Goal: Task Accomplishment & Management: Use online tool/utility

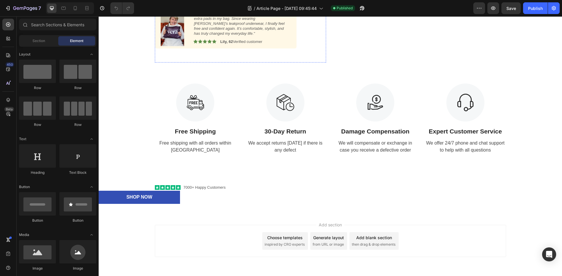
scroll to position [1198, 0]
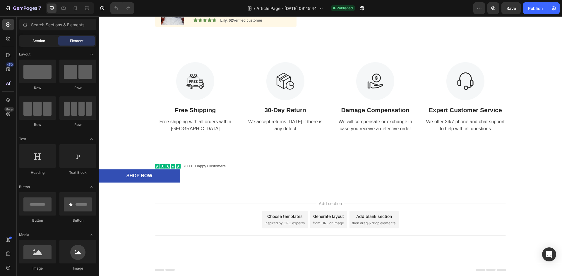
click at [41, 39] on span "Section" at bounding box center [38, 40] width 13 height 5
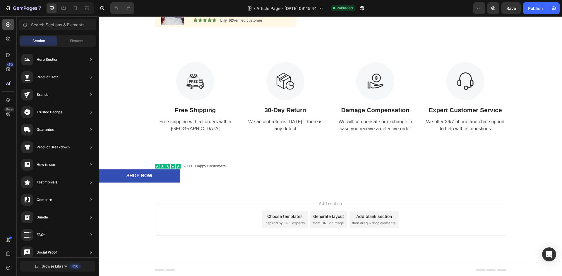
click at [9, 21] on div at bounding box center [8, 25] width 12 height 12
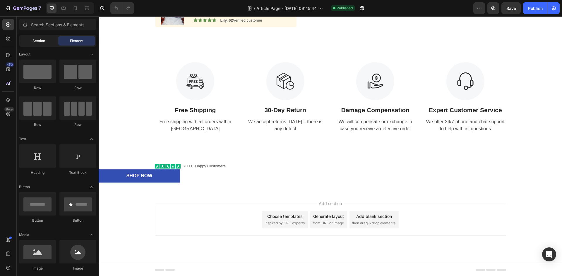
click at [33, 37] on div "Section" at bounding box center [38, 40] width 37 height 9
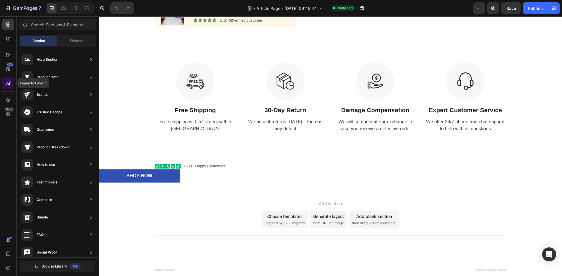
click at [10, 83] on icon at bounding box center [8, 83] width 6 height 6
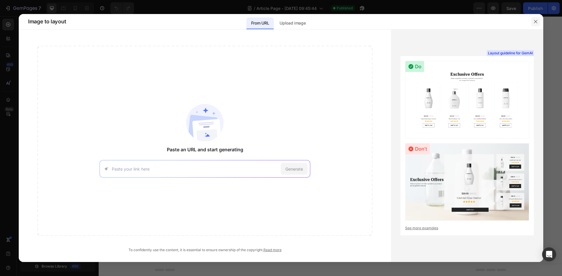
click at [534, 21] on icon "button" at bounding box center [535, 21] width 5 height 5
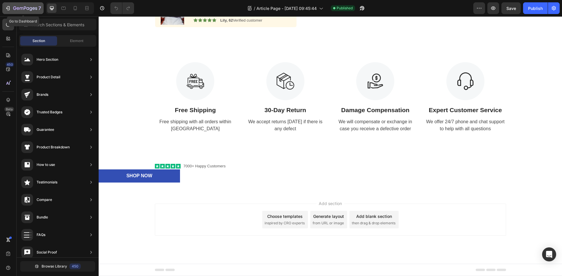
click at [9, 9] on icon "button" at bounding box center [8, 8] width 6 height 6
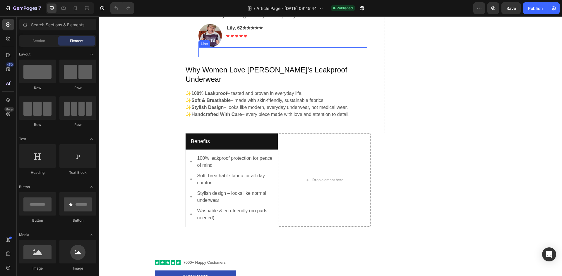
scroll to position [618, 0]
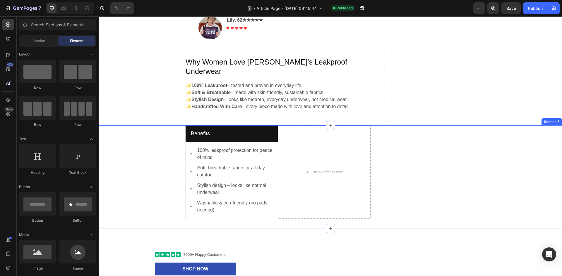
click at [162, 127] on div "Benefits Text block Row Row Image 100% leakproof protection for peace of mind T…" at bounding box center [330, 176] width 454 height 103
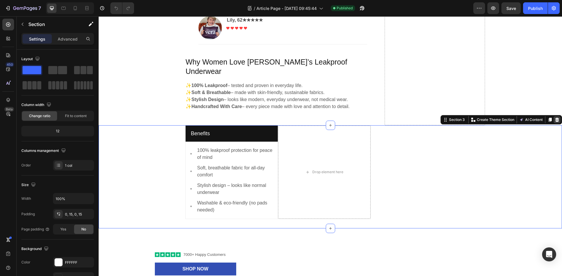
click at [555, 118] on icon at bounding box center [557, 120] width 4 height 4
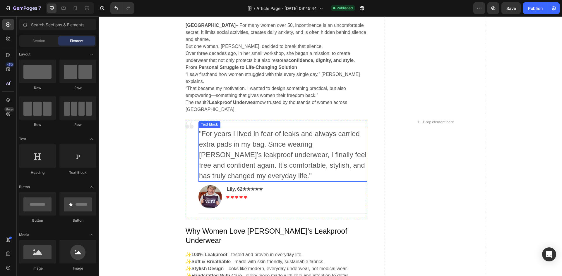
scroll to position [458, 0]
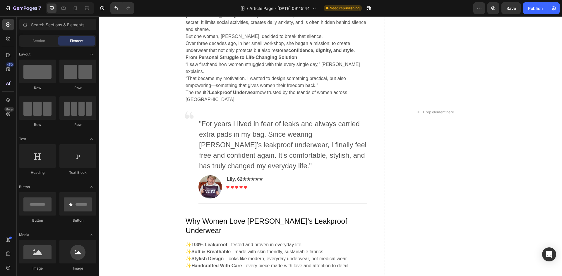
click at [504, 183] on div "How a Woman From [GEOGRAPHIC_DATA] Broke the Silence Around Incontinence Headin…" at bounding box center [330, 112] width 454 height 345
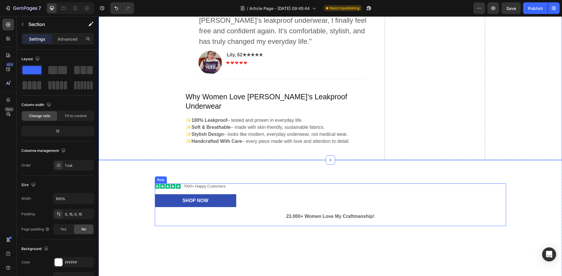
scroll to position [584, 0]
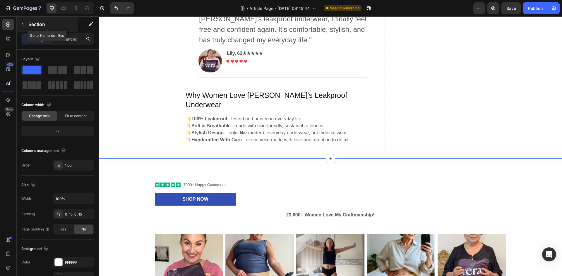
click at [23, 24] on icon "button" at bounding box center [22, 24] width 5 height 5
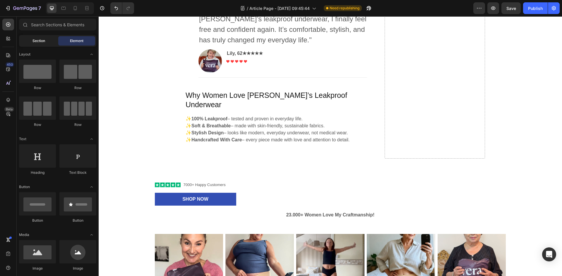
click at [48, 40] on div "Section" at bounding box center [38, 40] width 37 height 9
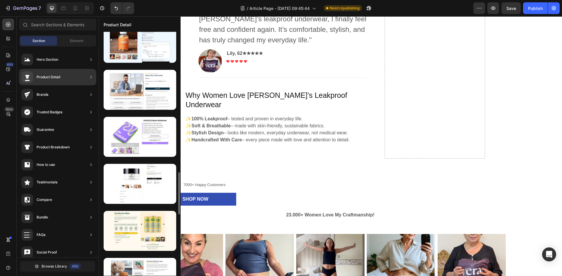
scroll to position [812, 0]
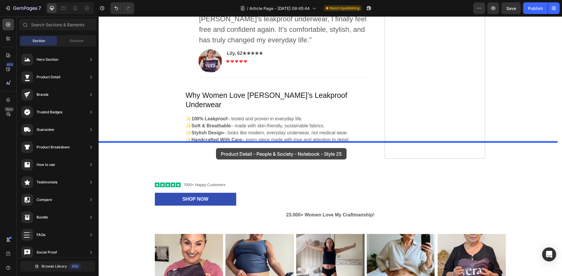
drag, startPoint x: 255, startPoint y: 156, endPoint x: 216, endPoint y: 148, distance: 40.0
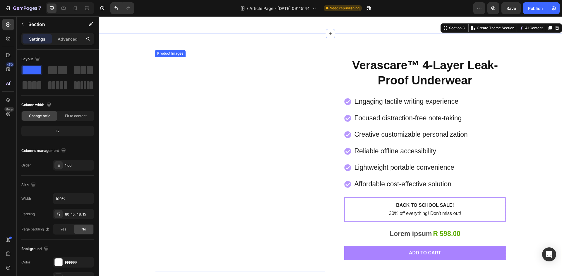
scroll to position [747, 0]
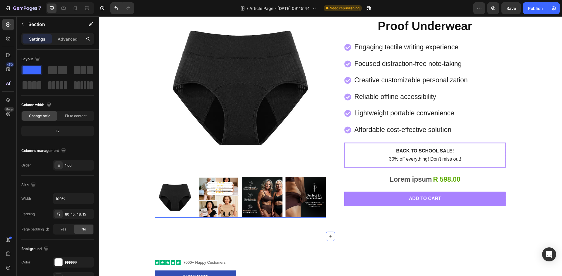
click at [242, 112] on img at bounding box center [240, 88] width 171 height 171
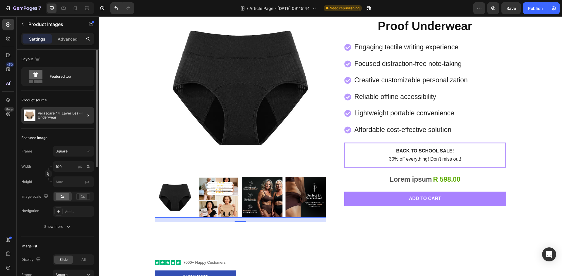
click at [79, 113] on div at bounding box center [86, 115] width 16 height 16
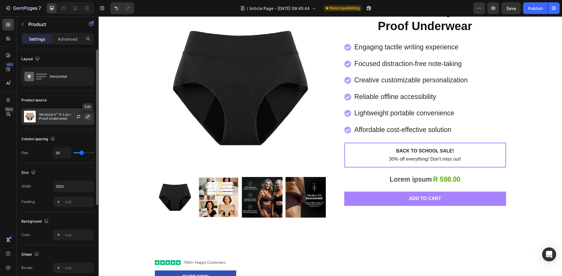
click at [87, 115] on icon "button" at bounding box center [87, 116] width 5 height 5
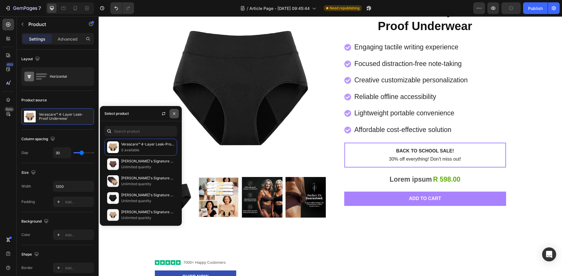
click at [173, 112] on icon "button" at bounding box center [174, 113] width 5 height 5
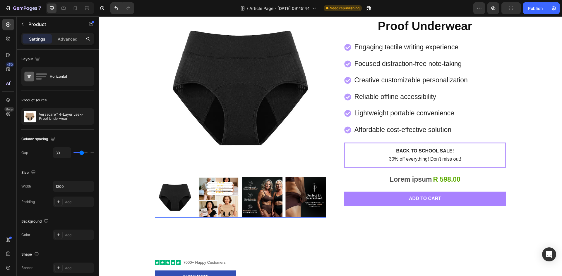
click at [194, 107] on img at bounding box center [240, 88] width 171 height 171
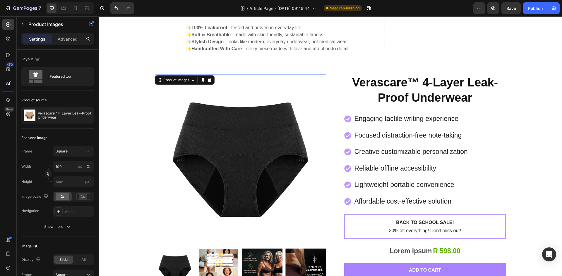
scroll to position [675, 0]
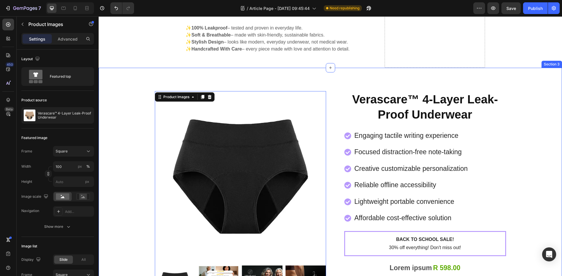
click at [333, 68] on div "Product Images 16 Verascare™ 4-Layer Leak-Proof Underwear Product Title Engagin…" at bounding box center [330, 196] width 463 height 257
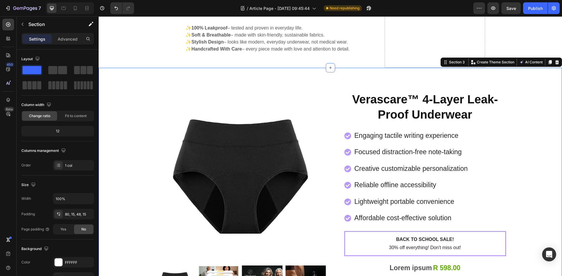
click at [352, 74] on div "Product Images Verascare™ 4-Layer Leak-Proof Underwear Product Title Engaging t…" at bounding box center [330, 196] width 463 height 257
click at [555, 60] on icon at bounding box center [557, 62] width 4 height 4
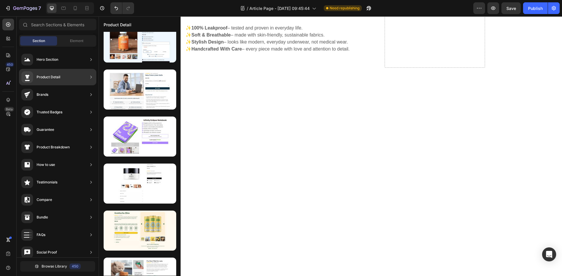
click at [76, 80] on div "Product Detail" at bounding box center [57, 77] width 77 height 16
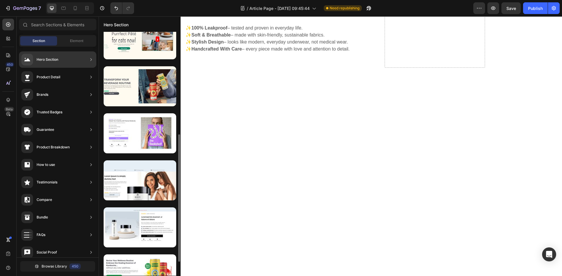
scroll to position [203, 0]
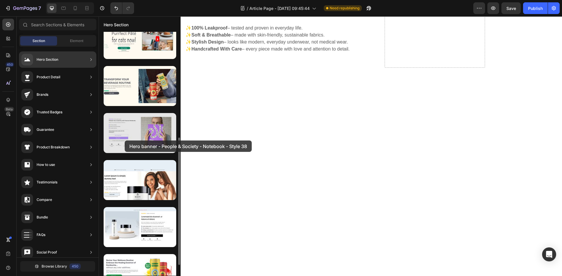
click at [125, 141] on div at bounding box center [140, 133] width 73 height 40
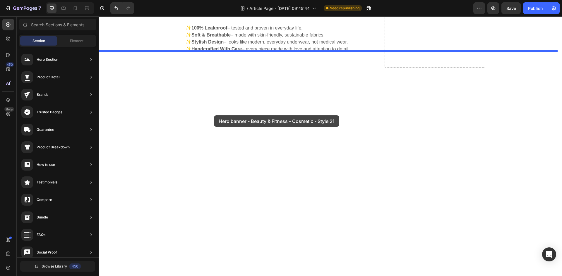
drag, startPoint x: 238, startPoint y: 198, endPoint x: 214, endPoint y: 116, distance: 85.7
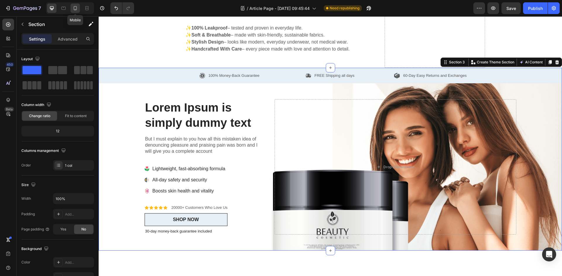
click at [76, 7] on icon at bounding box center [75, 8] width 3 height 4
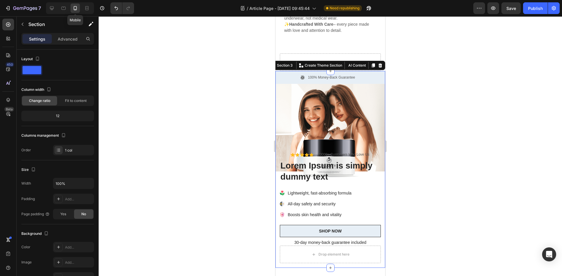
scroll to position [839, 0]
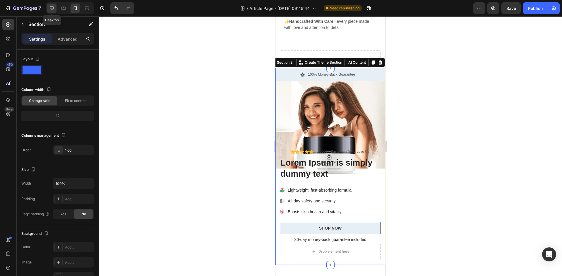
click at [52, 7] on icon at bounding box center [52, 8] width 6 height 6
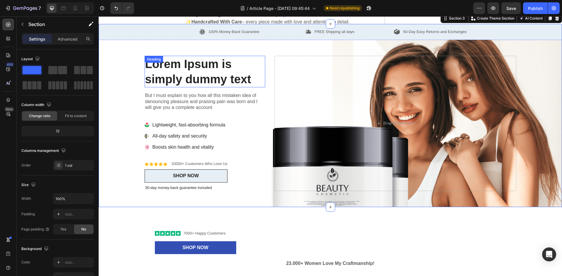
scroll to position [690, 0]
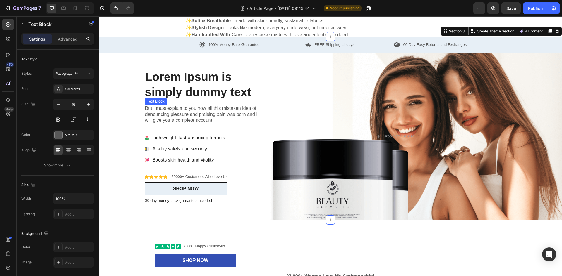
click at [205, 110] on p "But I must explain to you how all this mistaken idea of denouncing pleasure and…" at bounding box center [205, 115] width 120 height 18
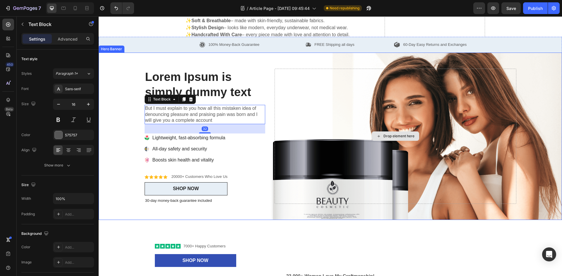
click at [315, 125] on div "Drop element here" at bounding box center [394, 136] width 241 height 135
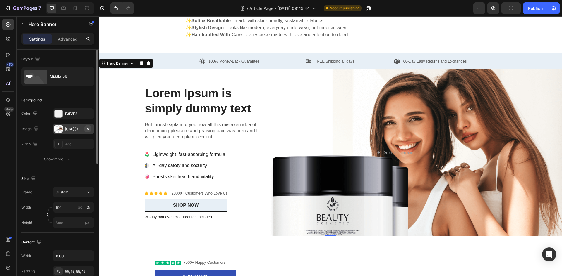
click at [89, 127] on icon "button" at bounding box center [87, 129] width 5 height 5
type input "Auto"
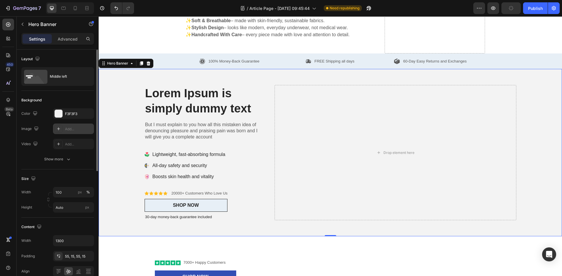
click at [75, 130] on div "Add..." at bounding box center [78, 129] width 27 height 5
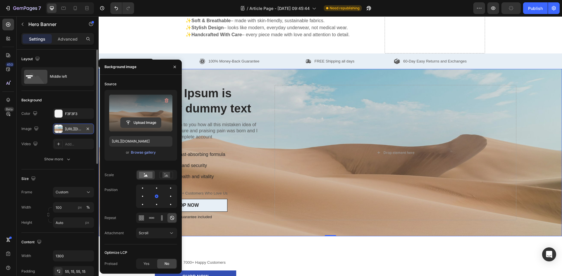
click at [132, 125] on input "file" at bounding box center [141, 123] width 40 height 10
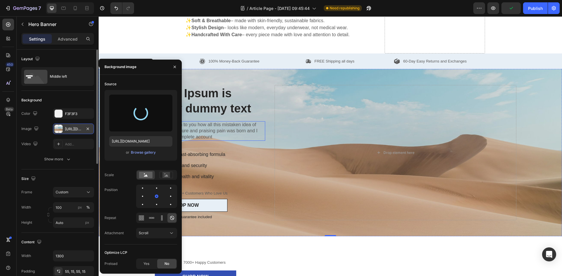
type input "https://cdn.shopify.com/s/files/1/0917/2729/8945/files/gempages_585519770053378…"
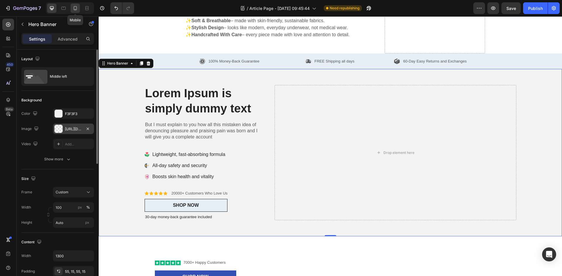
click at [77, 10] on icon at bounding box center [75, 8] width 6 height 6
type input "100%"
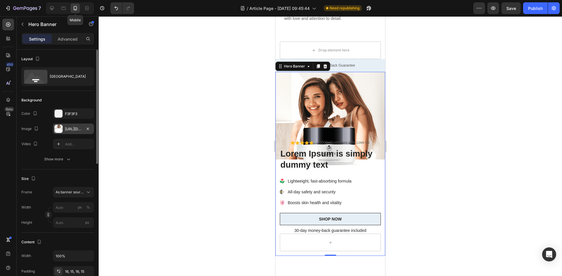
scroll to position [852, 0]
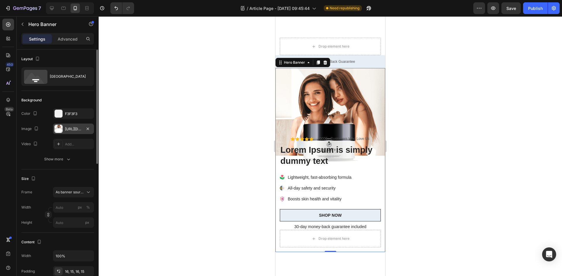
click at [81, 128] on div "https://cdn.shopify.com/s/files/1/0917/2729/8945/files/gempages_585519770053378…" at bounding box center [73, 129] width 17 height 5
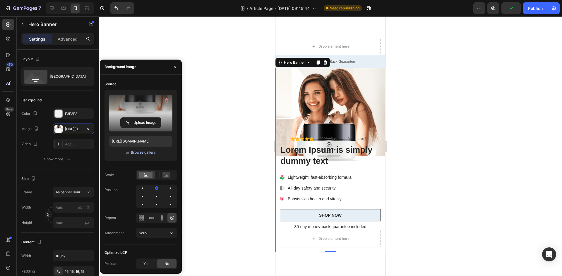
click at [140, 153] on div "Browse gallery" at bounding box center [143, 152] width 25 height 5
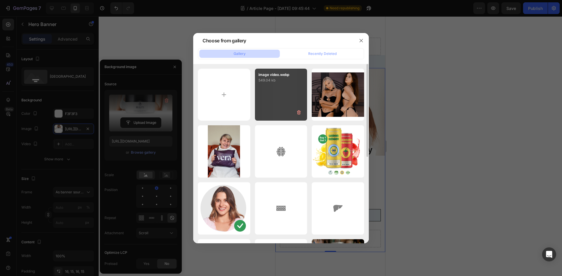
click at [275, 92] on div "image video.webp 549.04 kb" at bounding box center [281, 95] width 52 height 52
type input "https://cdn.shopify.com/s/files/1/0917/2729/8945/files/gempages_585519770053378…"
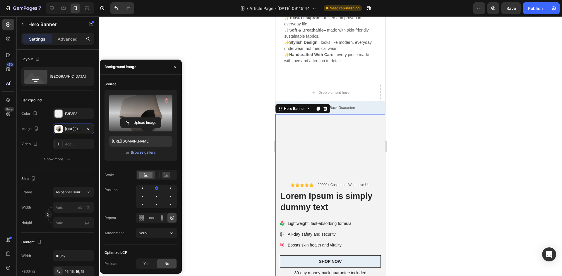
scroll to position [806, 0]
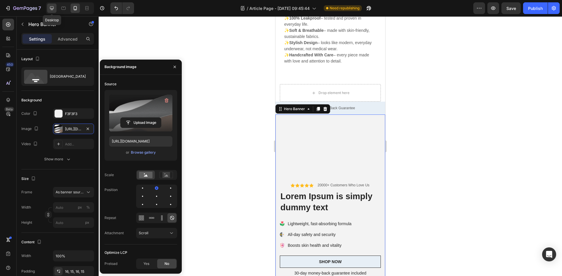
click at [51, 7] on icon at bounding box center [52, 8] width 4 height 4
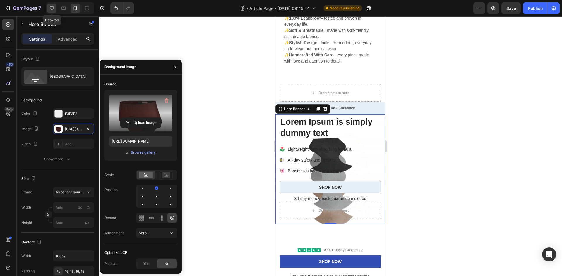
type input "100"
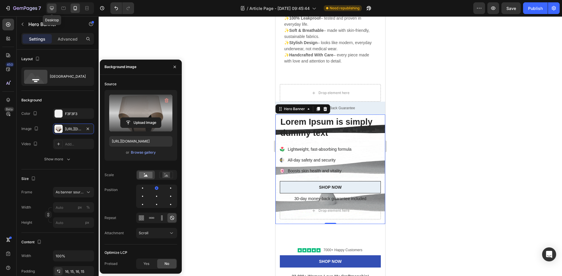
type input "Auto"
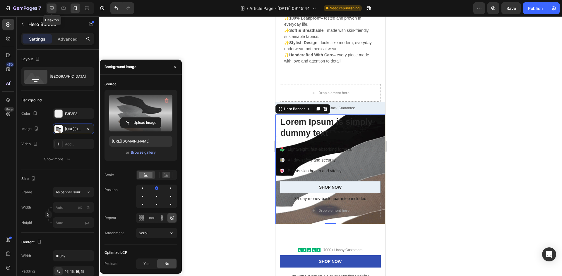
type input "1300"
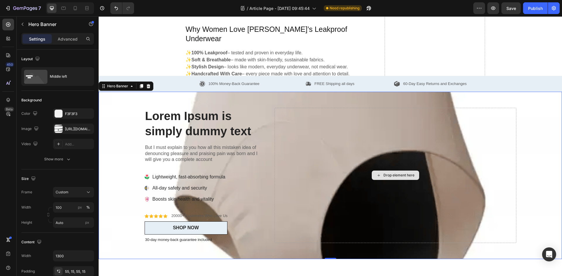
scroll to position [641, 0]
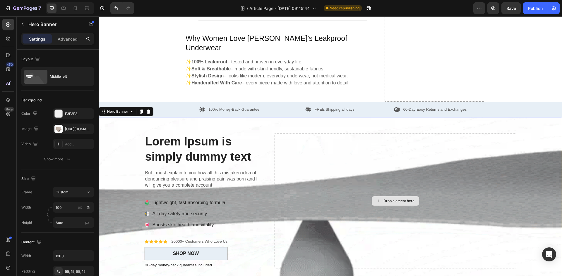
click at [482, 133] on div "Drop element here" at bounding box center [394, 200] width 241 height 135
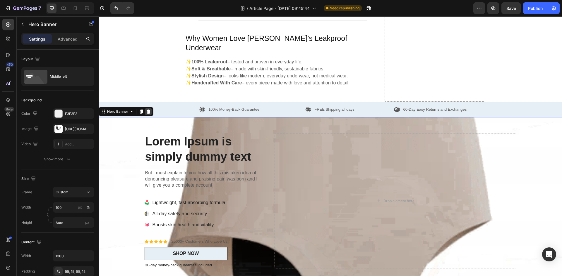
click at [149, 108] on div at bounding box center [148, 111] width 7 height 7
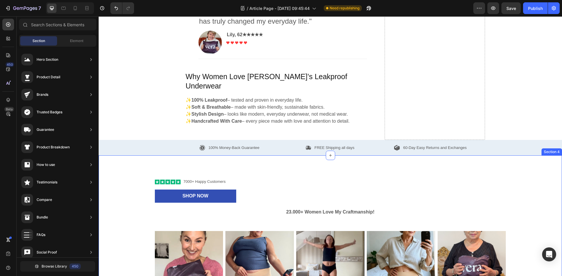
scroll to position [603, 0]
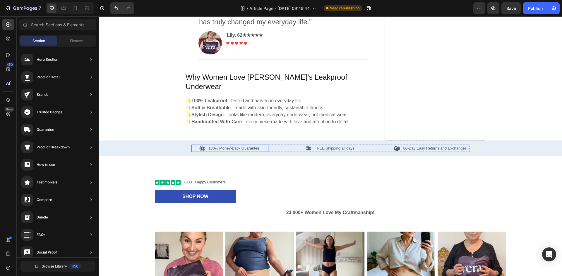
click at [208, 146] on p "100% Money-Back Guarantee" at bounding box center [233, 149] width 51 height 6
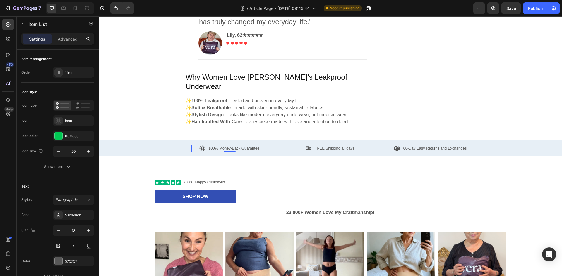
click at [217, 146] on p "100% Money-Back Guarantee" at bounding box center [233, 149] width 51 height 6
click at [350, 146] on p "FREE Shipping all days" at bounding box center [334, 149] width 40 height 6
click at [352, 145] on div "FREE Shipping all days" at bounding box center [334, 149] width 42 height 8
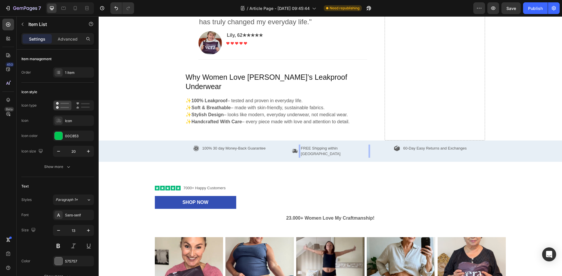
click at [333, 146] on p "FREE Shipping within South Africa" at bounding box center [334, 151] width 67 height 11
click at [408, 146] on p "60-Day Easy Returns and Exchanges" at bounding box center [434, 149] width 63 height 6
click at [216, 146] on p "100% 30 day Money-Back Guarantee" at bounding box center [233, 149] width 63 height 6
click at [224, 146] on p "100% 30 day Money-Back Guarantee" at bounding box center [233, 149] width 63 height 6
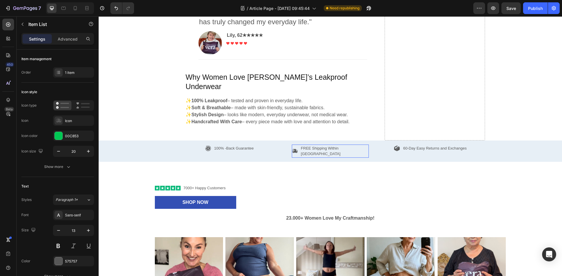
click at [336, 146] on p "FREE Shipping Within [GEOGRAPHIC_DATA]" at bounding box center [334, 151] width 67 height 11
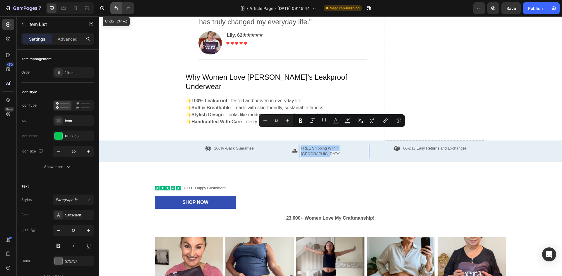
click at [111, 8] on button "Undo/Redo" at bounding box center [116, 8] width 12 height 12
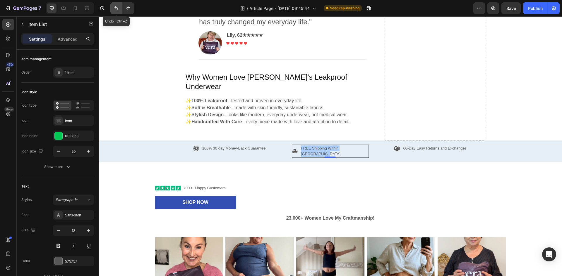
click at [111, 8] on button "Undo/Redo" at bounding box center [116, 8] width 12 height 12
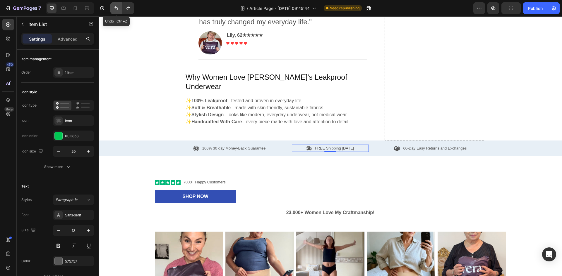
click at [111, 8] on button "Undo/Redo" at bounding box center [116, 8] width 12 height 12
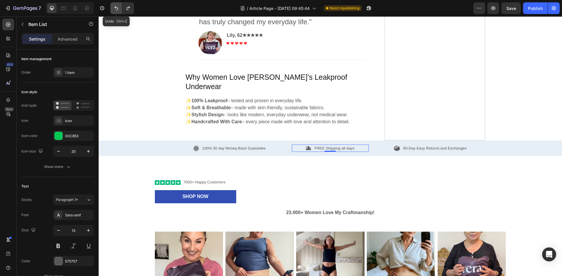
click at [111, 8] on button "Undo/Redo" at bounding box center [116, 8] width 12 height 12
click at [322, 146] on p "FREE Shipping all days" at bounding box center [334, 149] width 40 height 6
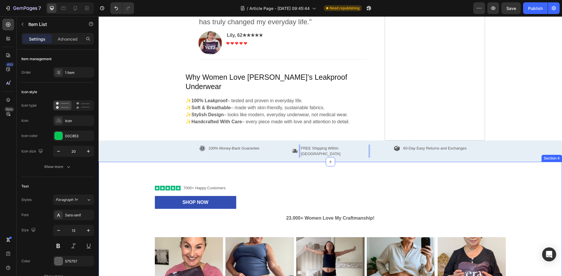
click at [315, 162] on div "Icon Icon Icon Icon Icon Icon List 7000+ Happy Customers Text Block Row Shop No…" at bounding box center [330, 281] width 463 height 238
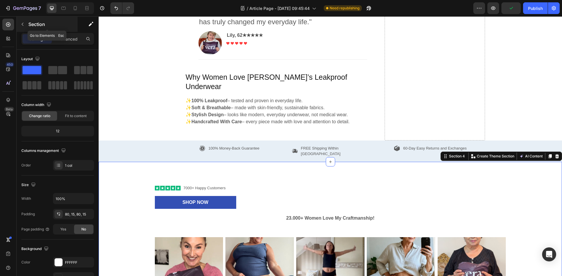
click at [24, 23] on icon "button" at bounding box center [22, 24] width 5 height 5
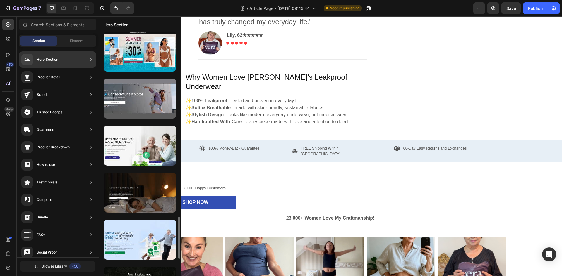
scroll to position [1043, 0]
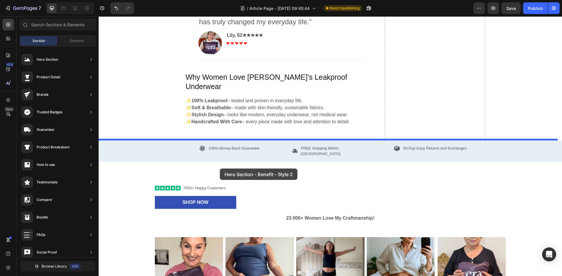
drag, startPoint x: 239, startPoint y: 159, endPoint x: 220, endPoint y: 168, distance: 21.2
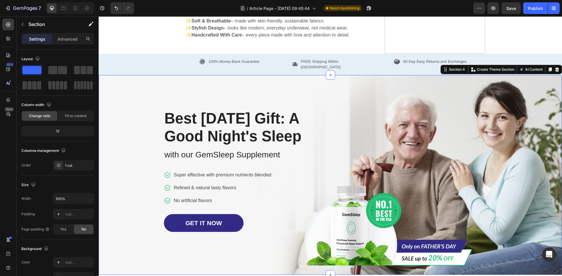
scroll to position [706, 0]
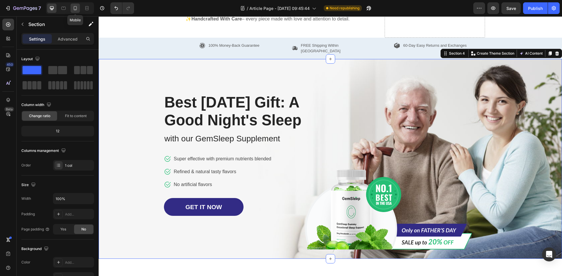
click at [73, 6] on icon at bounding box center [75, 8] width 6 height 6
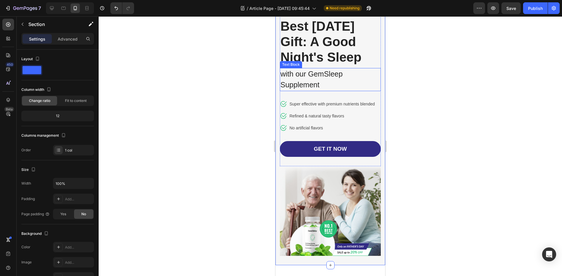
scroll to position [849, 0]
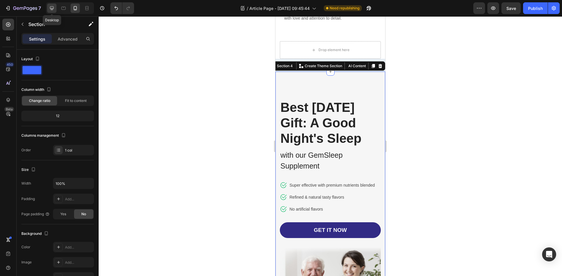
click at [51, 6] on icon at bounding box center [52, 8] width 4 height 4
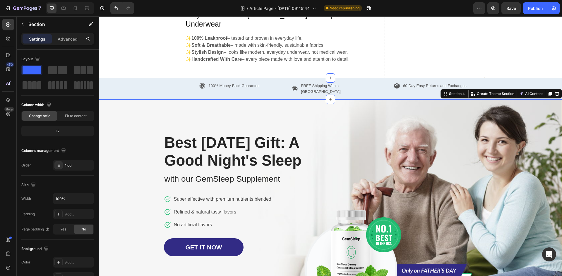
scroll to position [706, 0]
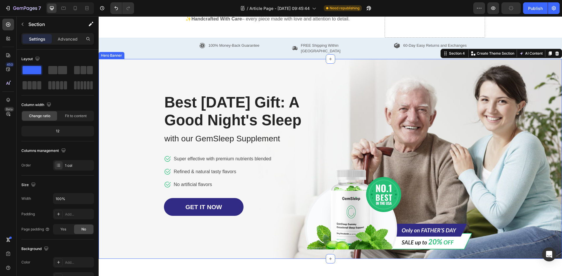
click at [381, 123] on div "Image Row Best Father's Day Gift: A Good Night's Sleep Heading with our GemSlee…" at bounding box center [330, 158] width 333 height 181
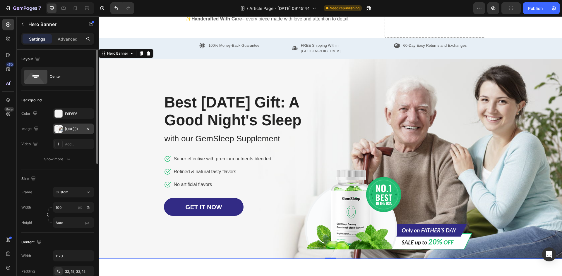
click at [76, 130] on div "https://ucarecdn.com/e85711d3-c311-4b71-aba6-c5227c89e686/-/format/auto/" at bounding box center [73, 129] width 17 height 5
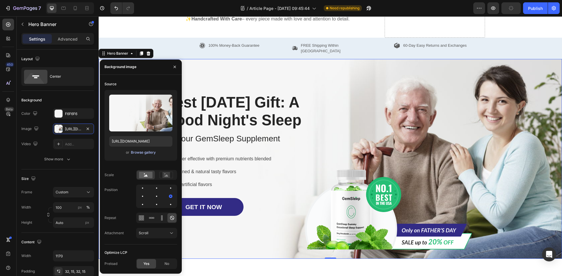
click at [146, 154] on div "Browse gallery" at bounding box center [143, 152] width 25 height 5
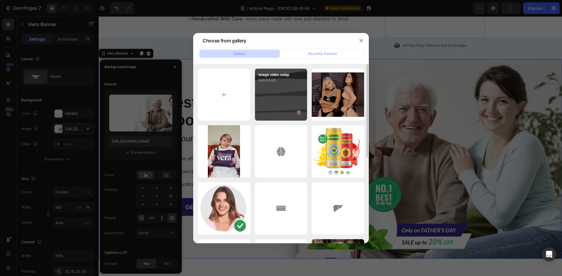
click at [275, 102] on div "image video.webp 549.04 kb" at bounding box center [281, 95] width 52 height 52
type input "https://cdn.shopify.com/s/files/1/0917/2729/8945/files/gempages_585519770053378…"
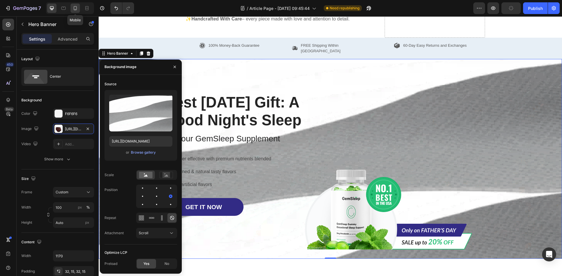
click at [75, 9] on icon at bounding box center [75, 9] width 1 height 1
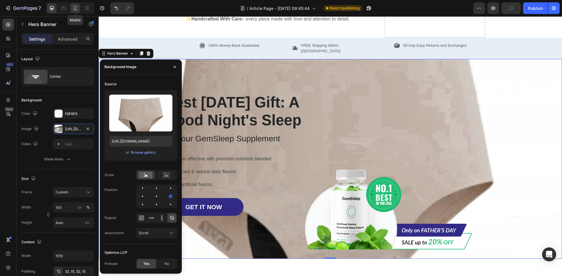
type input "1200"
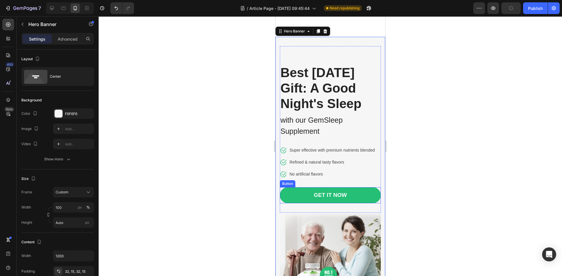
scroll to position [780, 0]
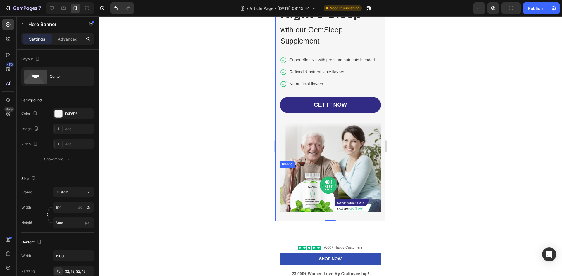
click at [329, 199] on img at bounding box center [329, 190] width 83 height 44
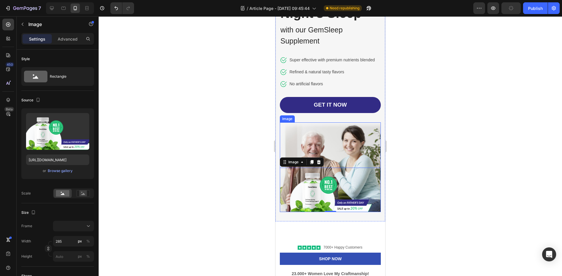
click at [316, 161] on img at bounding box center [330, 168] width 101 height 90
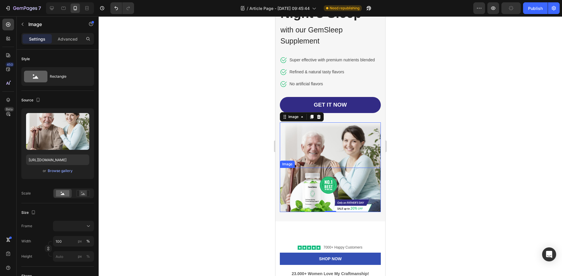
click at [327, 208] on img at bounding box center [329, 190] width 83 height 44
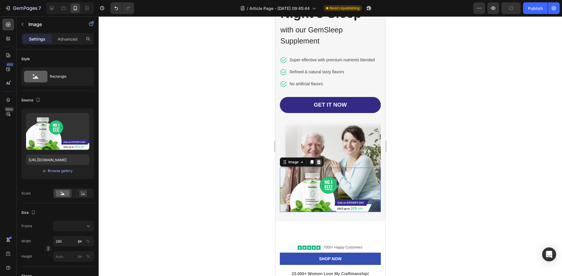
click at [321, 165] on icon at bounding box center [318, 162] width 5 height 5
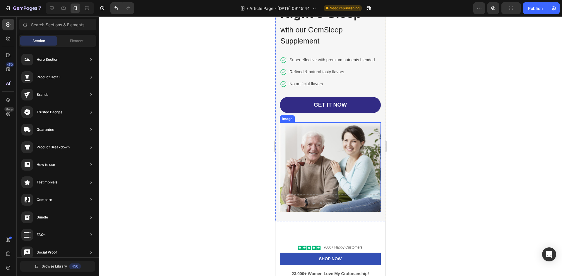
click at [318, 162] on img at bounding box center [330, 168] width 101 height 90
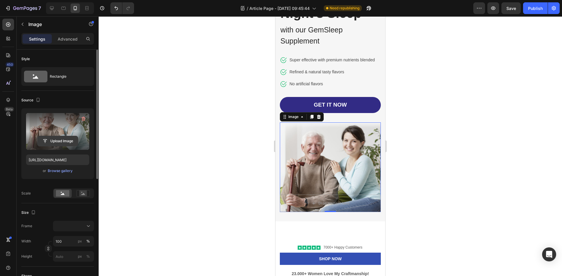
click at [61, 142] on input "file" at bounding box center [57, 141] width 40 height 10
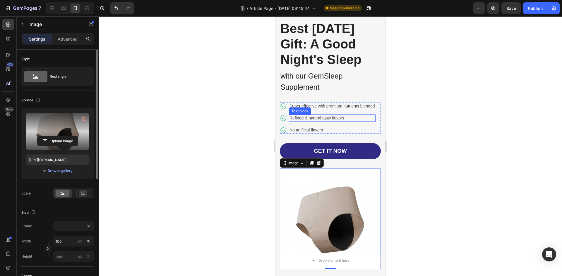
scroll to position [732, 0]
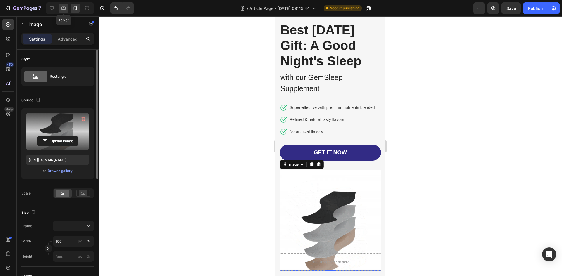
click at [63, 8] on icon at bounding box center [64, 8] width 6 height 6
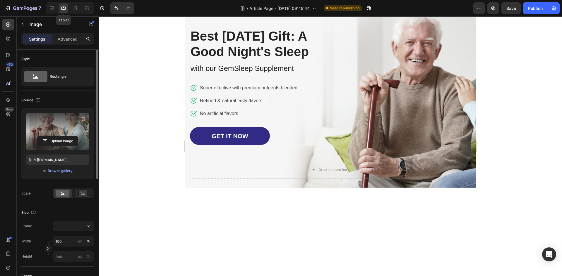
type input "https://ucarecdn.com/50182696-d671-4434-89e0-c2480480cf08/-/format/auto/"
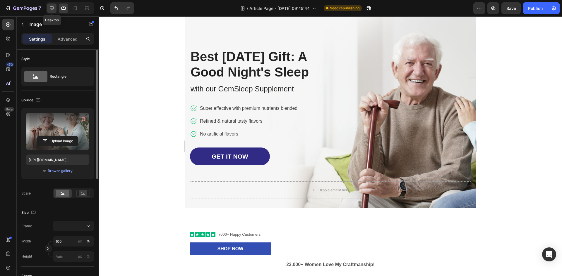
click at [54, 8] on icon at bounding box center [52, 8] width 4 height 4
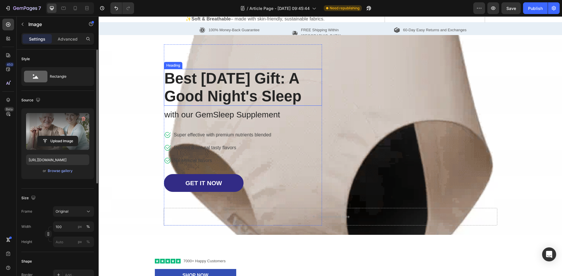
scroll to position [663, 0]
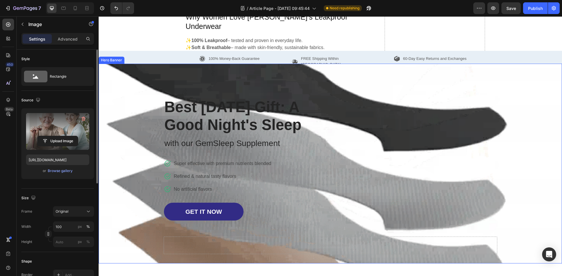
click at [364, 141] on div "Drop element here Row Best Father's Day Gift: A Good Night's Sleep Heading with…" at bounding box center [330, 163] width 333 height 181
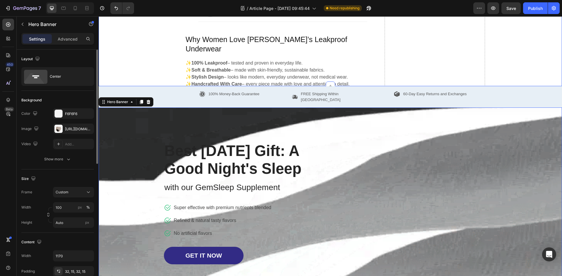
scroll to position [640, 0]
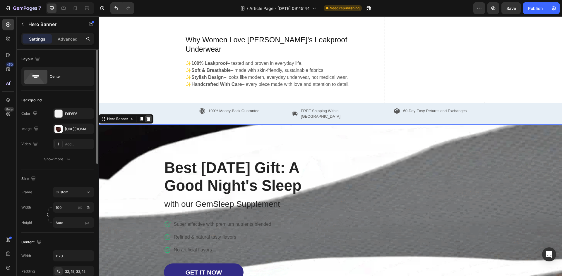
click at [149, 117] on icon at bounding box center [149, 119] width 4 height 4
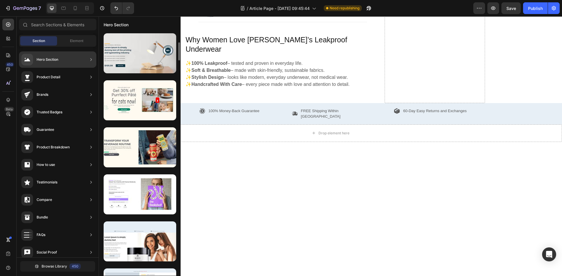
scroll to position [142, 0]
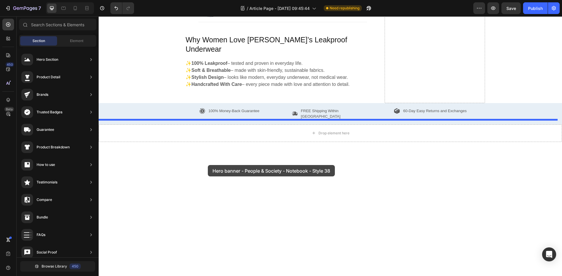
drag, startPoint x: 247, startPoint y: 214, endPoint x: 212, endPoint y: 152, distance: 70.7
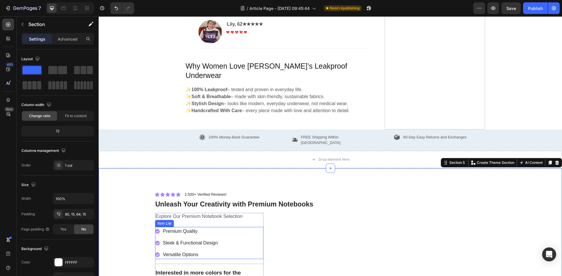
scroll to position [612, 0]
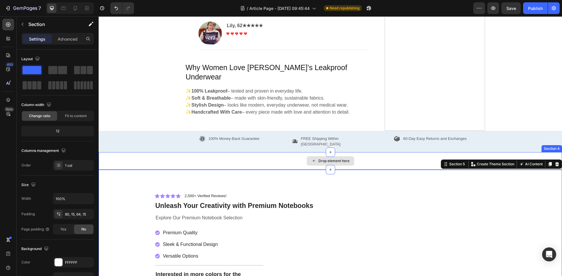
click at [252, 152] on div "Drop element here" at bounding box center [330, 161] width 463 height 18
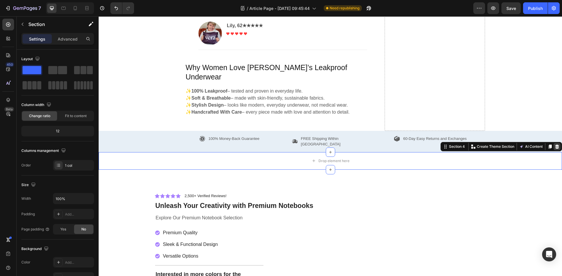
click at [555, 145] on icon at bounding box center [557, 147] width 4 height 4
click at [553, 135] on div "100% Money-Back Guarantee Item List FREE Shipping Within South Africa Item List…" at bounding box center [330, 141] width 454 height 13
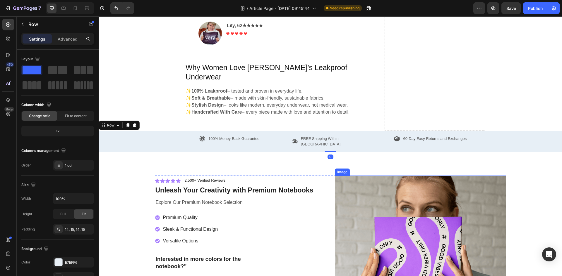
click at [444, 177] on img at bounding box center [420, 265] width 171 height 178
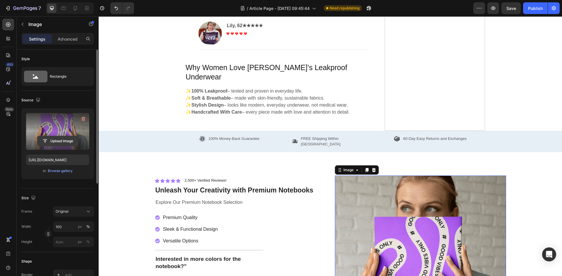
click at [62, 140] on input "file" at bounding box center [57, 141] width 40 height 10
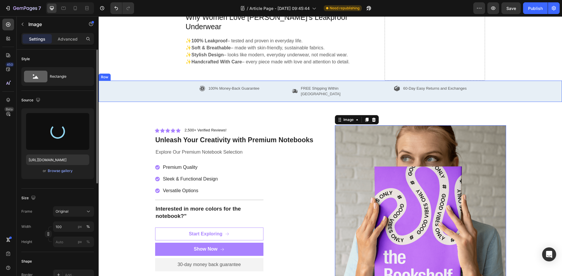
scroll to position [663, 0]
type input "https://cdn.shopify.com/s/files/1/0917/2729/8945/files/gempages_585519770053378…"
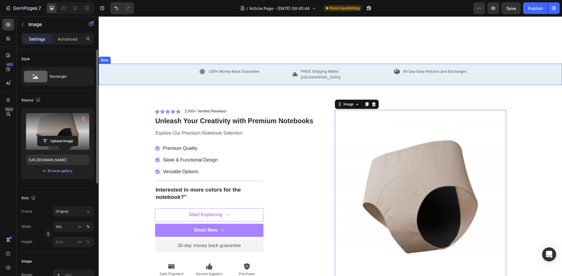
scroll to position [723, 0]
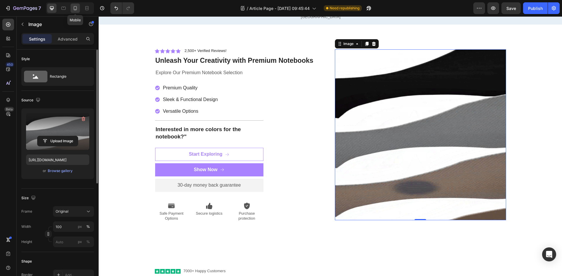
click at [77, 9] on icon at bounding box center [75, 8] width 3 height 4
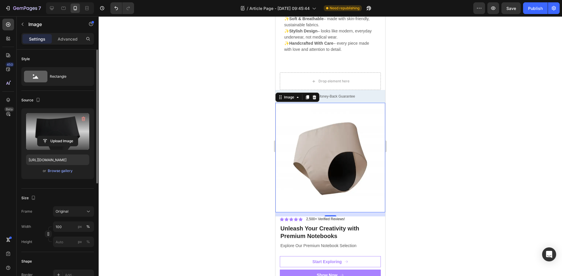
scroll to position [819, 0]
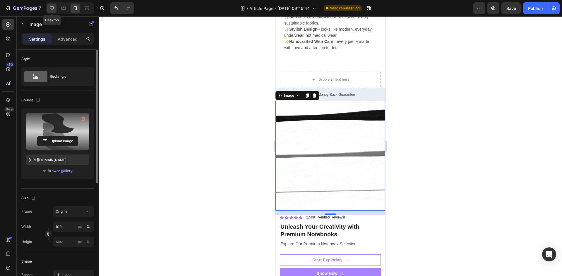
click at [54, 8] on icon at bounding box center [52, 8] width 6 height 6
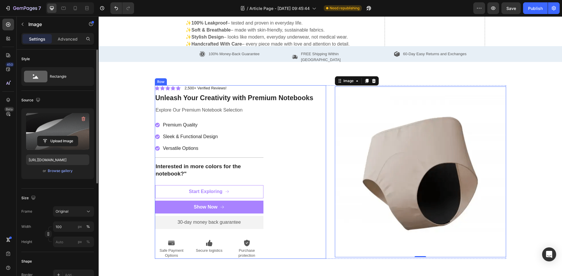
scroll to position [680, 0]
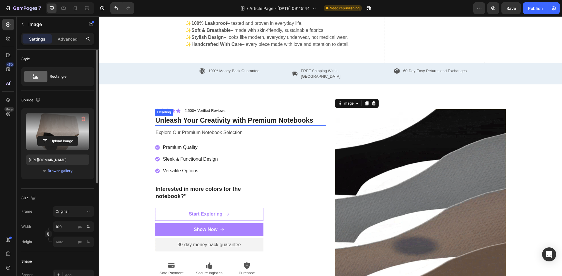
click at [211, 116] on h2 "Unleash Your Creativity with Premium Notebooks" at bounding box center [240, 121] width 171 height 10
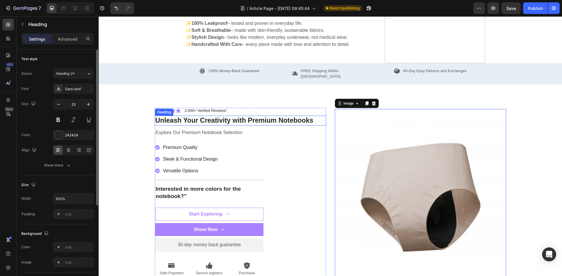
click at [211, 116] on h2 "Unleash Your Creativity with Premium Notebooks" at bounding box center [240, 121] width 171 height 10
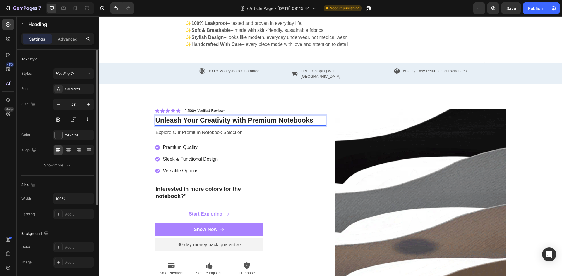
click at [211, 116] on p "Unleash Your Creativity with Premium Notebooks" at bounding box center [240, 120] width 170 height 9
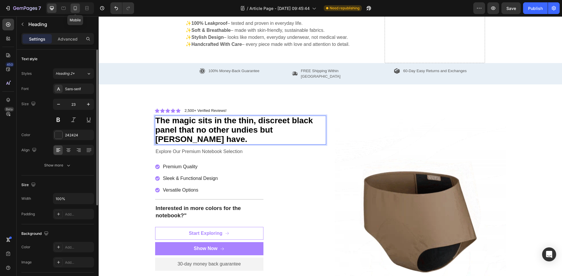
click at [76, 7] on icon at bounding box center [75, 8] width 6 height 6
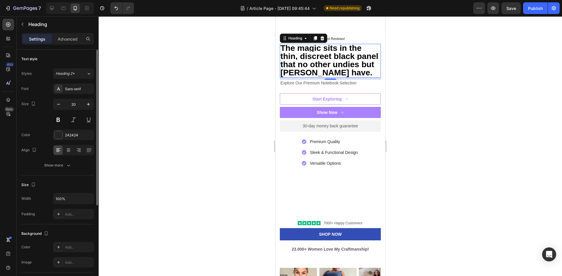
scroll to position [969, 0]
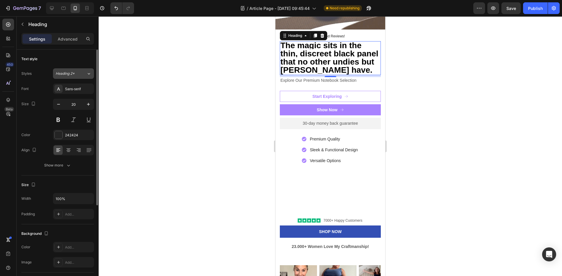
click at [81, 76] on div "Heading 2*" at bounding box center [71, 73] width 31 height 5
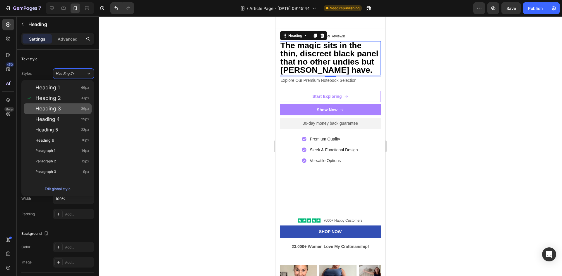
click at [66, 107] on div "Heading 3 36px" at bounding box center [62, 109] width 54 height 6
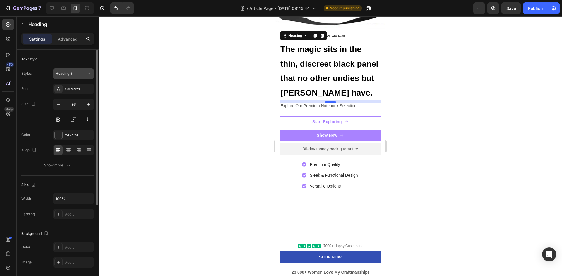
click at [76, 77] on button "Heading 3" at bounding box center [73, 73] width 41 height 11
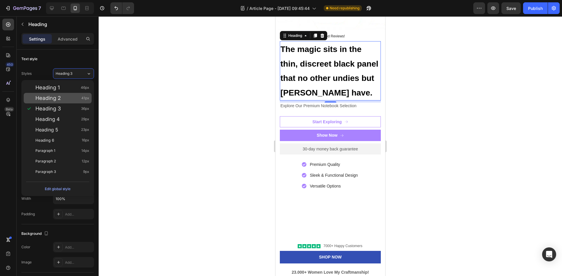
click at [68, 95] on div "Heading 2 41px" at bounding box center [58, 98] width 68 height 11
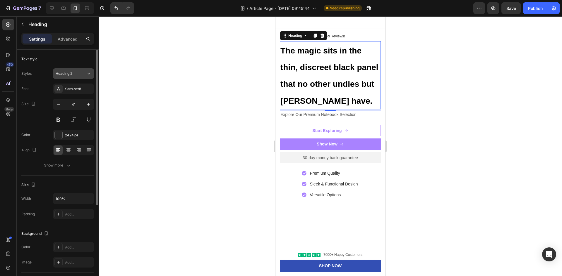
click at [75, 74] on div "Heading 2" at bounding box center [68, 73] width 24 height 5
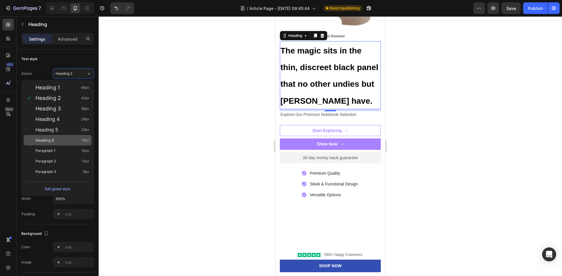
click at [62, 141] on div "Heading 6 16px" at bounding box center [62, 140] width 54 height 6
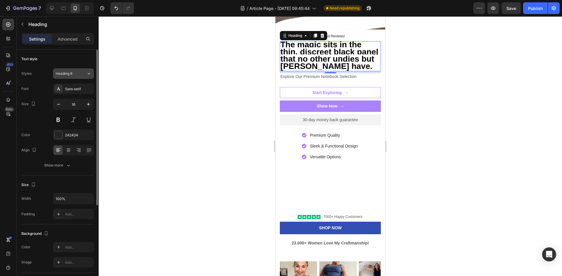
click at [75, 74] on div "Heading 6" at bounding box center [68, 73] width 24 height 5
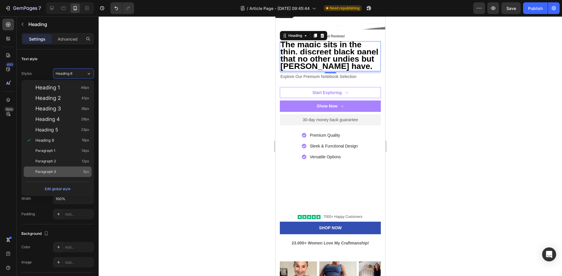
click at [64, 169] on div "Paragraph 3 9px" at bounding box center [62, 172] width 54 height 6
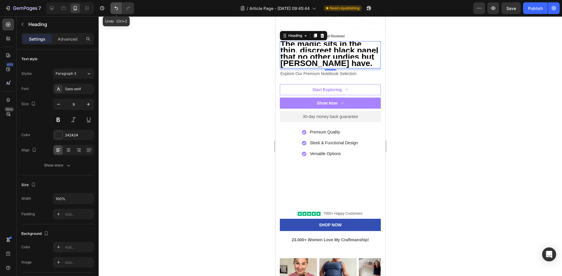
click at [116, 11] on button "Undo/Redo" at bounding box center [116, 8] width 12 height 12
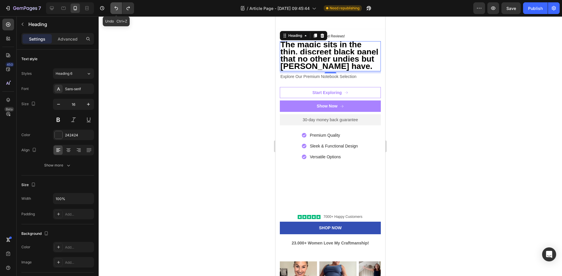
click at [116, 11] on button "Undo/Redo" at bounding box center [116, 8] width 12 height 12
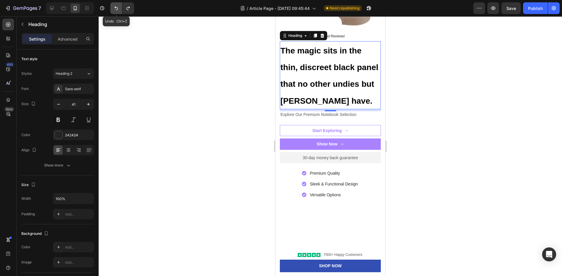
click at [116, 11] on button "Undo/Redo" at bounding box center [116, 8] width 12 height 12
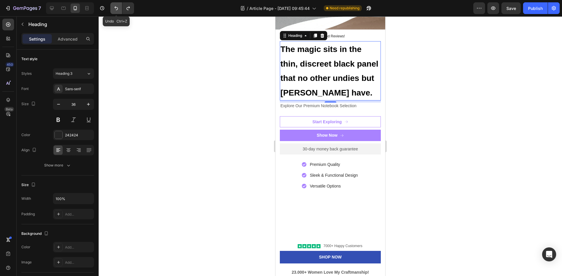
click at [116, 11] on button "Undo/Redo" at bounding box center [116, 8] width 12 height 12
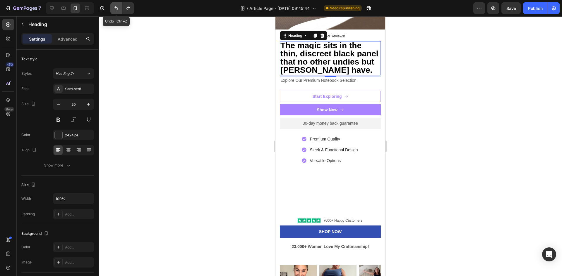
click at [116, 11] on button "Undo/Redo" at bounding box center [116, 8] width 12 height 12
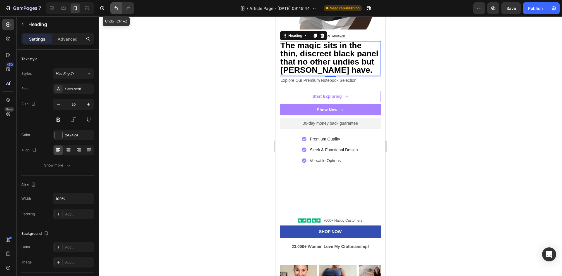
click at [116, 11] on button "Undo/Redo" at bounding box center [116, 8] width 12 height 12
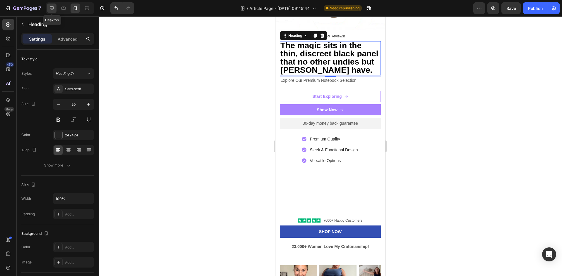
click at [53, 7] on icon at bounding box center [52, 8] width 6 height 6
type input "23"
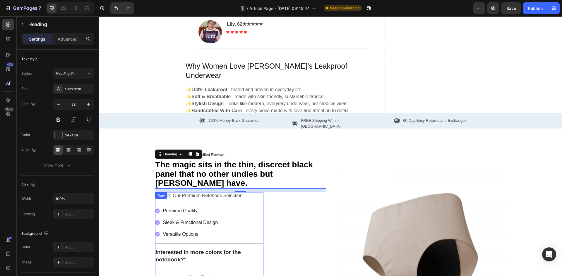
scroll to position [613, 0]
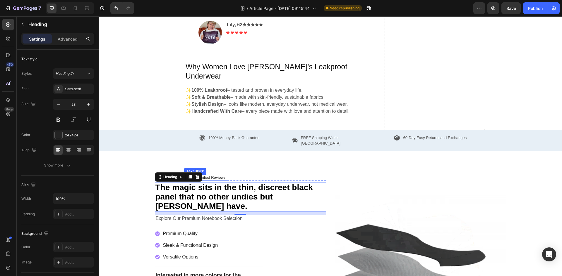
click at [210, 176] on p "2,500+ Verified Reviews!" at bounding box center [206, 178] width 42 height 5
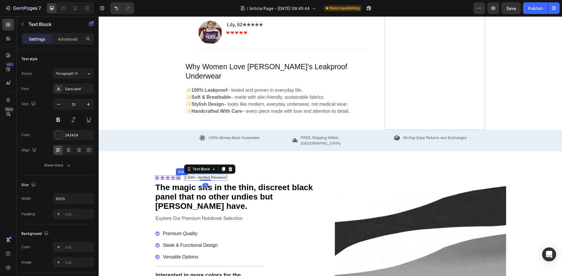
click at [176, 176] on icon at bounding box center [178, 178] width 5 height 5
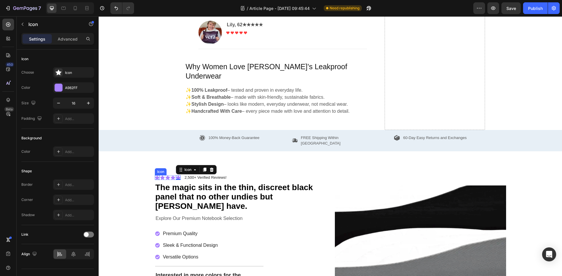
click at [155, 176] on icon at bounding box center [157, 178] width 5 height 4
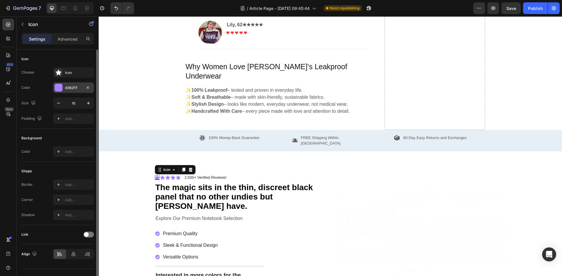
click at [62, 89] on div at bounding box center [59, 88] width 8 height 8
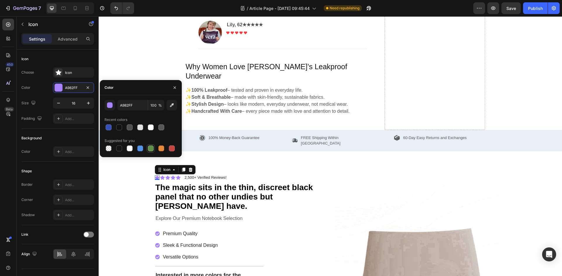
click at [150, 148] on div at bounding box center [151, 149] width 6 height 6
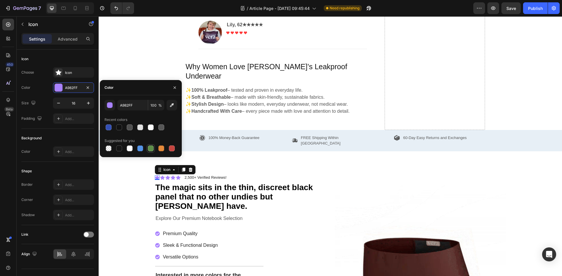
type input "5E8E49"
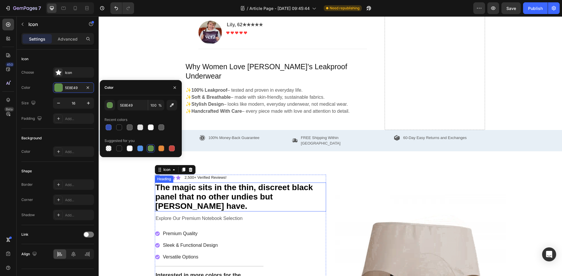
click at [186, 182] on div "Icon 0 Icon Icon Icon Icon Icon List 2,500+ Verified Reviews! Text Block Row Th…" at bounding box center [240, 271] width 171 height 193
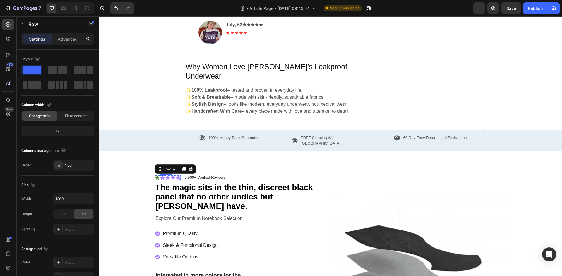
click at [160, 176] on icon at bounding box center [162, 178] width 5 height 4
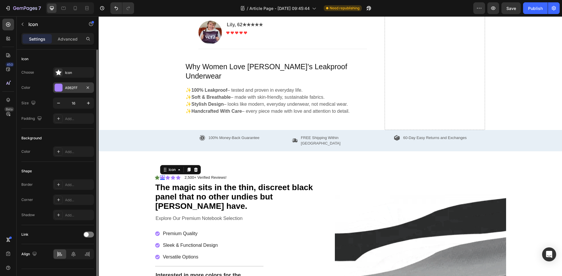
click at [59, 85] on div at bounding box center [59, 88] width 8 height 8
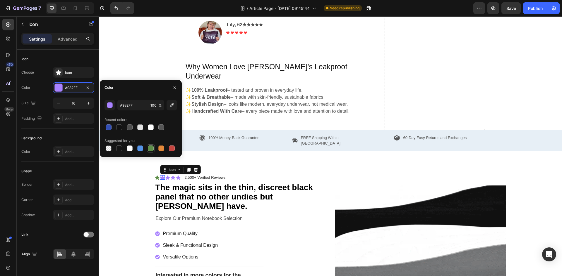
click at [150, 148] on div at bounding box center [151, 149] width 6 height 6
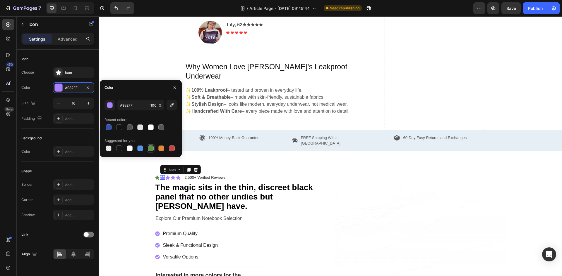
type input "5E8E49"
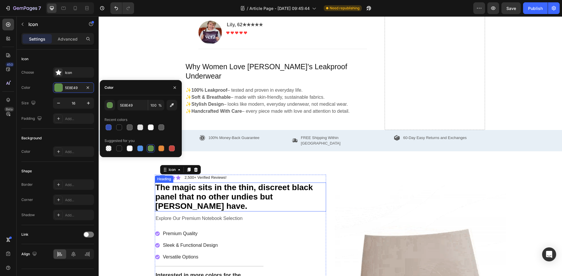
click at [176, 183] on strong "The magic sits in the thin, discreet black panel that no other undies but [PERS…" at bounding box center [233, 197] width 157 height 28
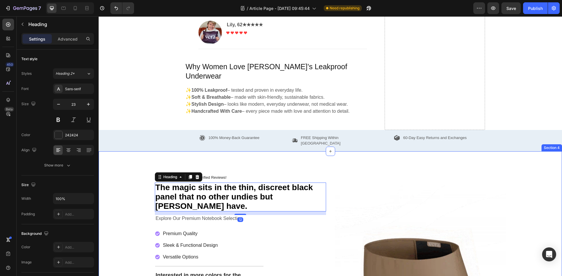
click at [189, 152] on div "Icon Icon Icon Icon Icon Icon List 2,500+ Verified Reviews! Text Block Row The …" at bounding box center [330, 272] width 463 height 240
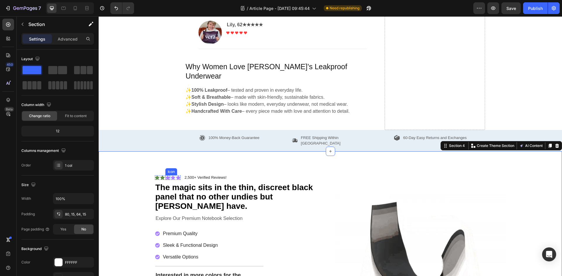
click at [166, 176] on icon at bounding box center [167, 178] width 5 height 5
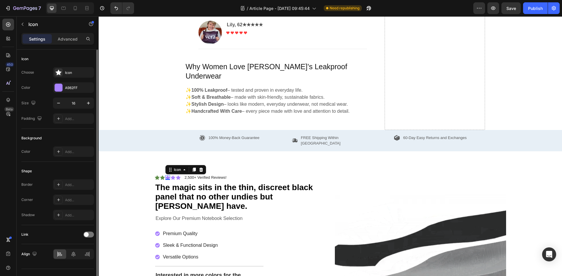
click at [57, 81] on div "Choose Icon Color A982FF Size 16 Padding Add..." at bounding box center [57, 95] width 73 height 57
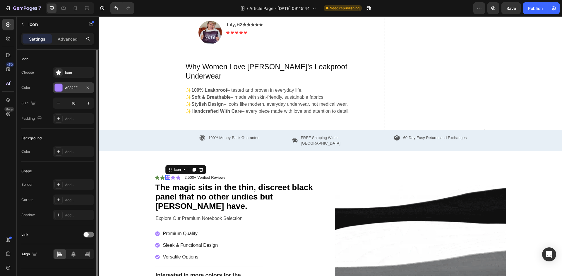
click at [59, 87] on div at bounding box center [59, 88] width 8 height 8
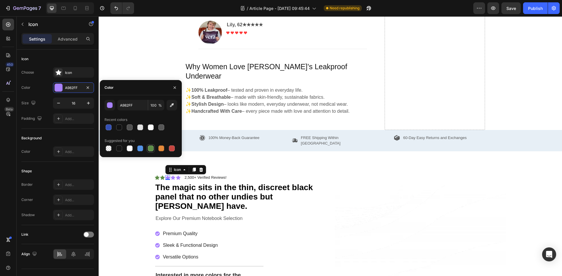
click at [149, 148] on div at bounding box center [151, 149] width 6 height 6
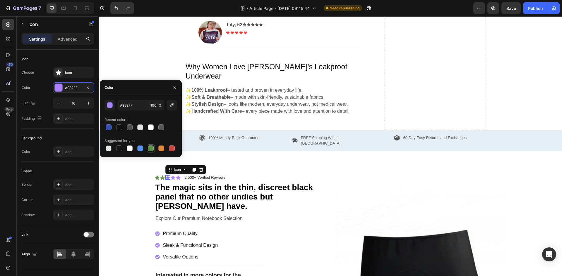
type input "5E8E49"
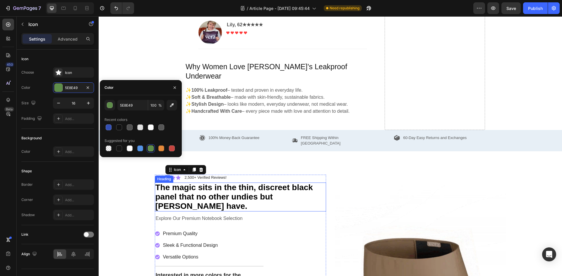
click at [176, 183] on strong "The magic sits in the thin, discreet black panel that no other undies but [PERS…" at bounding box center [233, 197] width 157 height 28
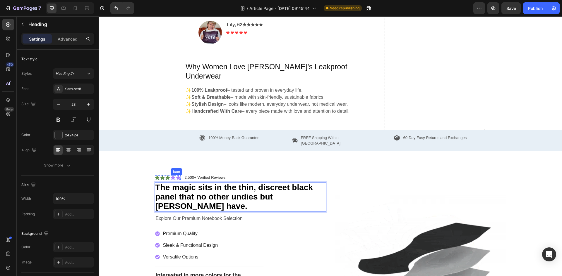
click at [171, 176] on icon at bounding box center [173, 178] width 5 height 4
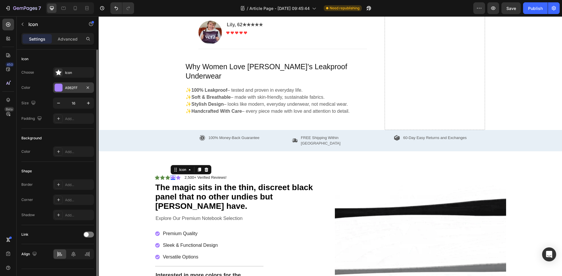
click at [58, 88] on div at bounding box center [59, 88] width 8 height 8
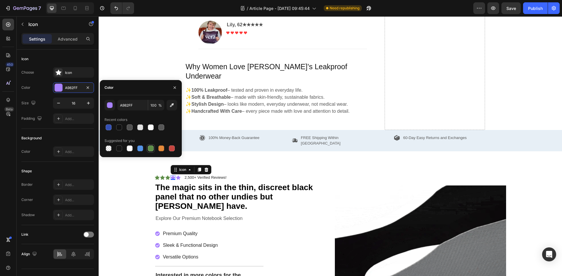
click at [152, 149] on div at bounding box center [151, 149] width 6 height 6
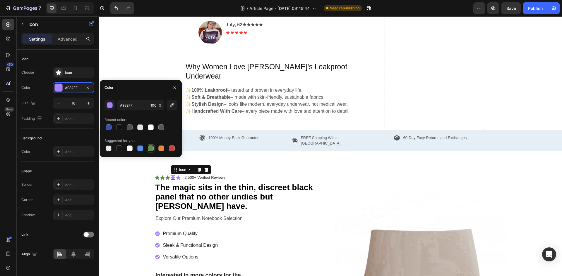
type input "5E8E49"
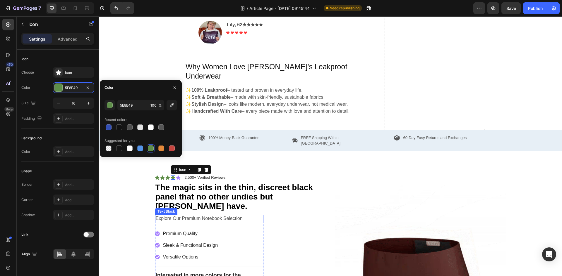
click at [196, 216] on p "Explore Our Premium Notebook Selection" at bounding box center [209, 219] width 107 height 6
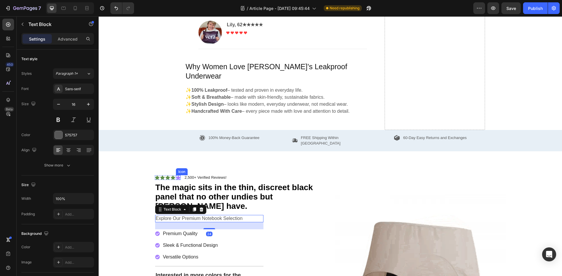
click at [177, 176] on icon at bounding box center [178, 178] width 5 height 4
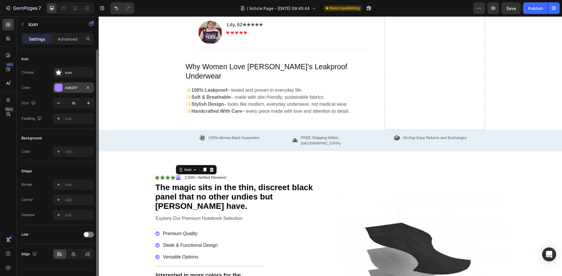
click at [61, 88] on div at bounding box center [59, 88] width 8 height 8
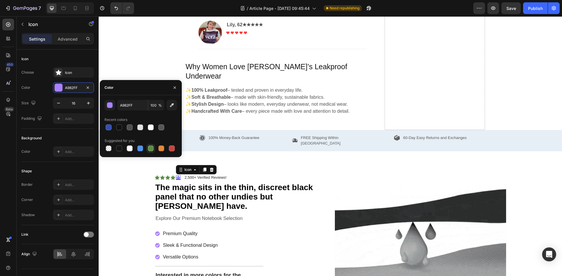
click at [152, 148] on div at bounding box center [151, 149] width 6 height 6
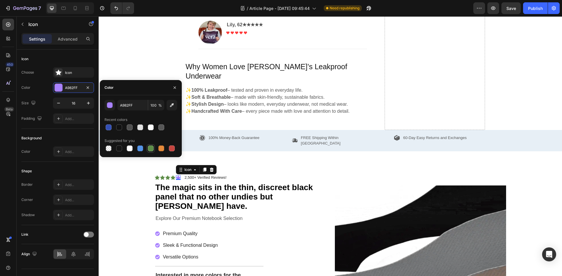
type input "5E8E49"
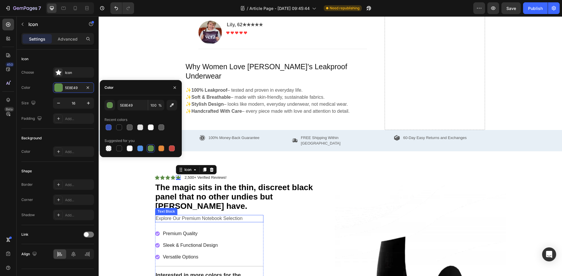
click at [200, 216] on p "Explore Our Premium Notebook Selection" at bounding box center [209, 219] width 107 height 6
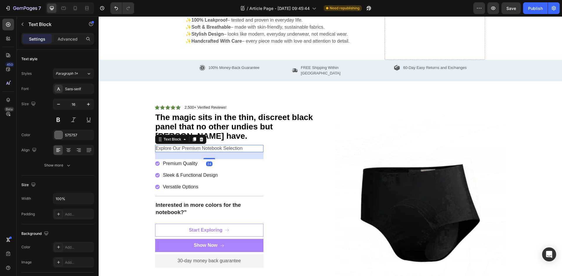
scroll to position [684, 0]
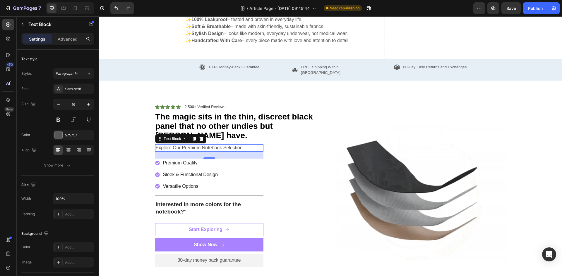
click at [179, 145] on p "Explore Our Premium Notebook Selection" at bounding box center [209, 148] width 107 height 6
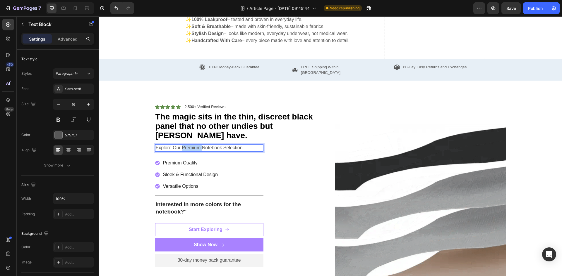
click at [179, 145] on p "Explore Our Premium Notebook Selection" at bounding box center [209, 148] width 107 height 6
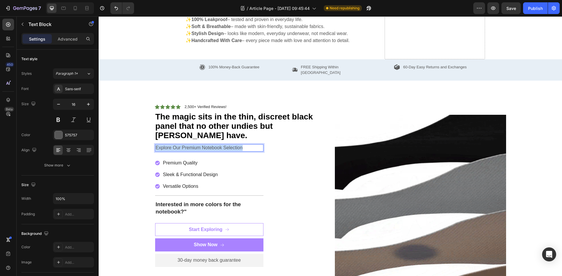
click at [179, 145] on p "Explore Our Premium Notebook Selection" at bounding box center [209, 148] width 107 height 6
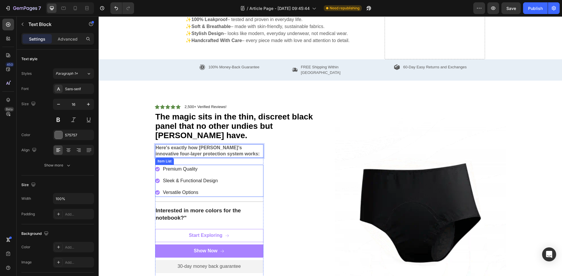
click at [185, 166] on p "Premium Quality" at bounding box center [190, 169] width 55 height 7
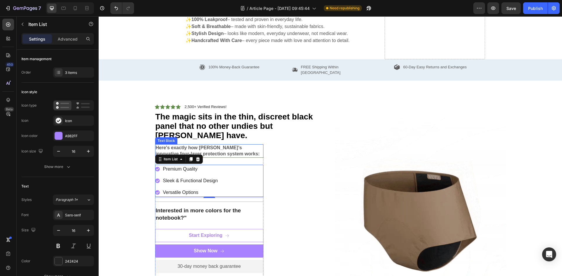
click at [206, 145] on p "Here's exactly how [PERSON_NAME]’s innovative four-layer protection system work…" at bounding box center [209, 151] width 107 height 12
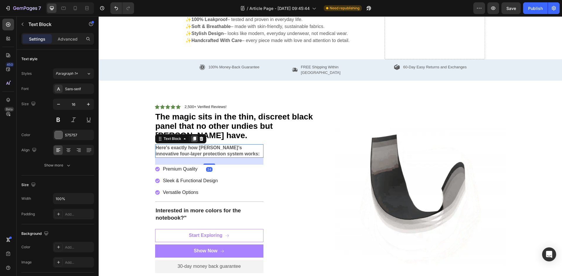
click at [192, 137] on icon at bounding box center [193, 139] width 3 height 4
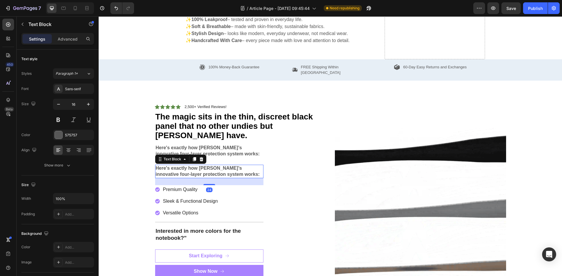
click at [181, 166] on strong "Here's exactly how [PERSON_NAME]’s innovative four-layer protection system work…" at bounding box center [208, 171] width 104 height 11
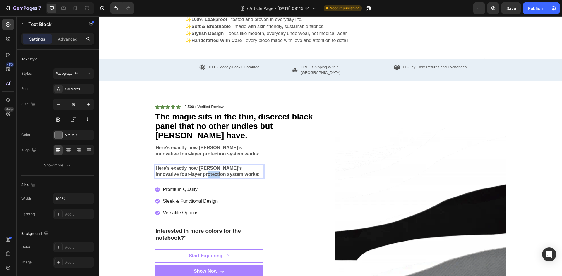
click at [181, 166] on strong "Here's exactly how [PERSON_NAME]’s innovative four-layer protection system work…" at bounding box center [208, 171] width 104 height 11
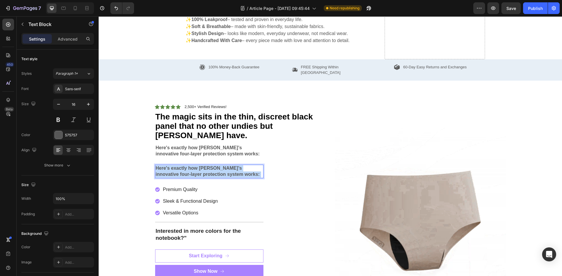
click at [181, 166] on strong "Here's exactly how [PERSON_NAME]’s innovative four-layer protection system work…" at bounding box center [208, 171] width 104 height 11
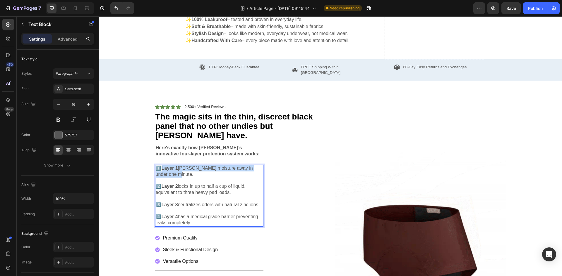
drag, startPoint x: 172, startPoint y: 143, endPoint x: 162, endPoint y: 138, distance: 10.5
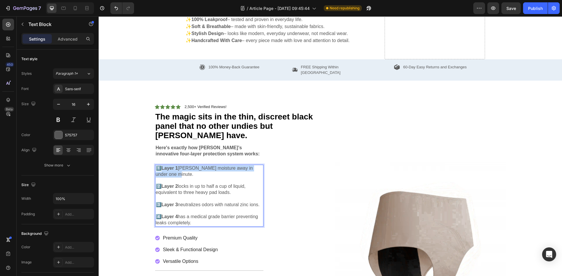
click at [162, 166] on p "1️⃣ Layer 1 wicks moisture away in under one minute." at bounding box center [209, 172] width 107 height 12
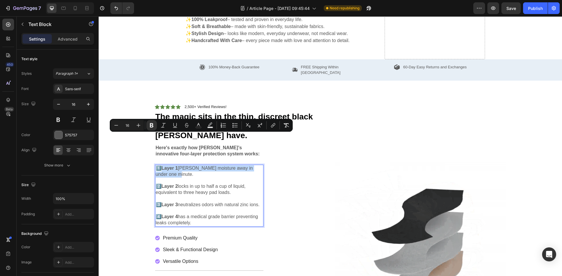
copy p "Layer 1 wicks moisture away in under one minute."
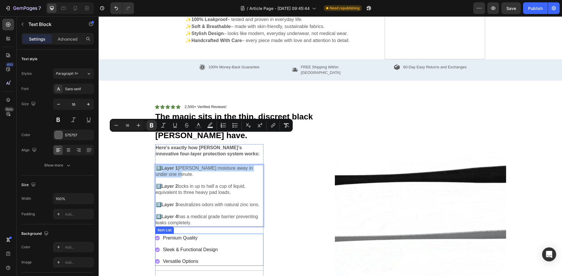
click at [179, 235] on p "Premium Quality" at bounding box center [190, 238] width 55 height 7
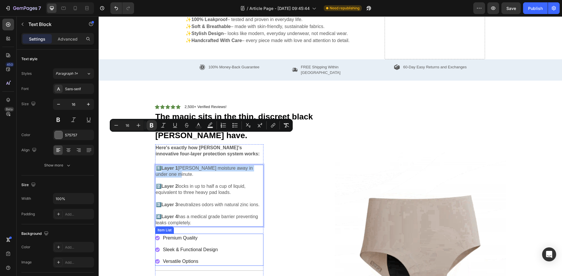
click at [179, 235] on p "Premium Quality" at bounding box center [190, 238] width 55 height 7
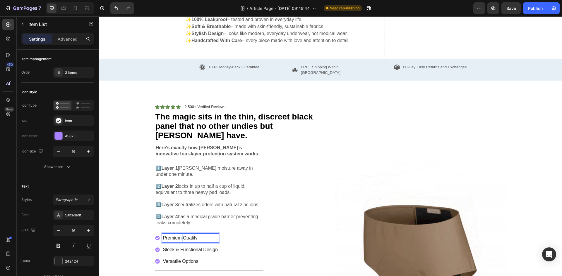
click at [179, 235] on p "Premium Quality" at bounding box center [190, 238] width 55 height 7
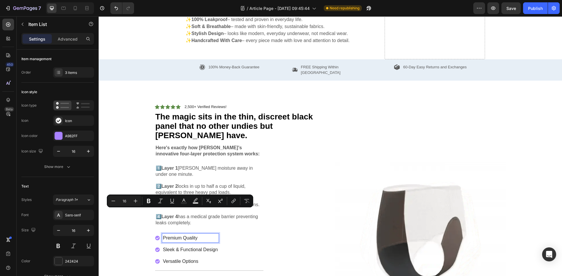
click at [179, 235] on p "Premium Quality" at bounding box center [190, 238] width 55 height 7
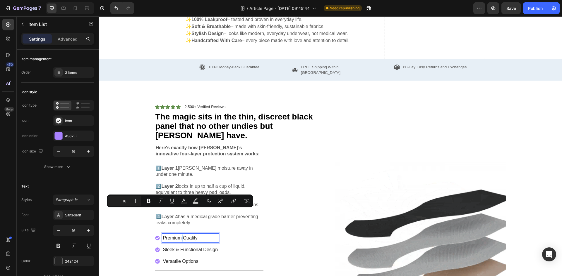
click at [179, 235] on p "Premium Quality" at bounding box center [190, 238] width 55 height 7
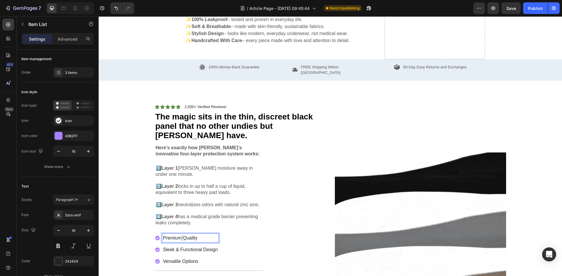
click at [179, 235] on p "Premium Quality" at bounding box center [190, 238] width 55 height 7
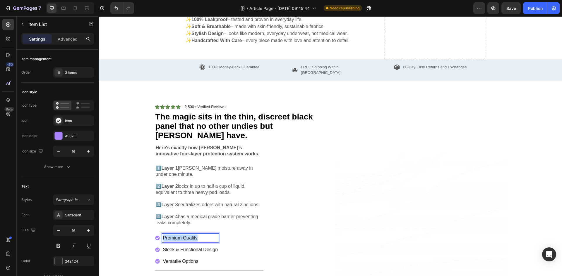
click at [179, 235] on p "Premium Quality" at bounding box center [190, 238] width 55 height 7
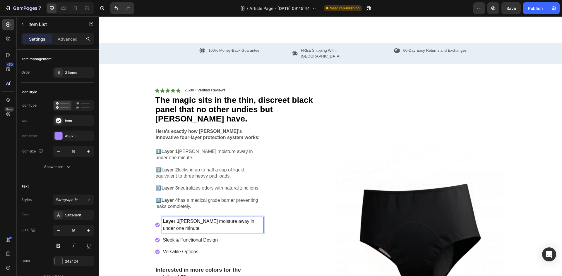
scroll to position [724, 0]
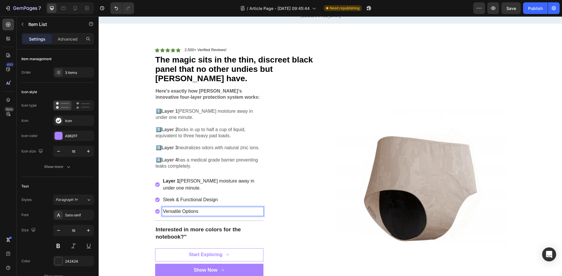
click at [236, 208] on p "Versatile Options" at bounding box center [212, 211] width 99 height 7
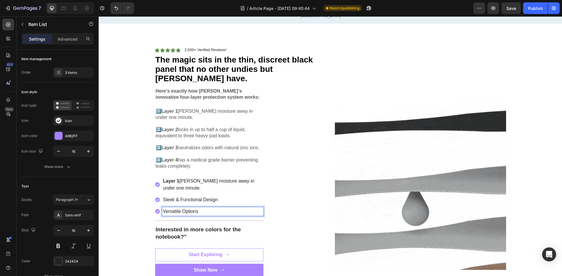
click at [207, 178] on p "Layer 1 wicks moisture away in under one minute." at bounding box center [212, 185] width 99 height 14
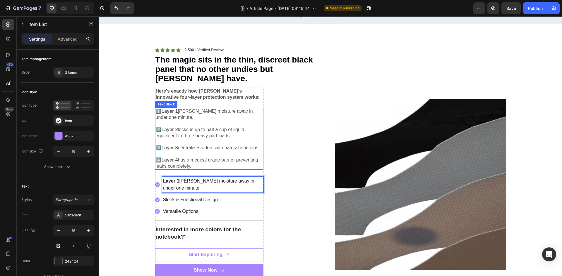
click at [219, 157] on p "4️⃣ Layer 4 has a medical grade barrier preventing leaks completely." at bounding box center [209, 163] width 107 height 12
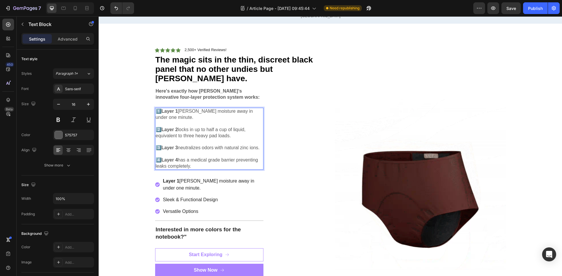
click at [191, 157] on p "4️⃣ Layer 4 has a medical grade barrier preventing leaks completely." at bounding box center [209, 163] width 107 height 12
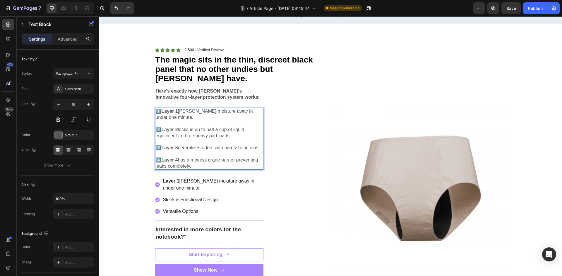
drag, startPoint x: 191, startPoint y: 157, endPoint x: 153, endPoint y: 98, distance: 70.9
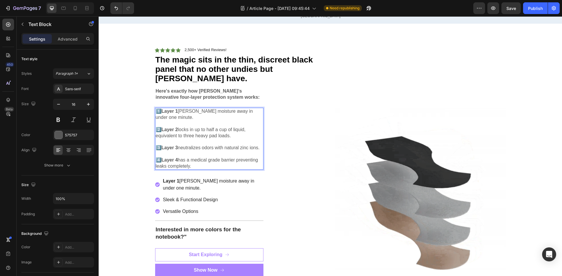
click at [155, 108] on div "1️⃣ Layer 1 wicks moisture away in under one minute. 2️⃣ Layer 2 locks in up to…" at bounding box center [209, 139] width 108 height 62
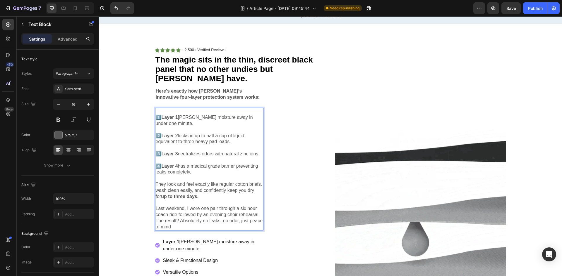
click at [156, 109] on p "1️⃣ Layer 1 wicks moisture away in under one minute." at bounding box center [209, 118] width 107 height 18
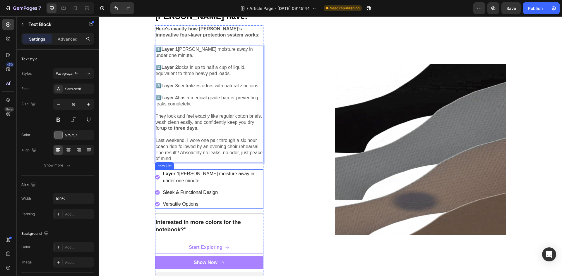
scroll to position [781, 0]
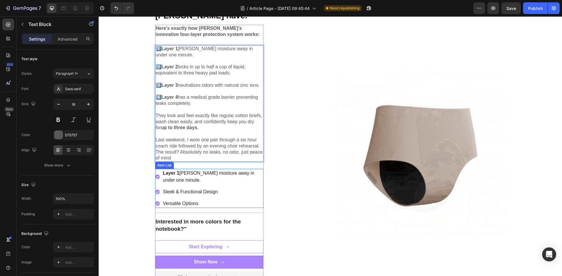
click at [218, 201] on p "Versatile Options" at bounding box center [212, 203] width 99 height 7
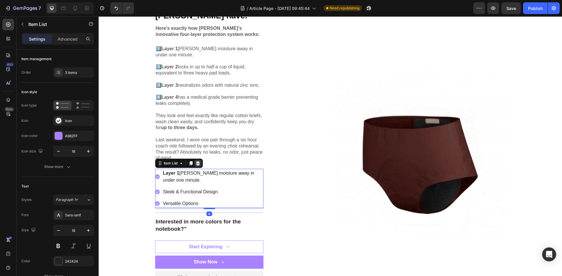
click at [196, 161] on icon at bounding box center [198, 163] width 4 height 4
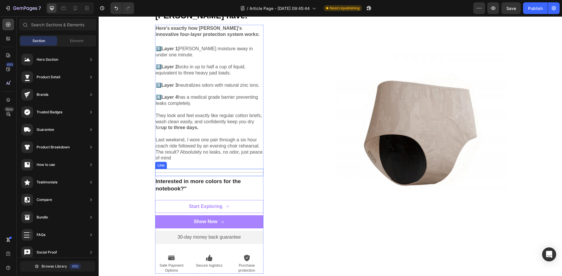
click at [194, 170] on div "Title Line" at bounding box center [209, 172] width 108 height 7
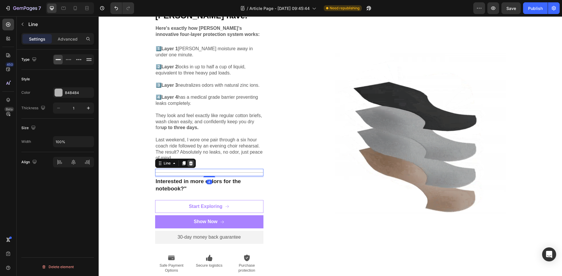
click at [189, 162] on icon at bounding box center [191, 163] width 4 height 4
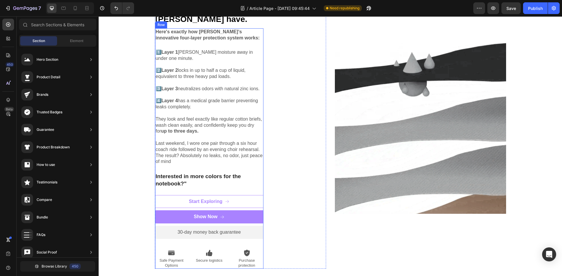
scroll to position [778, 0]
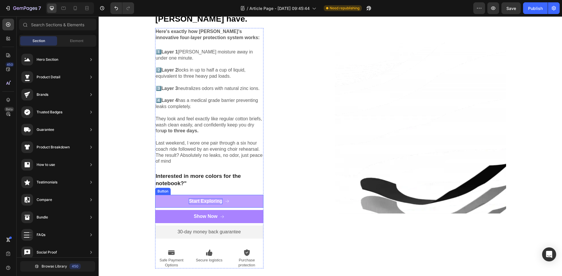
click at [195, 199] on div "Start Exploring" at bounding box center [206, 202] width 34 height 6
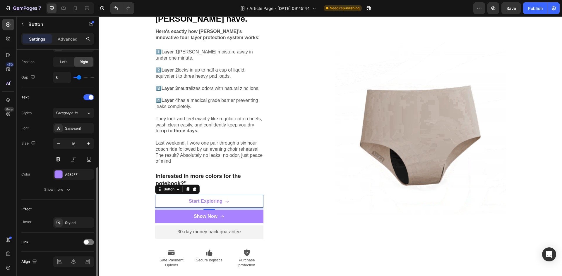
scroll to position [222, 0]
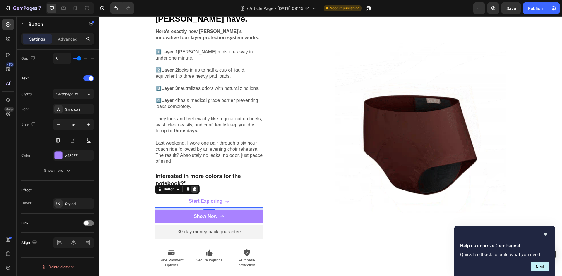
click at [193, 187] on icon at bounding box center [194, 189] width 4 height 4
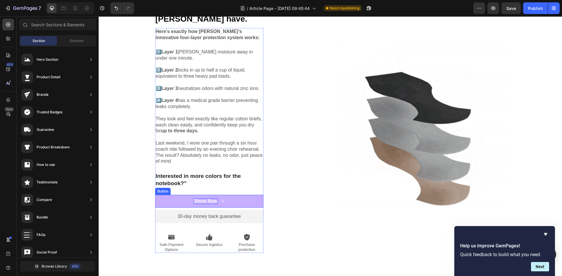
click at [213, 199] on div "Show Now" at bounding box center [206, 202] width 24 height 6
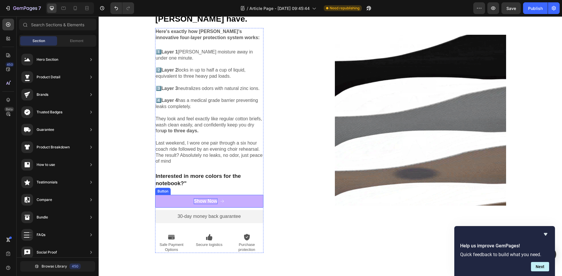
click at [213, 199] on div "Show Now" at bounding box center [206, 202] width 24 height 6
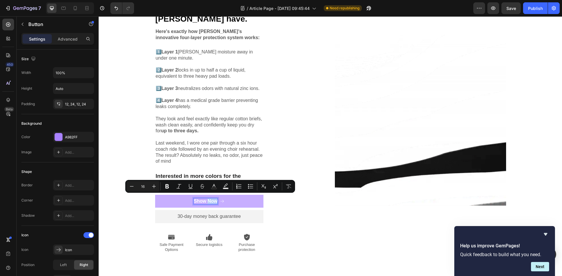
click at [213, 199] on p "Show Now" at bounding box center [206, 202] width 24 height 6
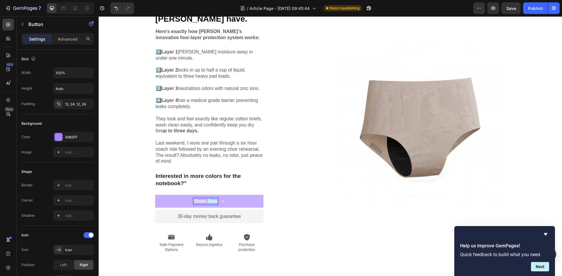
click at [213, 199] on p "Show Now" at bounding box center [206, 202] width 24 height 6
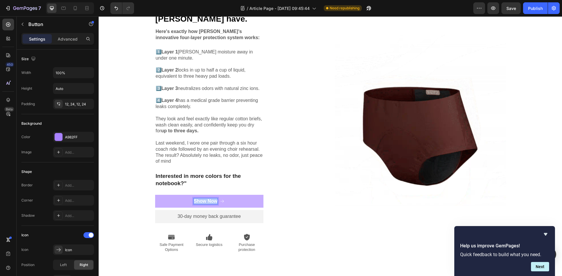
click at [213, 199] on p "Show Now" at bounding box center [206, 202] width 24 height 6
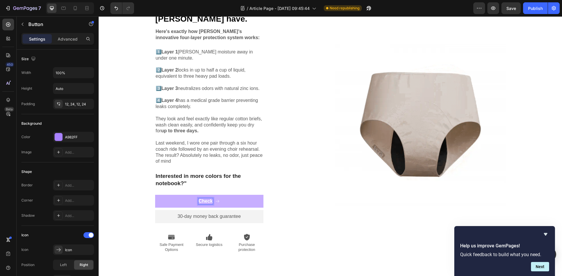
click at [155, 195] on button "Check" at bounding box center [209, 201] width 108 height 13
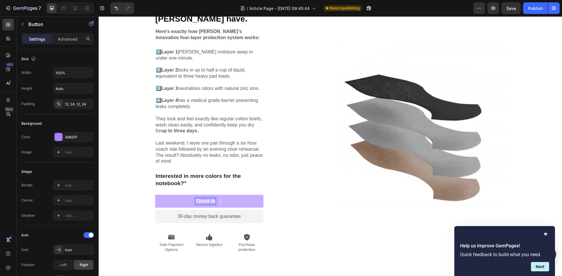
click at [155, 195] on button "Check th" at bounding box center [209, 201] width 108 height 13
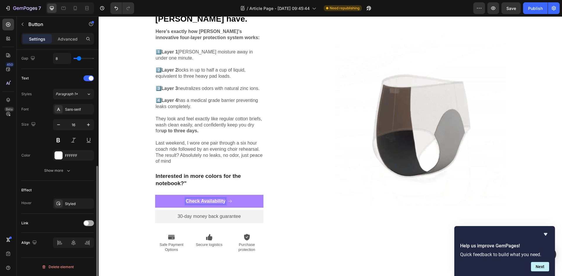
click at [87, 223] on span at bounding box center [86, 223] width 5 height 5
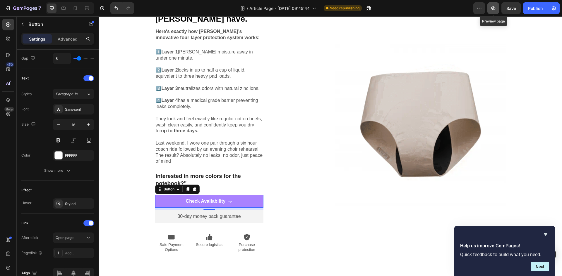
click at [491, 10] on icon "button" at bounding box center [493, 8] width 6 height 6
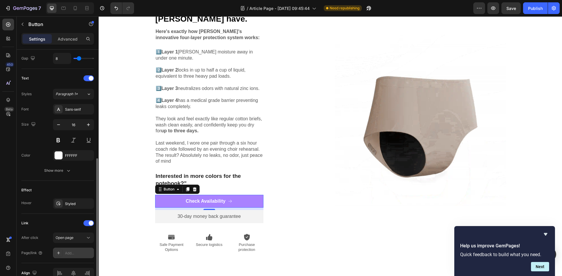
click at [71, 252] on div "Add..." at bounding box center [78, 253] width 27 height 5
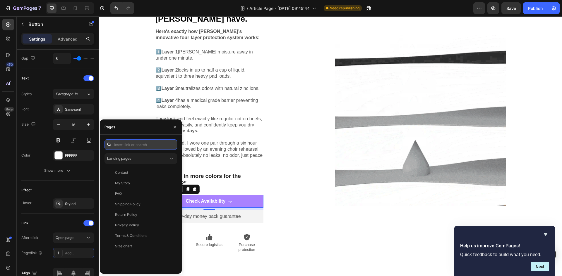
click at [129, 145] on input "text" at bounding box center [140, 145] width 73 height 11
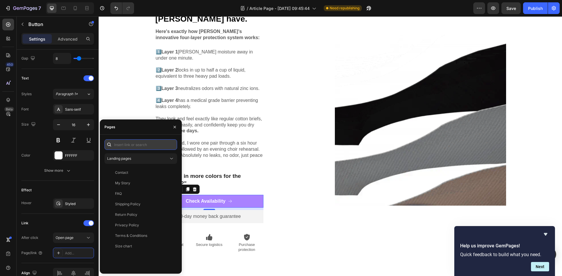
paste input "[URL][DOMAIN_NAME]"
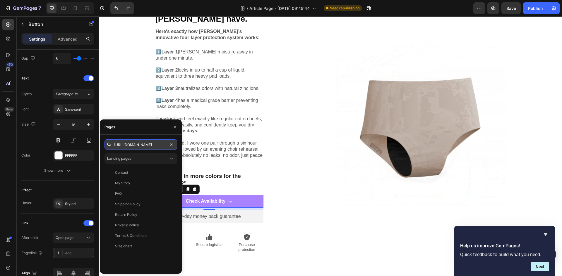
scroll to position [0, 22]
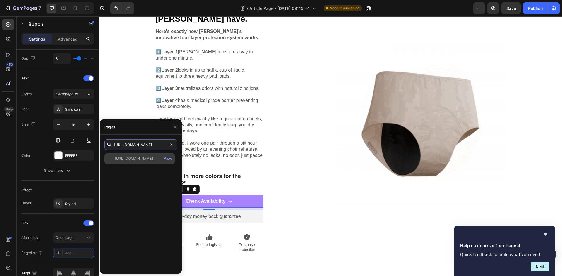
type input "[URL][DOMAIN_NAME]"
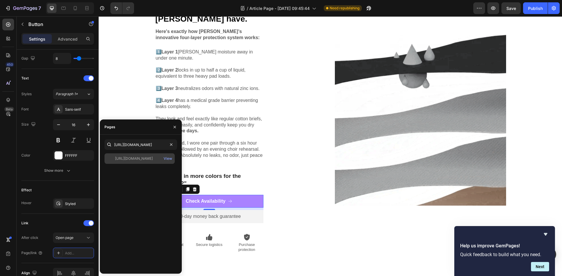
click at [132, 158] on div "[URL][DOMAIN_NAME]" at bounding box center [134, 158] width 38 height 5
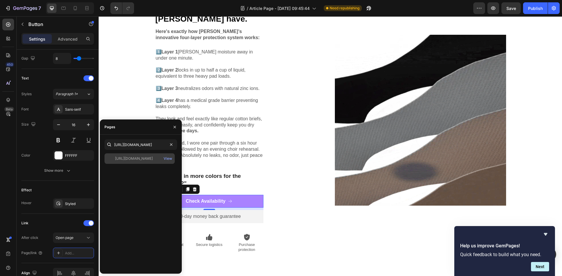
scroll to position [0, 0]
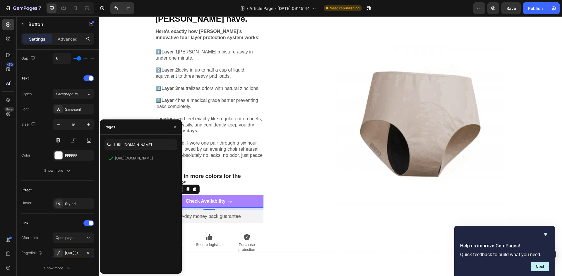
click at [285, 212] on div "Icon Icon Icon Icon Icon Icon List 2,500+ Verified Reviews! Text Block Row ⁠⁠⁠⁠…" at bounding box center [240, 121] width 171 height 266
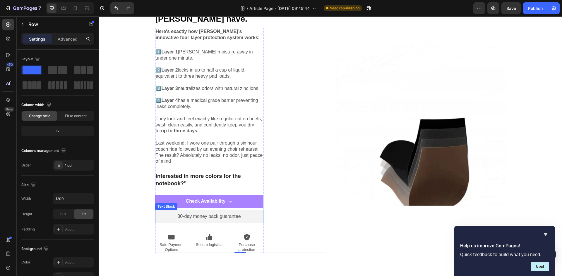
click at [180, 214] on p "30-day money back guarantee" at bounding box center [209, 217] width 101 height 6
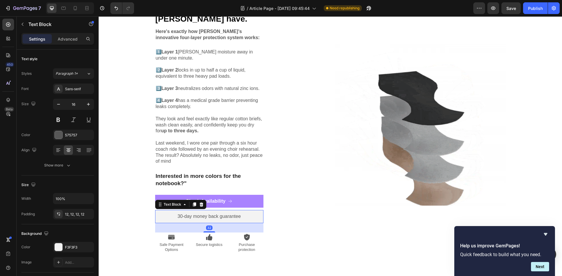
click at [180, 214] on p "30-day money back guarantee" at bounding box center [209, 217] width 101 height 6
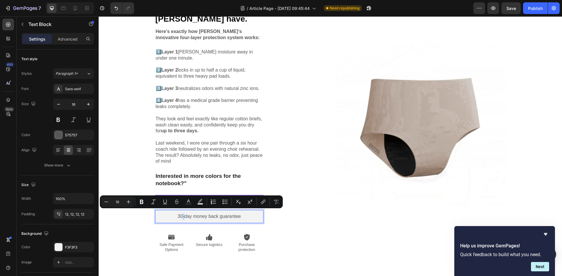
click at [180, 214] on p "30-day money back guarantee" at bounding box center [209, 217] width 101 height 6
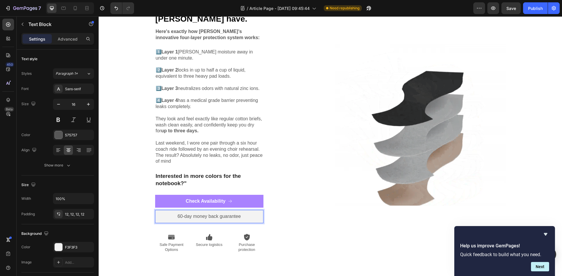
click at [241, 214] on p "60-day money back guarantee" at bounding box center [209, 217] width 101 height 6
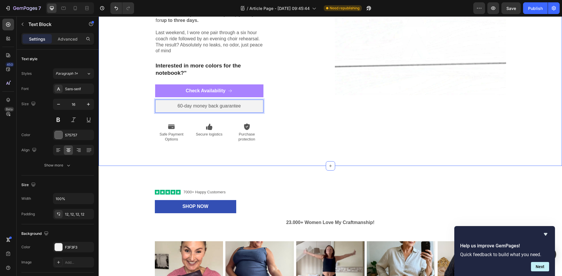
scroll to position [889, 0]
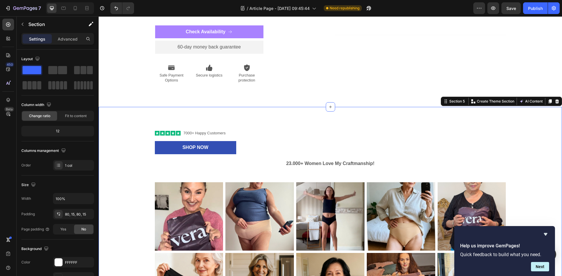
scroll to position [948, 0]
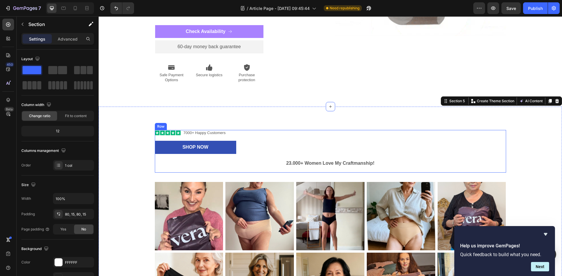
click at [266, 134] on div "Icon Icon Icon Icon Icon Icon List 7000+ Happy Customers Text Block Row Shop No…" at bounding box center [330, 151] width 351 height 43
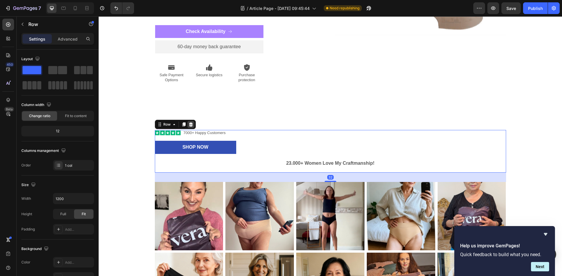
click at [189, 122] on icon at bounding box center [190, 124] width 5 height 5
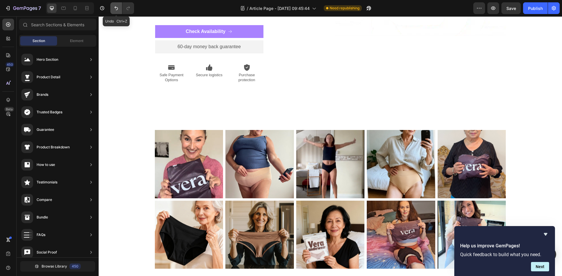
click at [118, 9] on icon "Undo/Redo" at bounding box center [116, 8] width 6 height 6
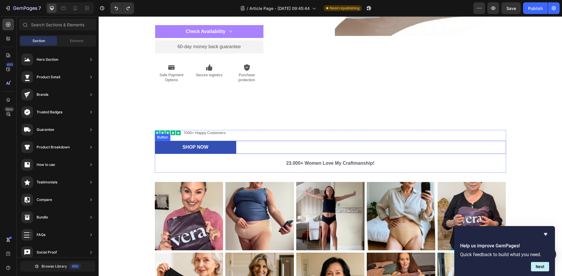
click at [256, 146] on div "Shop Now Button" at bounding box center [330, 147] width 351 height 13
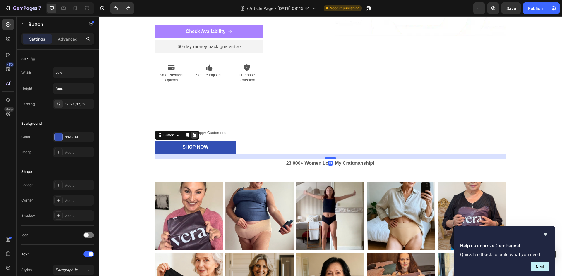
click at [194, 132] on div at bounding box center [194, 135] width 7 height 7
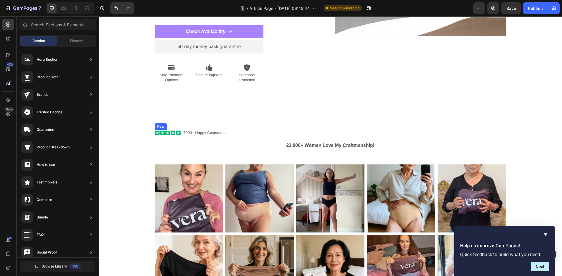
click at [226, 130] on div "Icon Icon Icon Icon Icon Icon List 7000+ Happy Customers Text Block Row" at bounding box center [330, 133] width 351 height 6
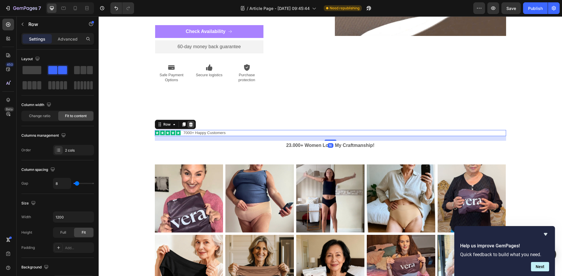
click at [190, 122] on icon at bounding box center [190, 124] width 5 height 5
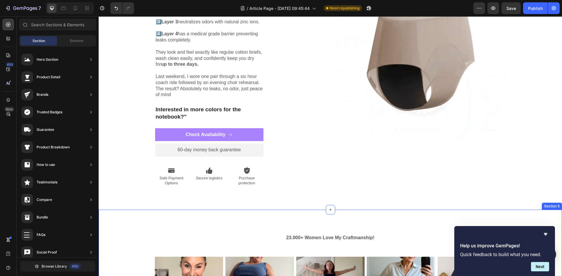
scroll to position [843, 0]
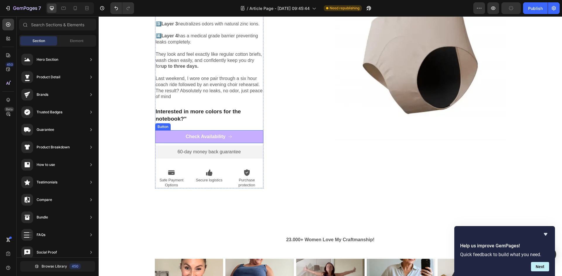
click at [244, 133] on link "Check Availability" at bounding box center [209, 136] width 108 height 13
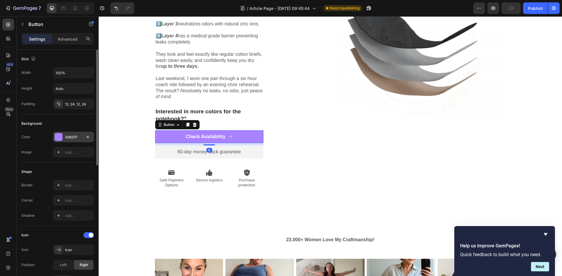
click at [59, 135] on div at bounding box center [59, 137] width 8 height 8
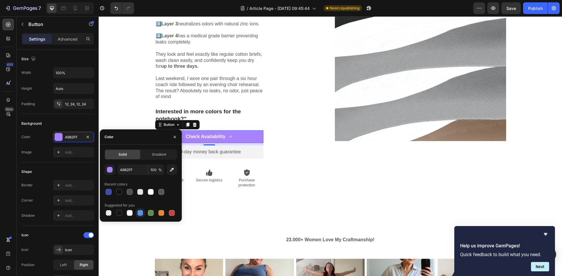
click at [140, 212] on div at bounding box center [140, 213] width 6 height 6
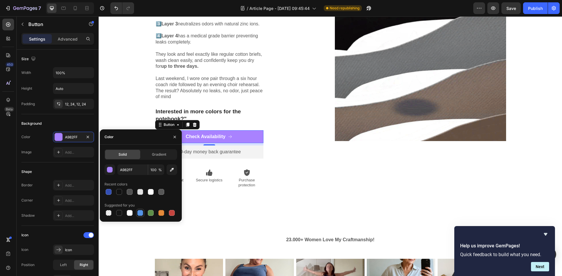
type input "5594E7"
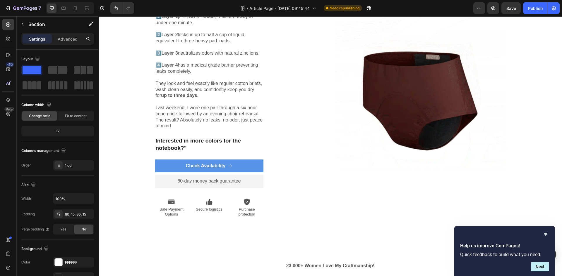
scroll to position [816, 0]
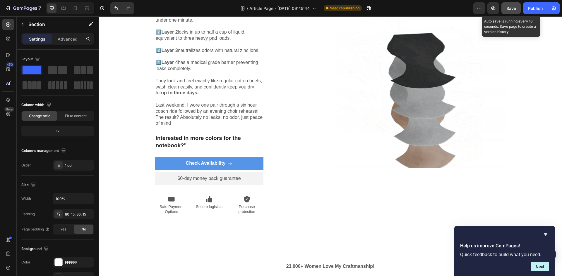
click at [506, 10] on span "Save" at bounding box center [511, 8] width 10 height 5
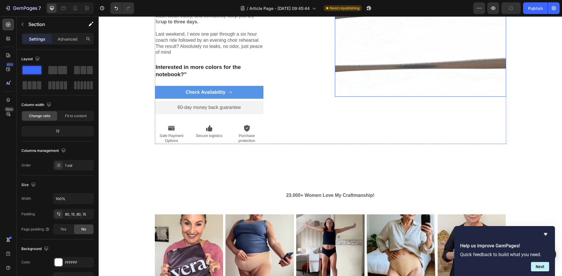
scroll to position [894, 0]
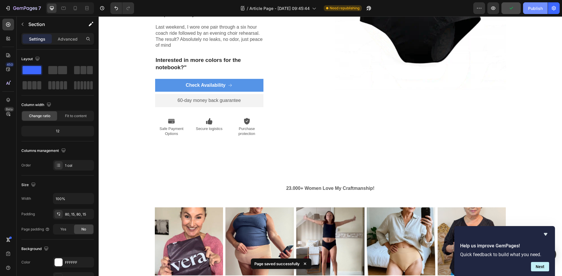
click at [532, 8] on div "Publish" at bounding box center [535, 8] width 15 height 6
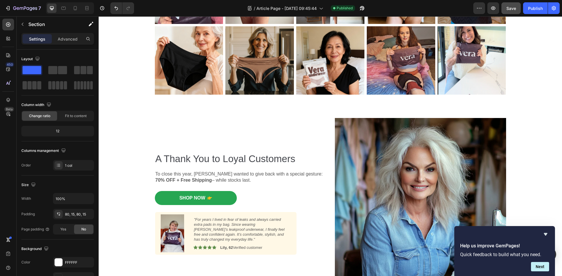
scroll to position [1150, 0]
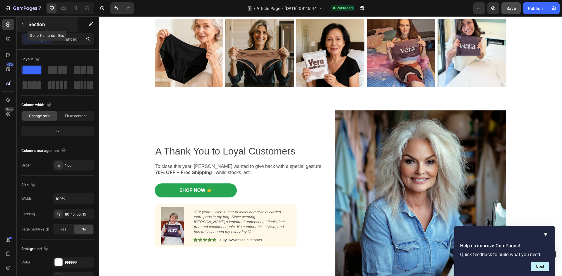
click at [26, 20] on button "button" at bounding box center [22, 24] width 9 height 9
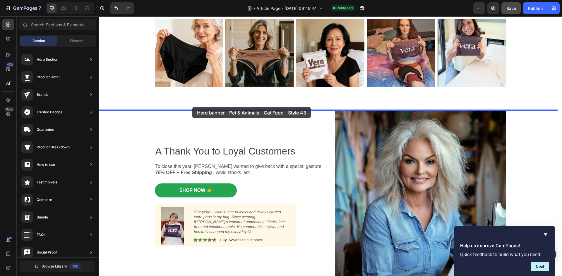
drag, startPoint x: 243, startPoint y: 125, endPoint x: 192, endPoint y: 107, distance: 53.9
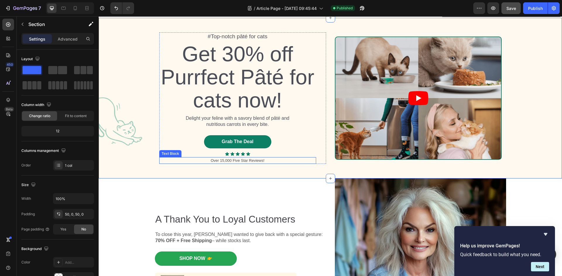
scroll to position [1243, 0]
click at [125, 151] on div "#Top-notch pâté for cats Text Block Get 30% off Purrfect Pâté for cats now! Hea…" at bounding box center [330, 98] width 463 height 132
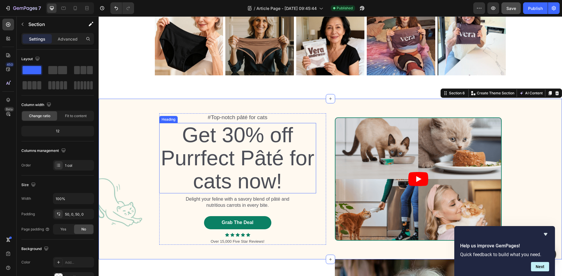
scroll to position [1162, 0]
click at [555, 92] on icon at bounding box center [557, 94] width 4 height 4
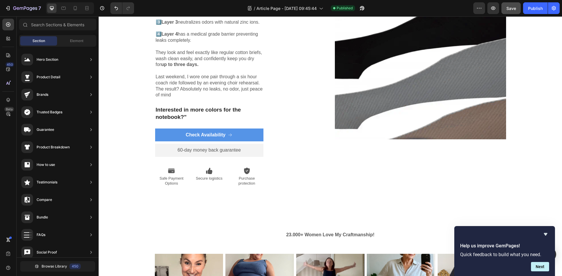
scroll to position [790, 0]
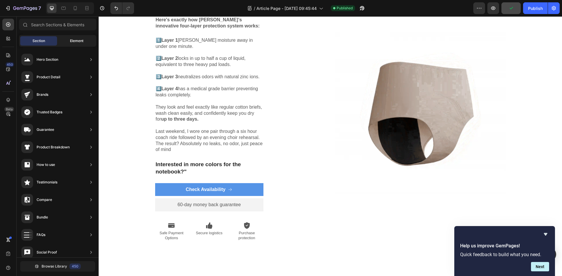
click at [73, 42] on span "Element" at bounding box center [76, 40] width 13 height 5
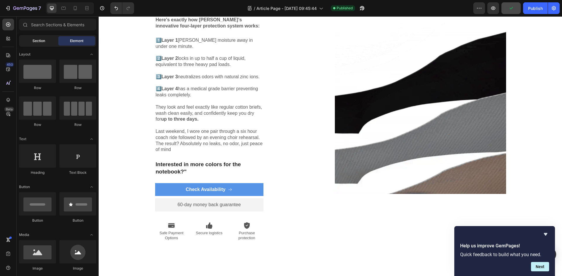
click at [48, 43] on div "Section" at bounding box center [38, 40] width 37 height 9
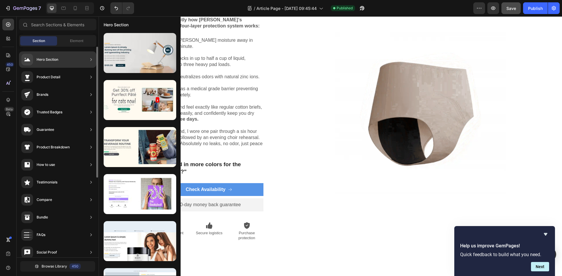
click at [47, 60] on div "Hero Section" at bounding box center [48, 60] width 22 height 6
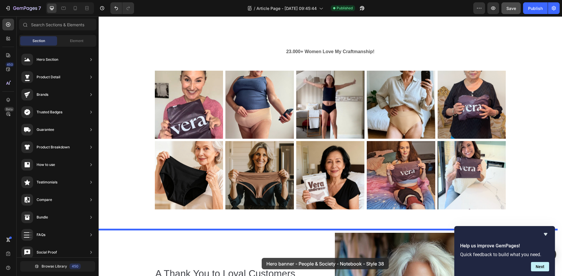
scroll to position [1058, 0]
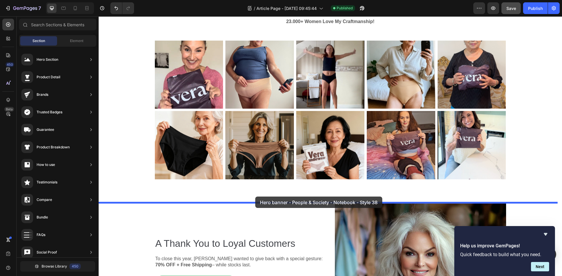
drag, startPoint x: 246, startPoint y: 203, endPoint x: 255, endPoint y: 197, distance: 11.2
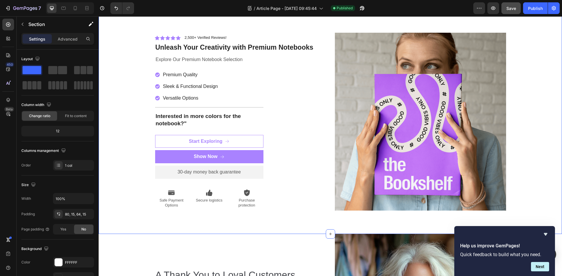
scroll to position [1221, 0]
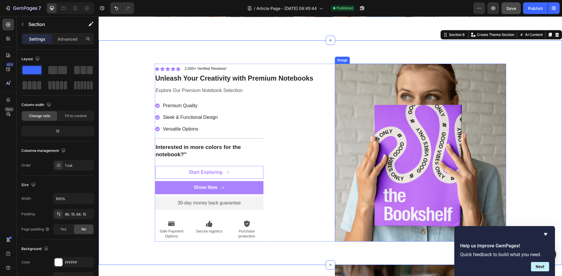
click at [397, 152] on img at bounding box center [420, 153] width 171 height 178
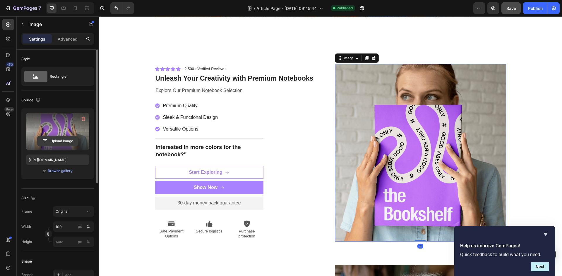
click at [63, 142] on input "file" at bounding box center [57, 141] width 40 height 10
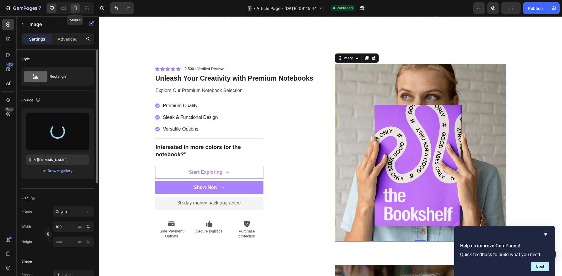
click at [77, 10] on icon at bounding box center [75, 8] width 6 height 6
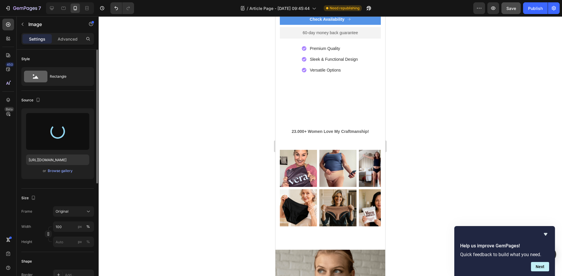
scroll to position [1010, 0]
type input "https://cdn.shopify.com/s/files/1/0917/2729/8945/files/gempages_585519770053378…"
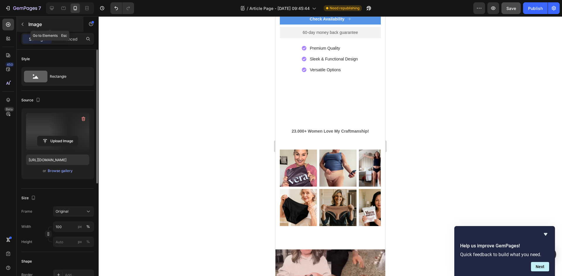
click at [22, 24] on icon "button" at bounding box center [22, 24] width 5 height 5
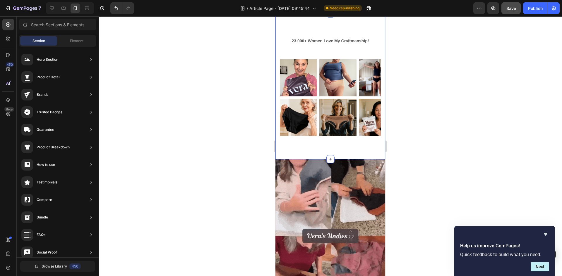
scroll to position [1097, 0]
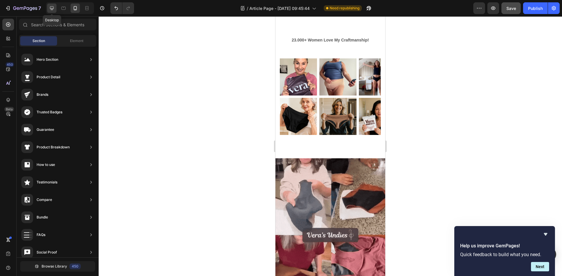
click at [52, 6] on icon at bounding box center [52, 8] width 6 height 6
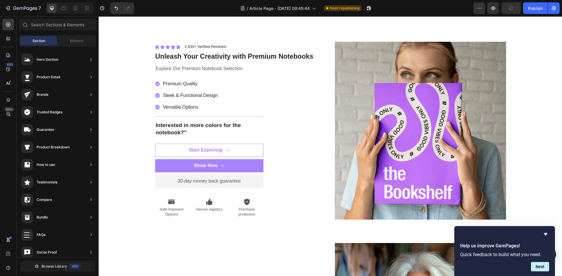
scroll to position [1302, 0]
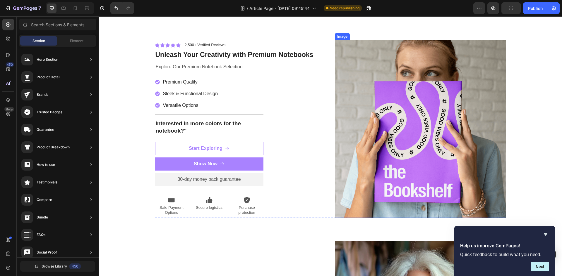
click at [424, 161] on img at bounding box center [420, 129] width 171 height 178
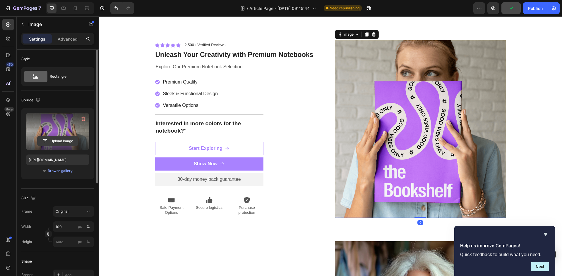
click at [54, 141] on input "file" at bounding box center [57, 141] width 40 height 10
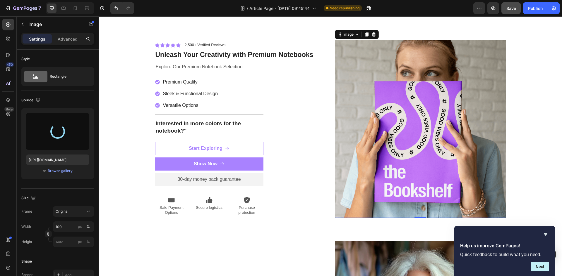
type input "https://cdn.shopify.com/s/files/1/0917/2729/8945/files/gempages_585519770053378…"
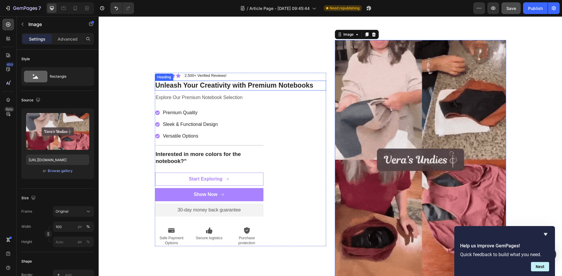
click at [176, 84] on h2 "Unleash Your Creativity with Premium Notebooks" at bounding box center [240, 86] width 171 height 10
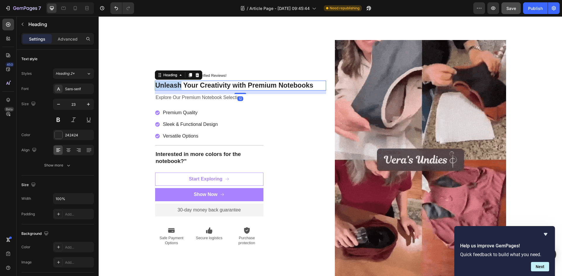
click at [176, 84] on h2 "Unleash Your Creativity with Premium Notebooks" at bounding box center [240, 86] width 171 height 10
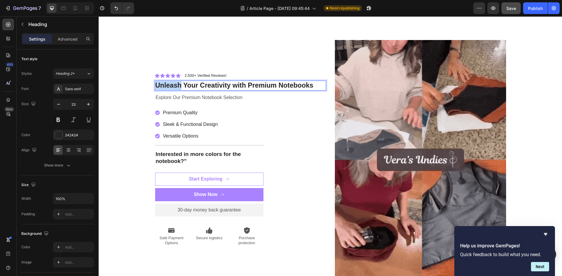
click at [176, 84] on p "Unleash Your Creativity with Premium Notebooks" at bounding box center [240, 85] width 170 height 9
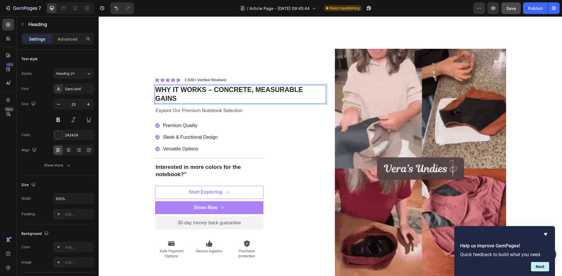
scroll to position [1298, 0]
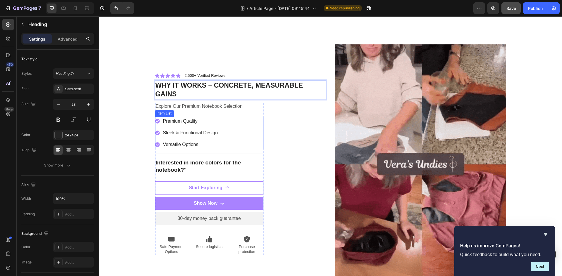
click at [187, 123] on p "Premium Quality" at bounding box center [190, 121] width 55 height 7
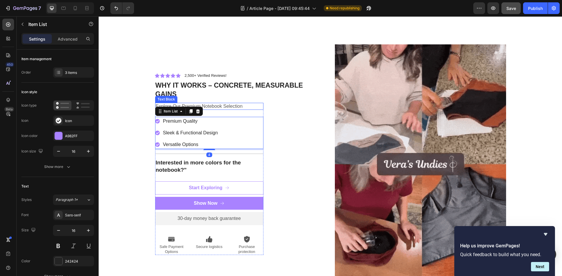
click at [202, 106] on p "Explore Our Premium Notebook Selection" at bounding box center [209, 107] width 107 height 6
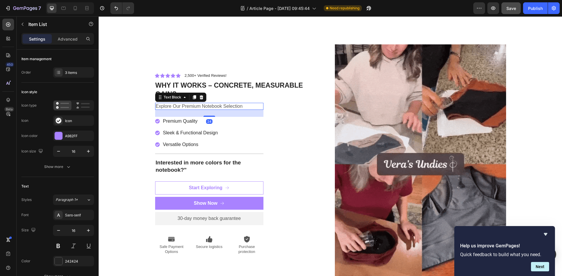
click at [202, 106] on p "Explore Our Premium Notebook Selection" at bounding box center [209, 107] width 107 height 6
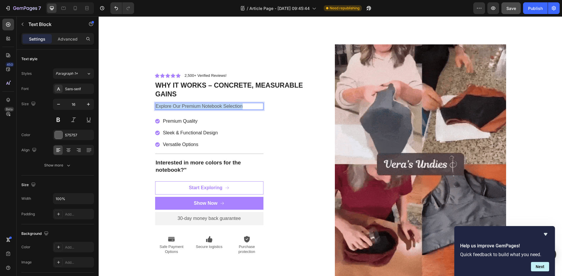
click at [202, 106] on p "Explore Our Premium Notebook Selection" at bounding box center [209, 107] width 107 height 6
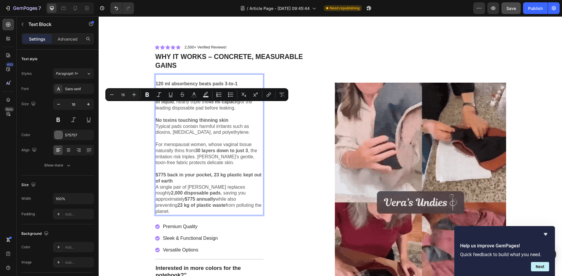
scroll to position [1269, 0]
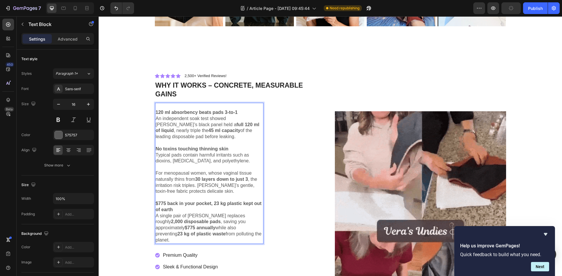
click at [164, 204] on strong "$775 back in your pocket, 23 kg plastic kept out of earth" at bounding box center [209, 206] width 106 height 11
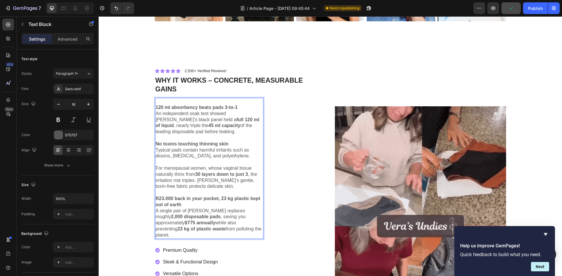
scroll to position [1274, 0]
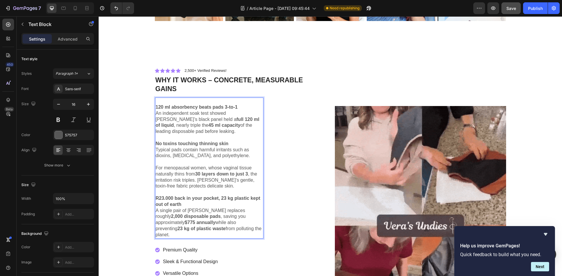
click at [215, 220] on strong "$775 annually" at bounding box center [200, 222] width 31 height 5
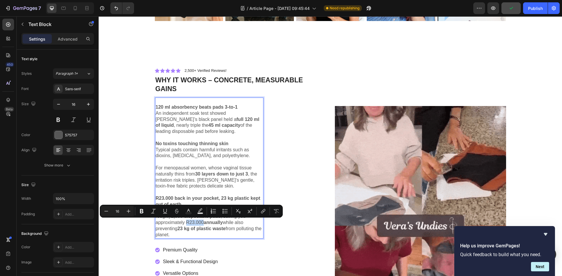
drag, startPoint x: 171, startPoint y: 223, endPoint x: 155, endPoint y: 222, distance: 16.1
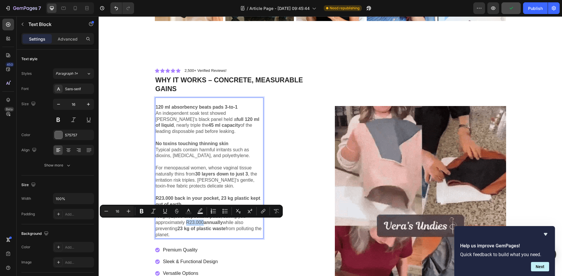
click at [156, 222] on p "A single pair of Vera Undies replaces roughly 2,000 disposable pads , saving yo…" at bounding box center [209, 223] width 107 height 30
click at [141, 212] on icon "Editor contextual toolbar" at bounding box center [142, 212] width 6 height 6
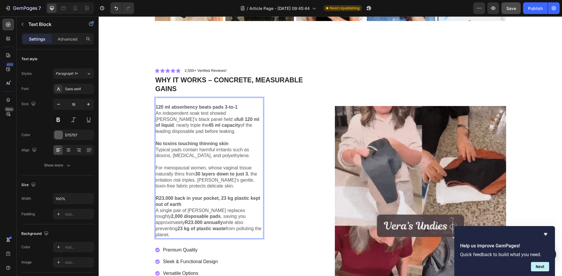
click at [219, 120] on strong "full 120 ml of liquid" at bounding box center [208, 122] width 104 height 11
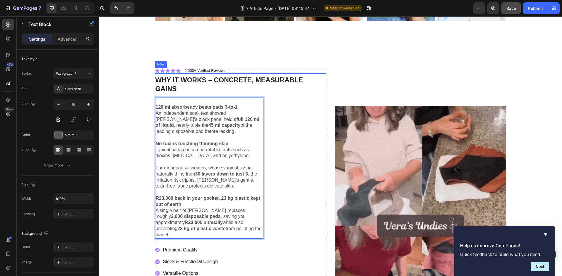
click at [235, 70] on div "Icon Icon Icon Icon Icon Icon List 2,500+ Verified Reviews! Text Block Row" at bounding box center [240, 71] width 171 height 6
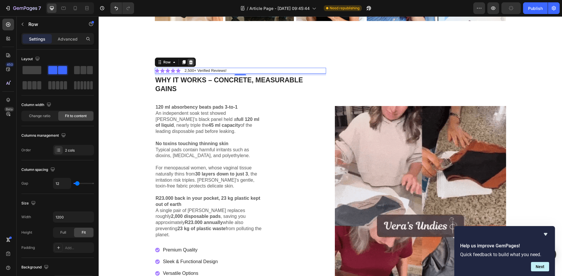
click at [190, 62] on icon at bounding box center [190, 62] width 5 height 5
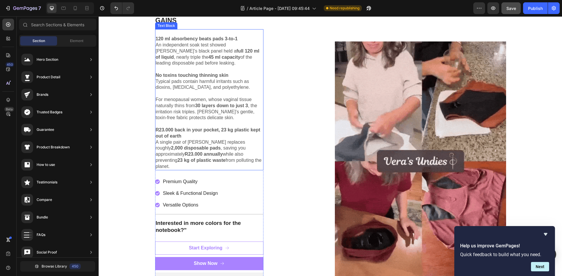
scroll to position [1335, 0]
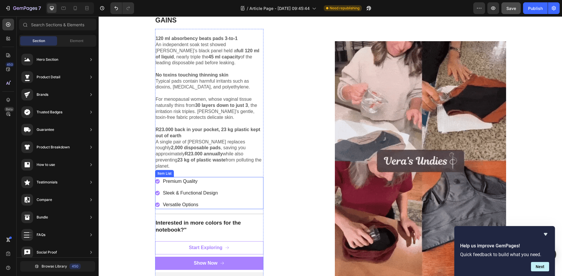
click at [232, 185] on div "Premium Quality Sleek & Functional Design Versatile Options" at bounding box center [209, 193] width 108 height 32
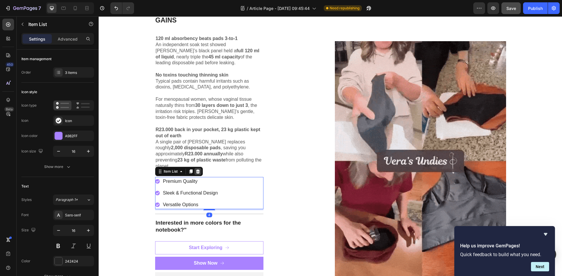
click at [196, 170] on icon at bounding box center [198, 172] width 4 height 4
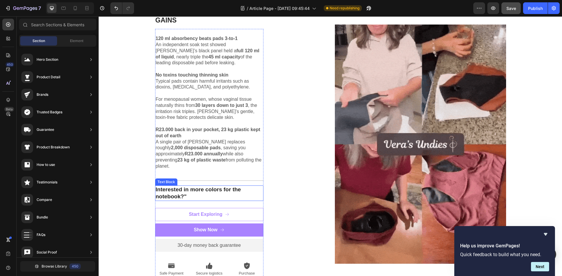
click at [205, 187] on p "Interested in more colors for the notebook?"" at bounding box center [209, 193] width 107 height 14
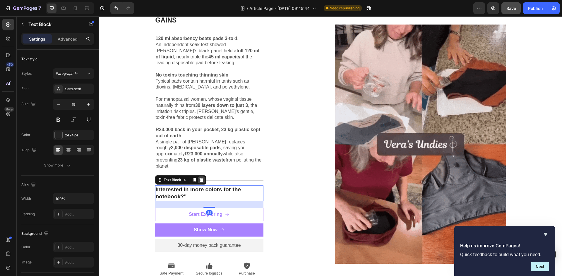
click at [199, 178] on icon at bounding box center [201, 180] width 4 height 4
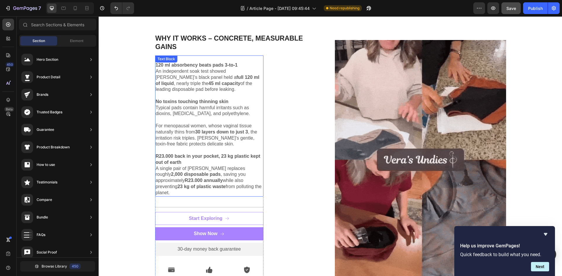
scroll to position [1307, 0]
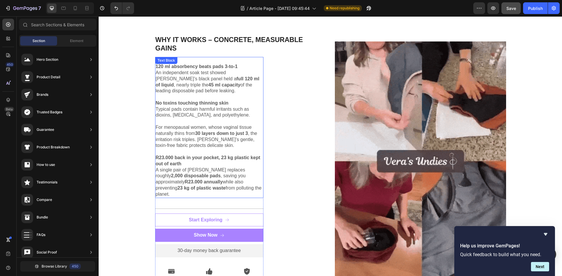
click at [156, 66] on strong "120 ml absorbency beats pads 3-to-1" at bounding box center [197, 66] width 82 height 5
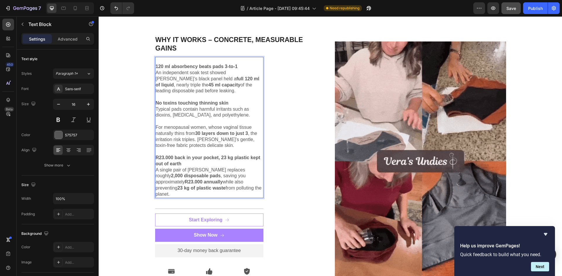
click at [156, 63] on p "120 ml absorbency beats pads 3-to-1" at bounding box center [209, 64] width 107 height 12
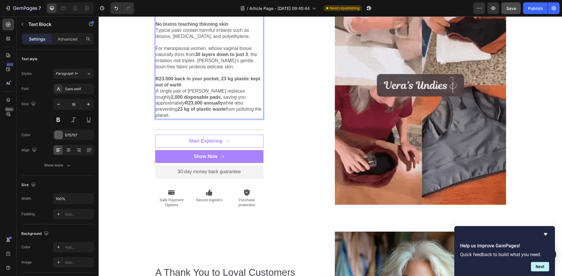
scroll to position [1380, 0]
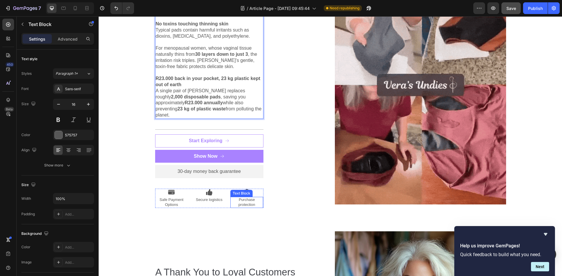
click at [257, 198] on p "Purchase protection" at bounding box center [247, 203] width 32 height 10
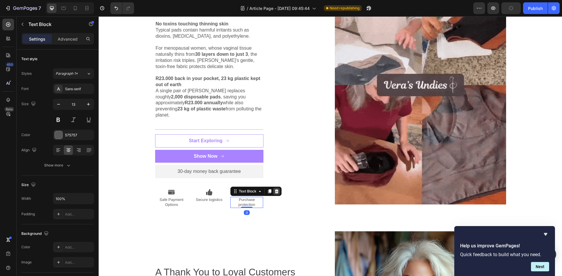
click at [275, 190] on icon at bounding box center [276, 192] width 4 height 4
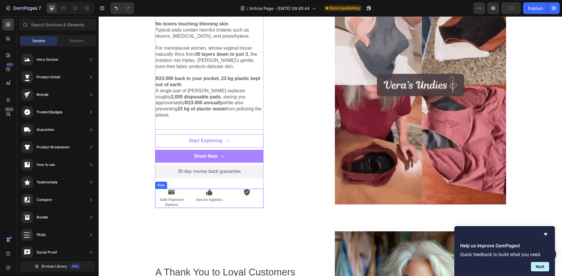
click at [240, 192] on div "Icon" at bounding box center [246, 198] width 33 height 19
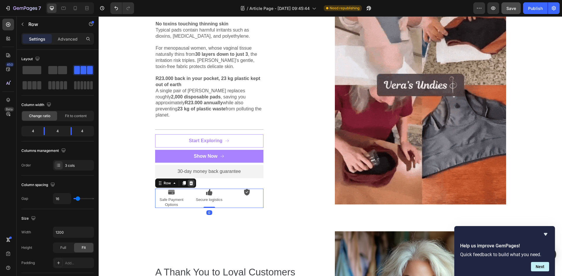
click at [191, 181] on icon at bounding box center [191, 183] width 5 height 5
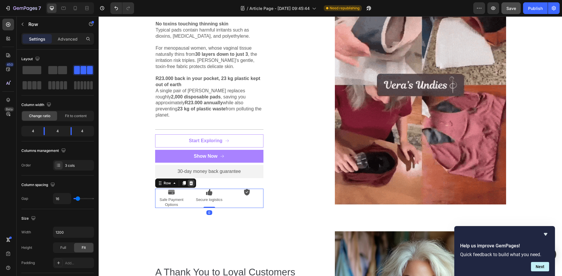
scroll to position [1389, 0]
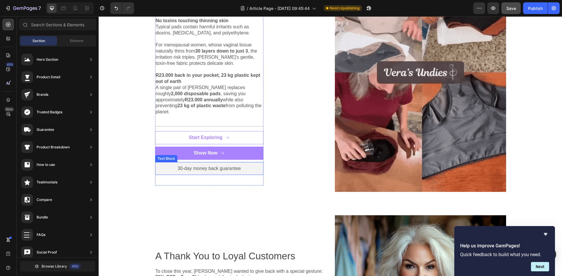
click at [180, 166] on p "30-day money back guarantee" at bounding box center [209, 169] width 101 height 6
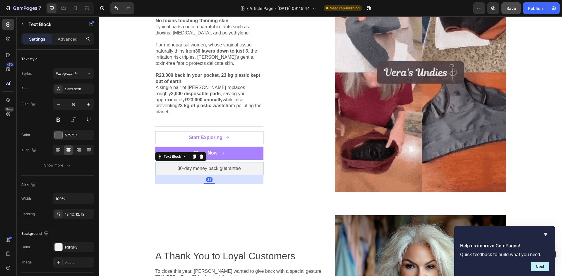
click at [180, 166] on p "30-day money back guarantee" at bounding box center [209, 169] width 101 height 6
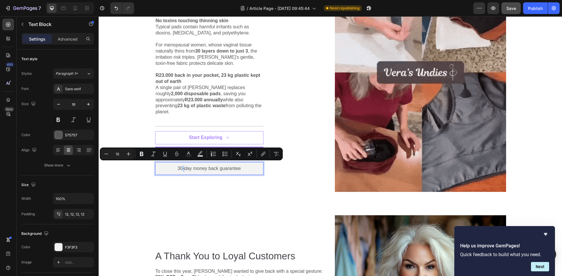
click at [180, 166] on p "30-day money back guarantee" at bounding box center [209, 169] width 101 height 6
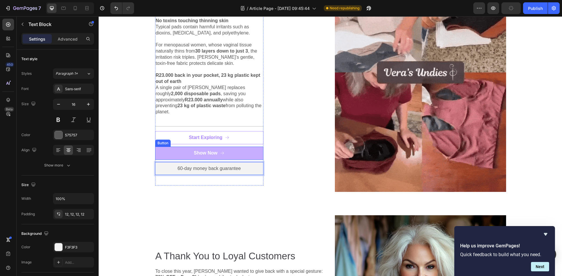
click at [237, 150] on button "Show Now" at bounding box center [209, 153] width 108 height 13
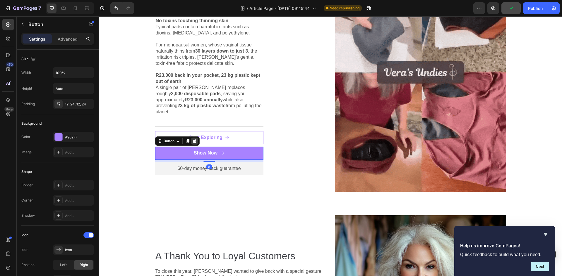
click at [194, 139] on icon at bounding box center [194, 141] width 4 height 4
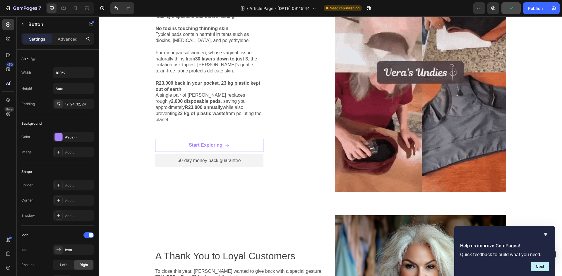
scroll to position [1397, 0]
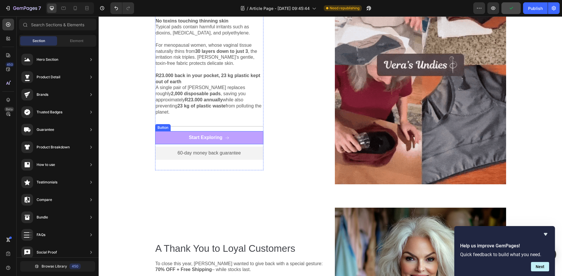
click at [232, 133] on button "Start Exploring" at bounding box center [209, 137] width 108 height 13
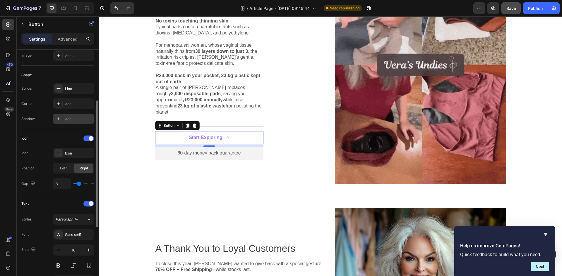
scroll to position [97, 0]
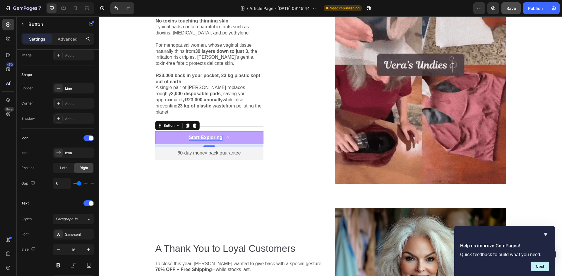
click at [202, 135] on div "Start Exploring" at bounding box center [206, 138] width 34 height 6
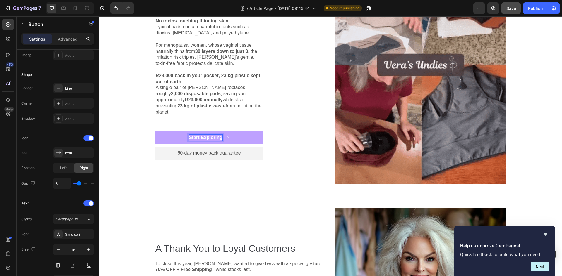
click at [202, 135] on p "Start Exploring" at bounding box center [206, 138] width 34 height 6
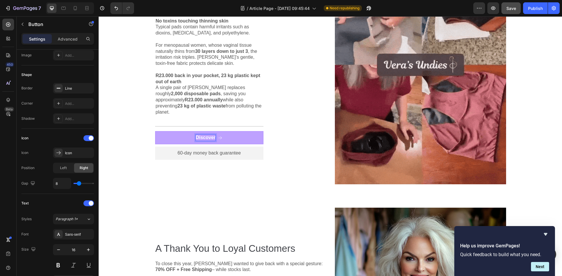
click at [155, 131] on button "Discover" at bounding box center [209, 137] width 108 height 13
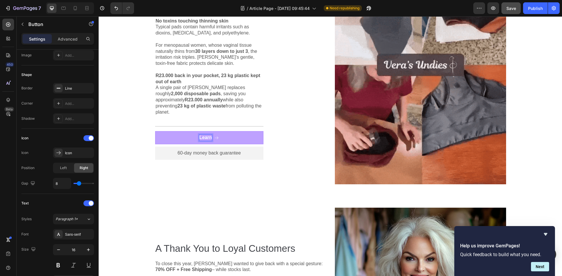
click at [155, 131] on button "Learn" at bounding box center [209, 137] width 108 height 13
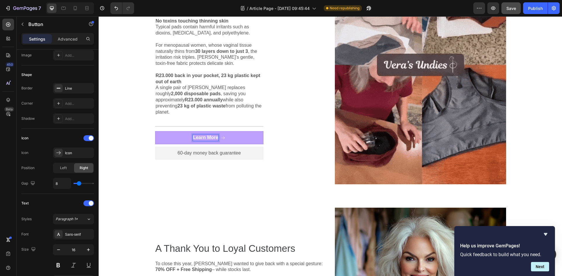
click at [169, 133] on button "Learn More" at bounding box center [209, 137] width 108 height 13
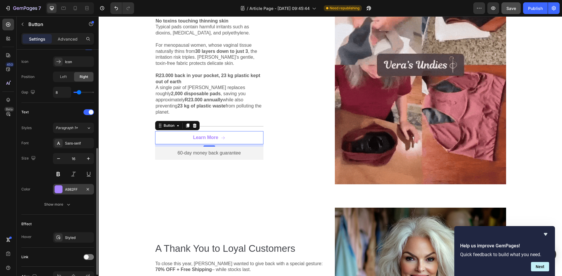
scroll to position [189, 0]
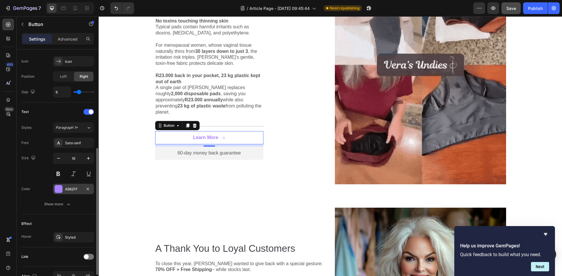
click at [60, 189] on div at bounding box center [59, 189] width 8 height 8
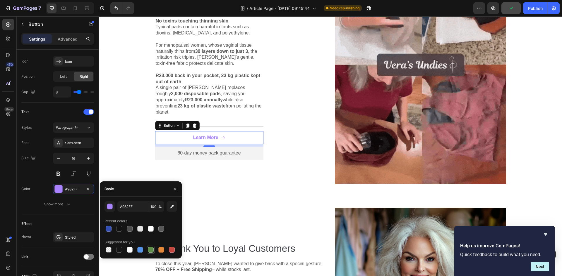
click at [149, 249] on div at bounding box center [151, 250] width 6 height 6
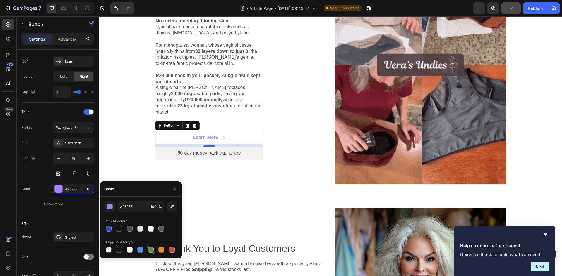
type input "5E8E49"
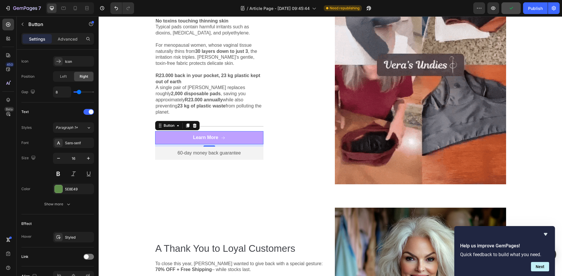
click at [175, 137] on button "Learn More" at bounding box center [209, 137] width 108 height 13
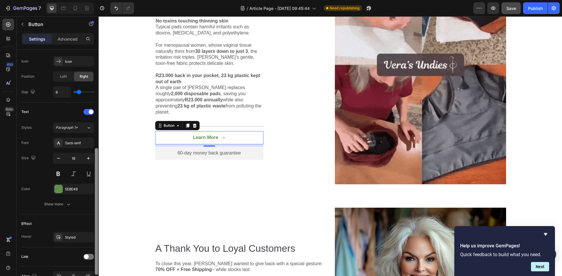
scroll to position [222, 0]
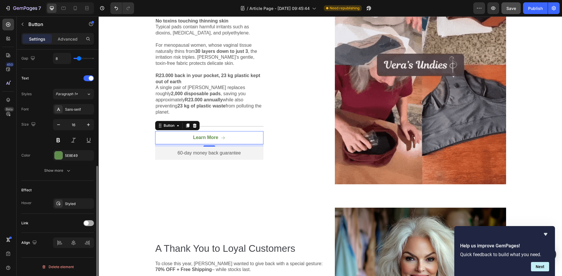
click at [87, 223] on span at bounding box center [86, 223] width 5 height 5
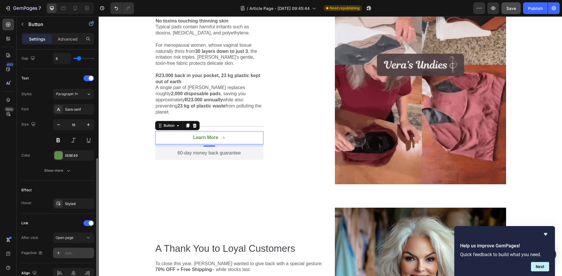
click at [72, 253] on div "Add..." at bounding box center [78, 253] width 27 height 5
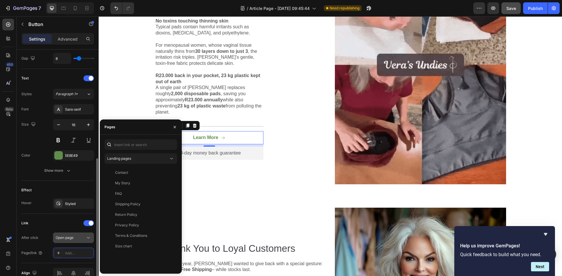
click at [72, 239] on span "Open page" at bounding box center [65, 238] width 18 height 4
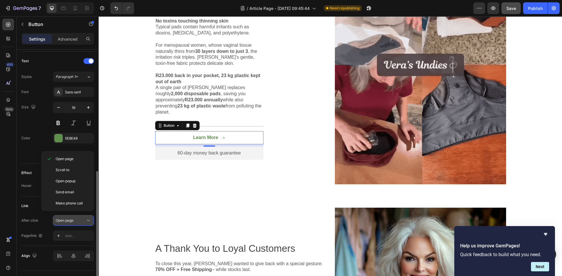
scroll to position [250, 0]
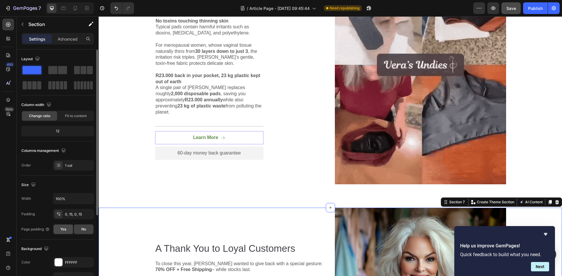
scroll to position [113, 0]
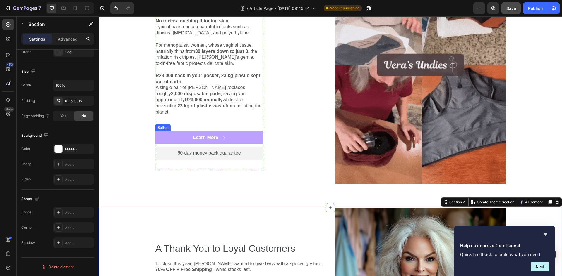
click at [162, 135] on button "Learn More" at bounding box center [209, 137] width 108 height 13
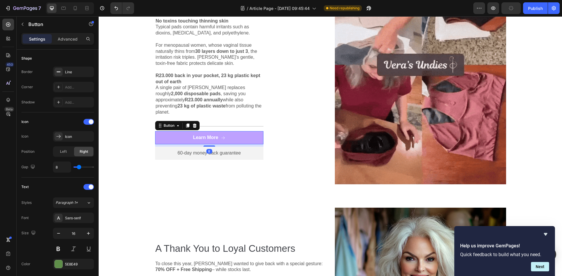
scroll to position [0, 0]
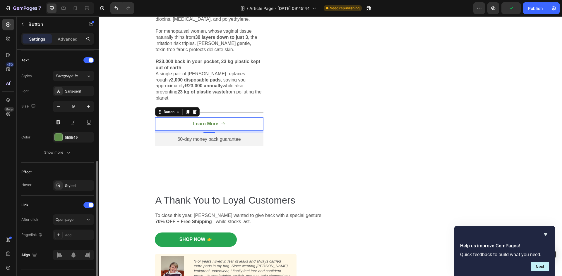
scroll to position [253, 0]
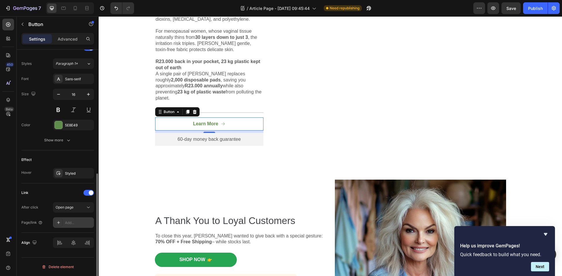
click at [69, 223] on div "Add..." at bounding box center [78, 223] width 27 height 5
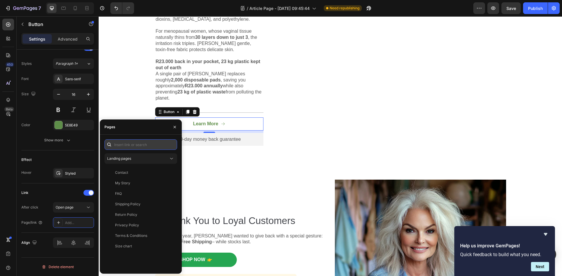
click at [122, 143] on input "text" at bounding box center [140, 145] width 73 height 11
paste input "[URL][DOMAIN_NAME]"
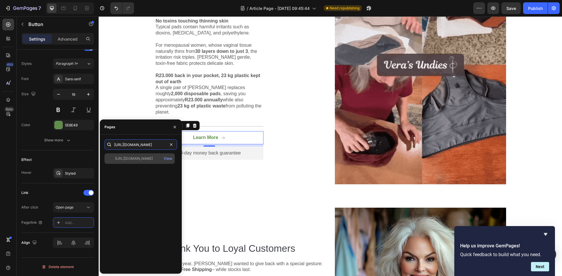
type input "[URL][DOMAIN_NAME]"
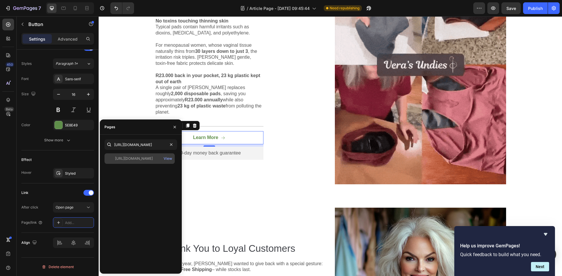
click at [144, 159] on div "[URL][DOMAIN_NAME]" at bounding box center [134, 158] width 38 height 5
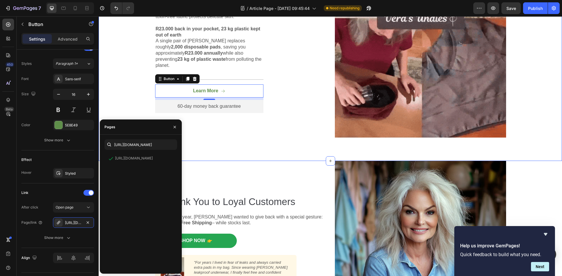
scroll to position [1444, 0]
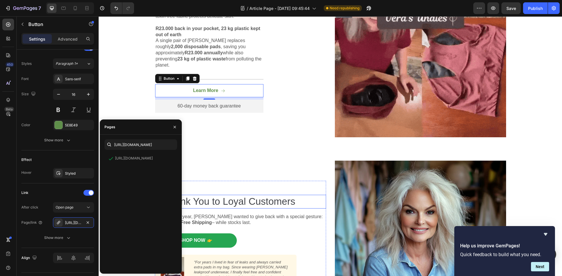
click at [281, 202] on h2 "A Thank You to Loyal Customers" at bounding box center [240, 202] width 171 height 14
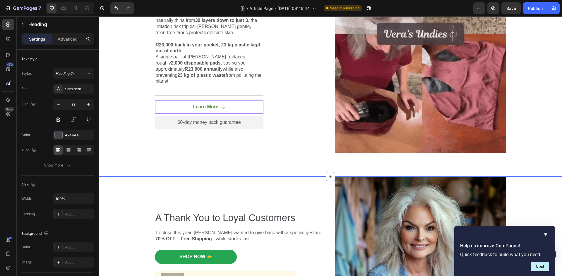
scroll to position [1370, 0]
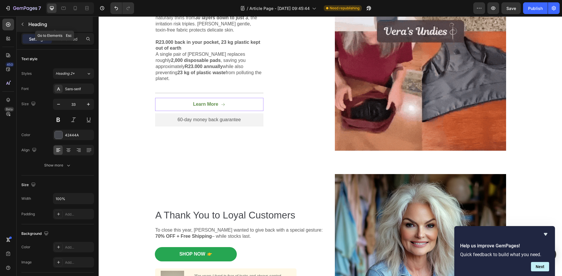
click at [25, 22] on button "button" at bounding box center [22, 24] width 9 height 9
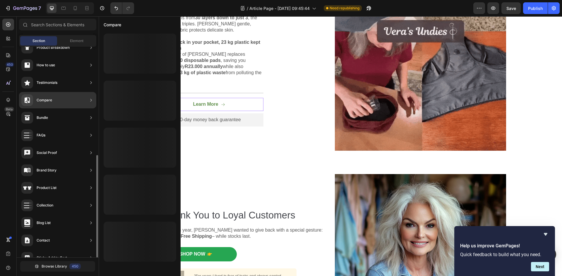
scroll to position [128, 0]
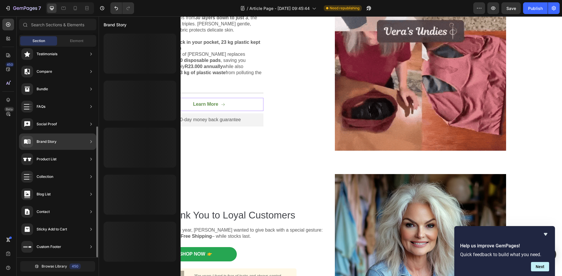
click at [58, 141] on div "Brand Story" at bounding box center [57, 142] width 77 height 16
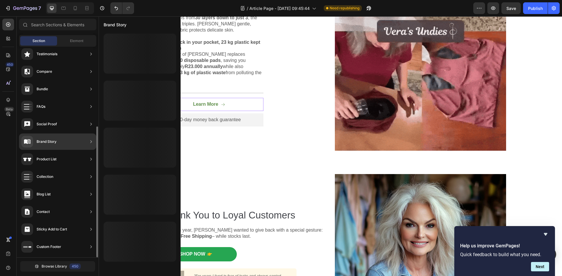
click at [58, 141] on div "Brand Story" at bounding box center [57, 142] width 77 height 16
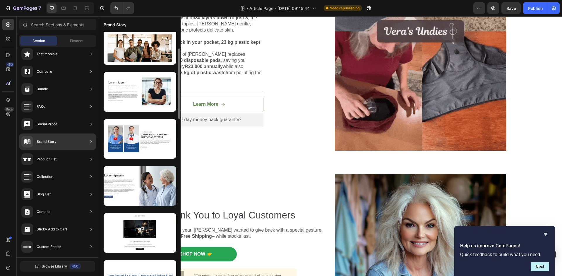
scroll to position [57, 0]
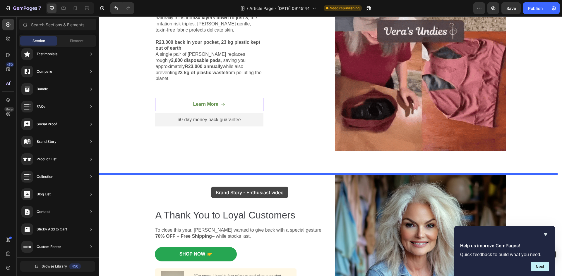
drag, startPoint x: 244, startPoint y: 239, endPoint x: 211, endPoint y: 187, distance: 61.3
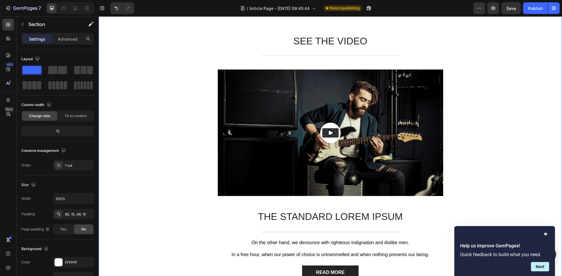
scroll to position [1534, 0]
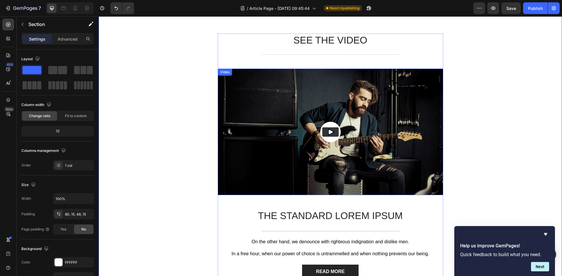
click at [247, 160] on img at bounding box center [330, 132] width 225 height 127
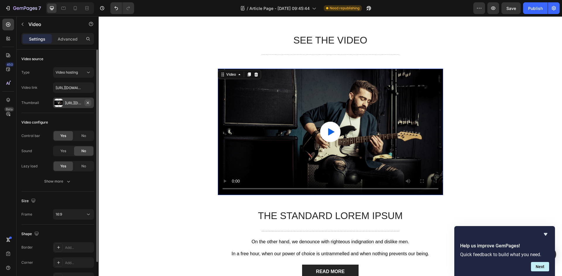
click at [89, 102] on icon "button" at bounding box center [87, 103] width 5 height 5
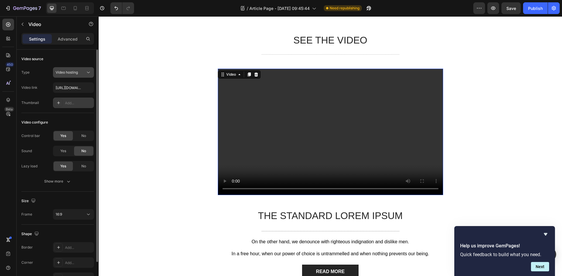
click at [83, 71] on div "Video hosting" at bounding box center [71, 72] width 30 height 5
click at [82, 126] on div "Video configure" at bounding box center [57, 122] width 73 height 9
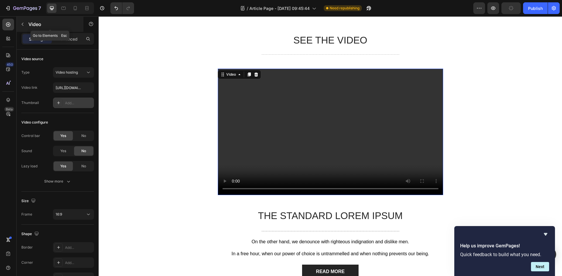
click at [23, 23] on icon "button" at bounding box center [22, 24] width 5 height 5
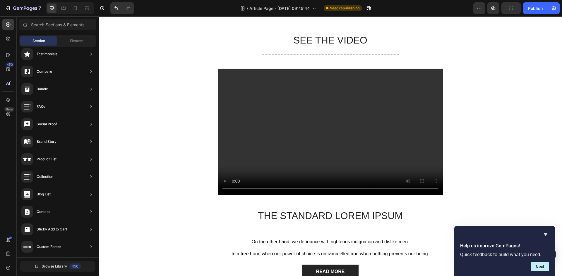
scroll to position [1495, 0]
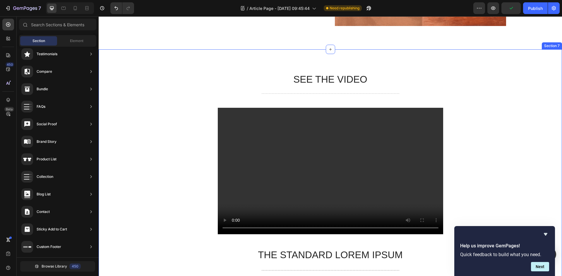
click at [497, 70] on div "SEE THE VIDEO Heading Title Line Video The standard Lorem Ipsum Text Block Titl…" at bounding box center [330, 195] width 463 height 292
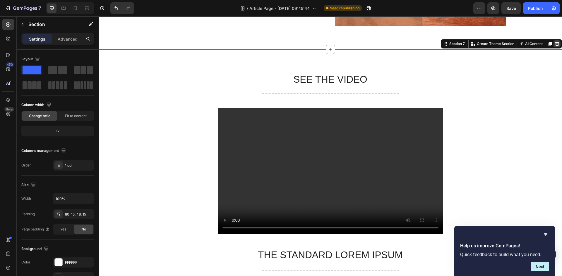
click at [554, 42] on icon at bounding box center [556, 44] width 5 height 5
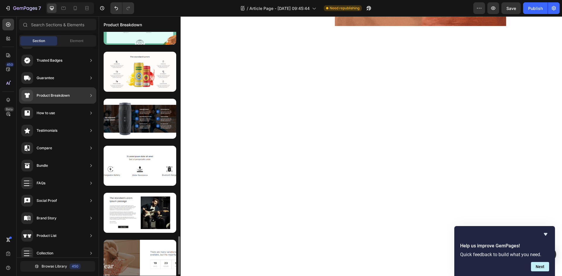
scroll to position [1306, 0]
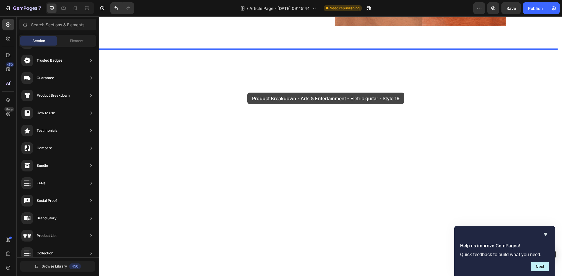
drag, startPoint x: 261, startPoint y: 228, endPoint x: 247, endPoint y: 93, distance: 136.4
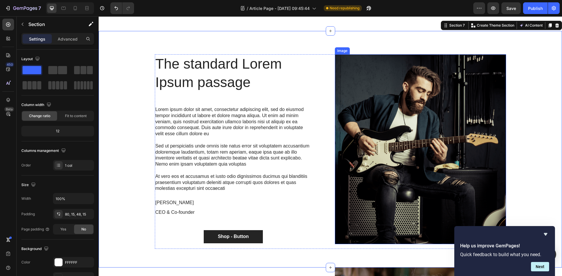
scroll to position [1513, 0]
click at [356, 116] on img at bounding box center [420, 150] width 171 height 190
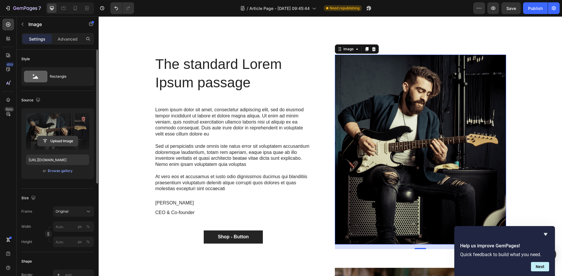
click at [60, 140] on input "file" at bounding box center [57, 141] width 40 height 10
type input "https://cdn.shopify.com/s/files/1/0917/2729/8945/files/gempages_585519770053378…"
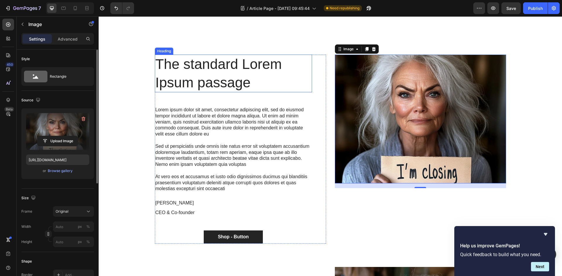
click at [187, 72] on h2 "The standard Lorem Ipsum passage" at bounding box center [233, 74] width 157 height 38
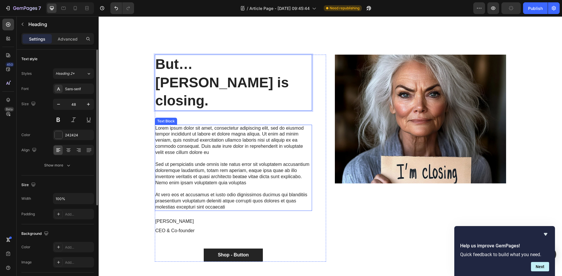
click at [184, 125] on p "Lorem ipsum dolor sit amet, consectetur adipiscing elit, sed do eiusmod tempor …" at bounding box center [233, 140] width 156 height 30
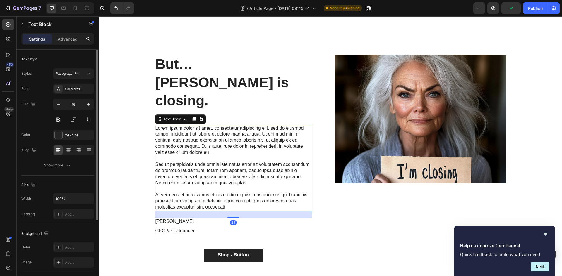
click at [222, 192] on p "At vero eos et accusamus et iusto odio dignissimos ducimus qui blanditiis praes…" at bounding box center [233, 201] width 156 height 18
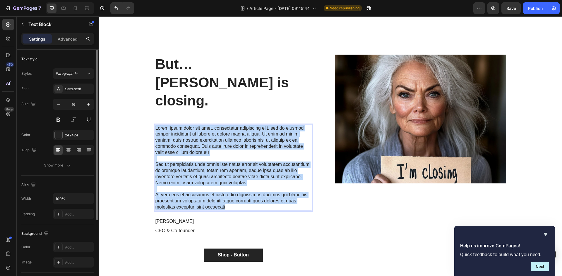
drag, startPoint x: 222, startPoint y: 169, endPoint x: 152, endPoint y: 94, distance: 102.4
click at [155, 125] on div "Lorem ipsum dolor sit amet, consectetur adipiscing elit, sed do eiusmod tempor …" at bounding box center [233, 168] width 157 height 86
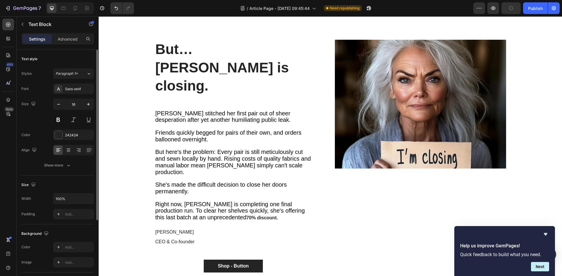
scroll to position [1527, 0]
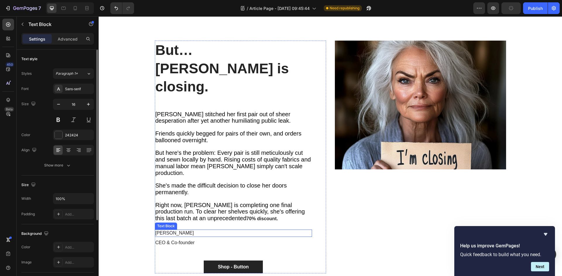
click at [183, 230] on p "Danny grannick" at bounding box center [233, 233] width 156 height 6
click at [192, 240] on p "CEO & Co-founder" at bounding box center [233, 243] width 156 height 6
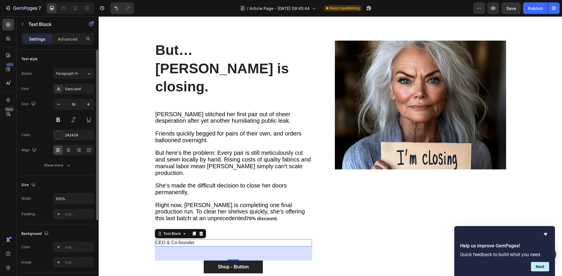
click at [188, 240] on p "CEO & Co-founder" at bounding box center [233, 243] width 156 height 6
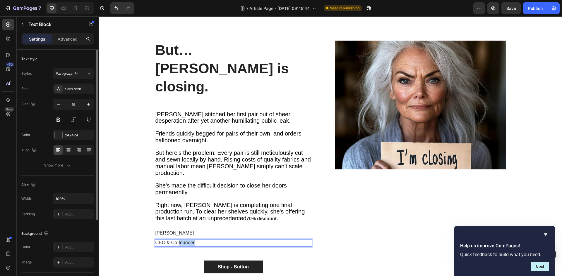
click at [188, 240] on p "CEO & Co-founder" at bounding box center [233, 243] width 156 height 6
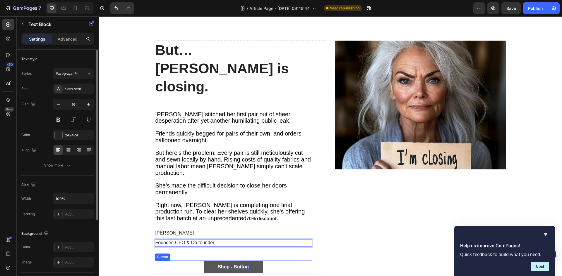
click at [229, 264] on div "Shop - Button" at bounding box center [233, 267] width 31 height 6
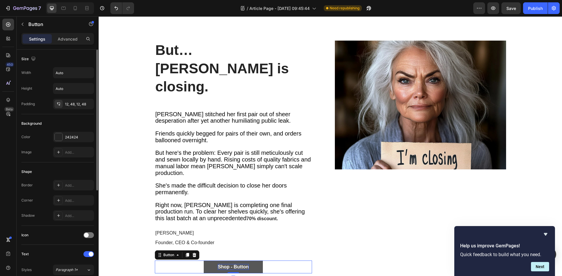
click at [229, 264] on div "Shop - Button" at bounding box center [233, 267] width 31 height 6
click at [229, 264] on p "Shop - Button" at bounding box center [233, 267] width 31 height 6
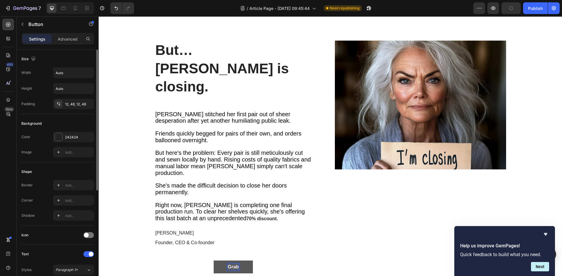
click at [214, 261] on button "Grab" at bounding box center [233, 267] width 39 height 13
click at [188, 261] on div "Grab yours Button 0" at bounding box center [233, 267] width 157 height 13
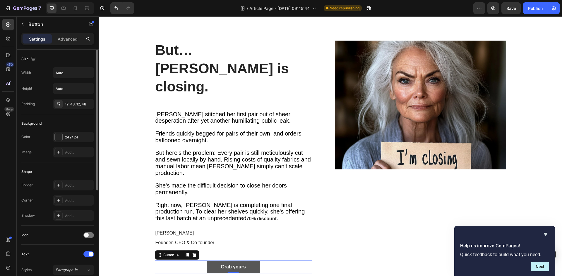
click at [211, 261] on button "Grab yours" at bounding box center [233, 267] width 53 height 13
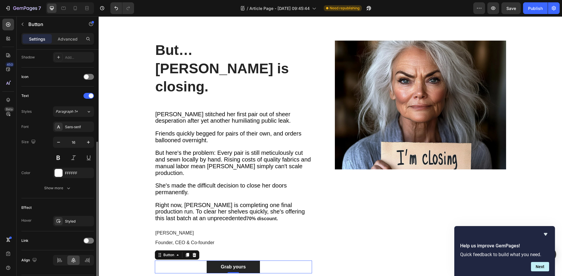
scroll to position [176, 0]
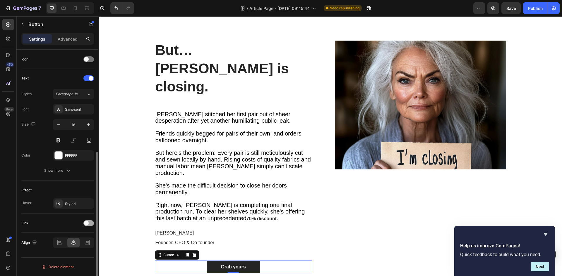
click at [90, 225] on div at bounding box center [88, 224] width 11 height 6
click at [77, 255] on div "Add..." at bounding box center [78, 253] width 27 height 5
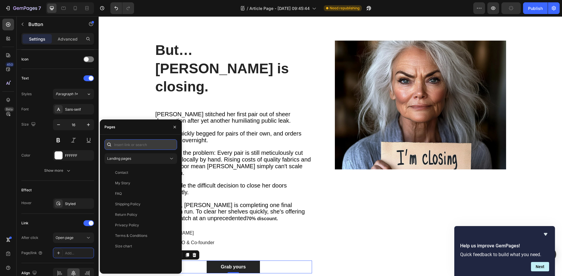
click at [140, 145] on input "text" at bounding box center [140, 145] width 73 height 11
paste input "[URL][DOMAIN_NAME]"
type input "[URL][DOMAIN_NAME]"
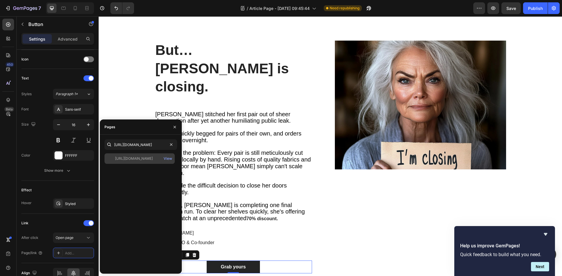
click at [138, 158] on div "[URL][DOMAIN_NAME]" at bounding box center [134, 158] width 38 height 5
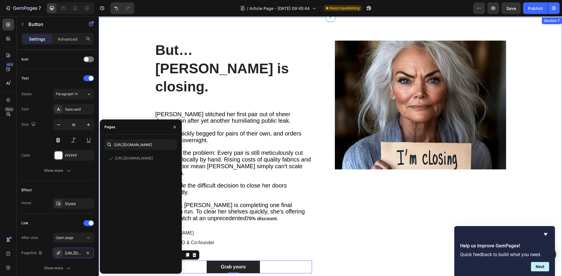
click at [325, 237] on div "But… Vera is closing. Heading Vera stitched her first pair out of sheer despera…" at bounding box center [330, 162] width 454 height 242
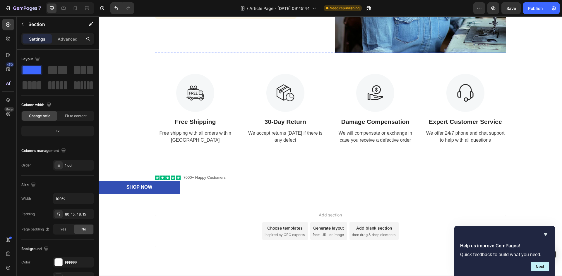
scroll to position [1900, 0]
click at [532, 6] on div "Publish" at bounding box center [535, 8] width 15 height 6
click at [24, 23] on icon "button" at bounding box center [22, 24] width 5 height 5
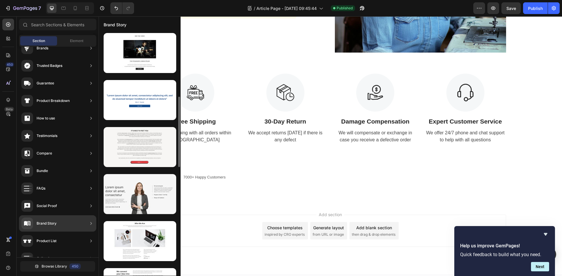
scroll to position [233, 0]
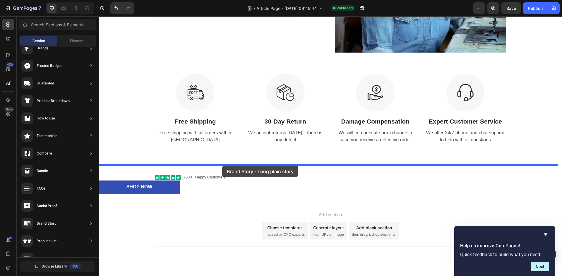
drag, startPoint x: 244, startPoint y: 168, endPoint x: 222, endPoint y: 166, distance: 22.0
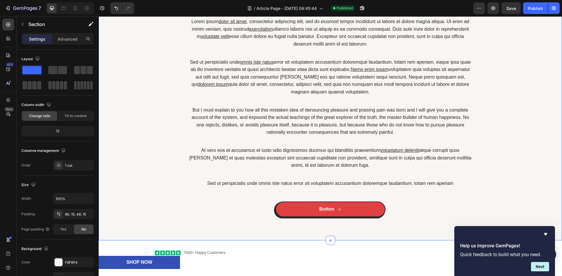
scroll to position [2020, 0]
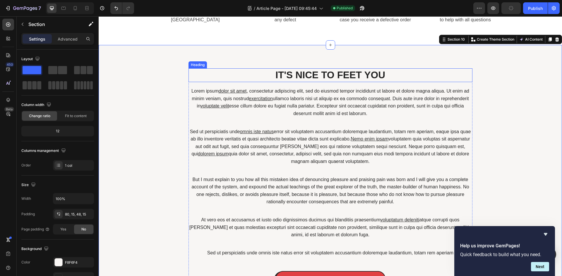
click at [293, 73] on h2 "IT'S NICE TO FEET YOU" at bounding box center [330, 75] width 284 height 14
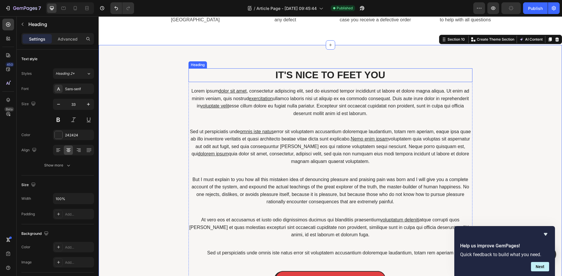
click at [293, 73] on h2 "IT'S NICE TO FEET YOU" at bounding box center [330, 75] width 284 height 14
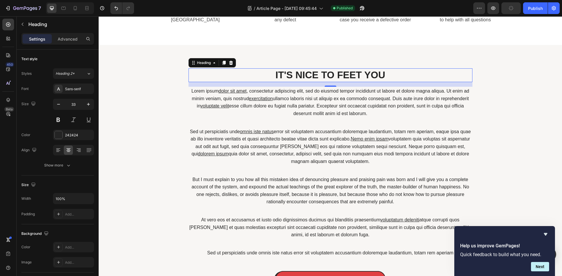
click at [293, 73] on p "IT'S NICE TO FEET YOU" at bounding box center [330, 75] width 283 height 13
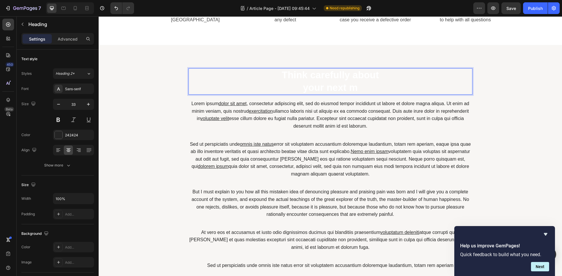
click at [304, 86] on strong "your next m" at bounding box center [330, 87] width 55 height 11
click at [307, 82] on p "Think carefully about your next m" at bounding box center [330, 81] width 283 height 25
click at [371, 83] on p "Think carefully about your next m" at bounding box center [330, 81] width 283 height 25
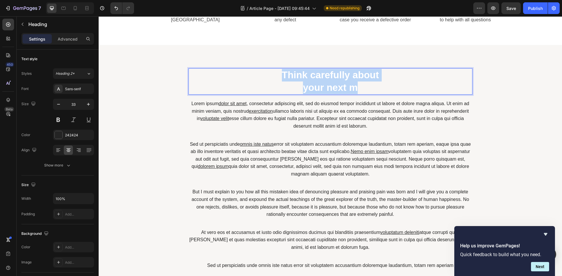
drag, startPoint x: 364, startPoint y: 94, endPoint x: 277, endPoint y: 71, distance: 89.5
click at [277, 71] on p "Think carefully about your next m" at bounding box center [330, 81] width 283 height 25
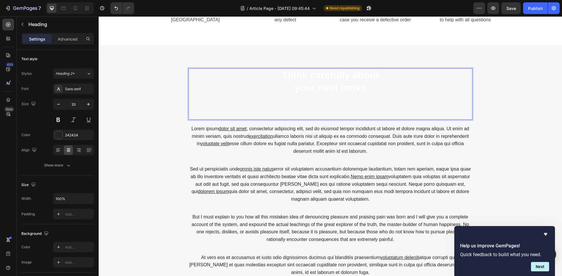
click at [323, 84] on strong "your next move" at bounding box center [330, 87] width 71 height 11
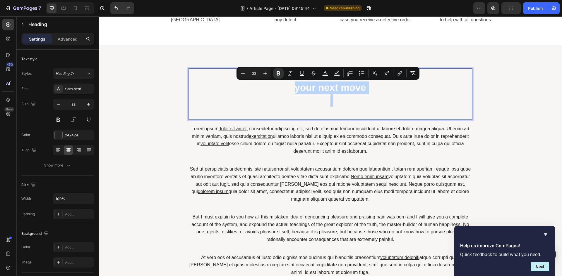
click at [364, 92] on p "Think carefully about your next move" at bounding box center [330, 81] width 283 height 25
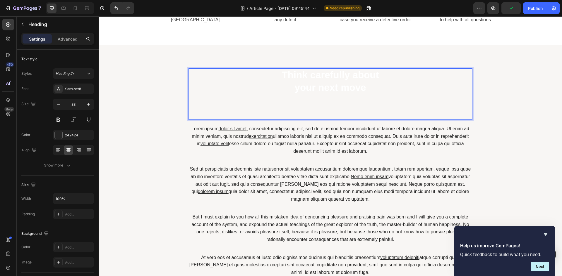
click at [364, 90] on p "Think carefully about your next move" at bounding box center [330, 81] width 283 height 25
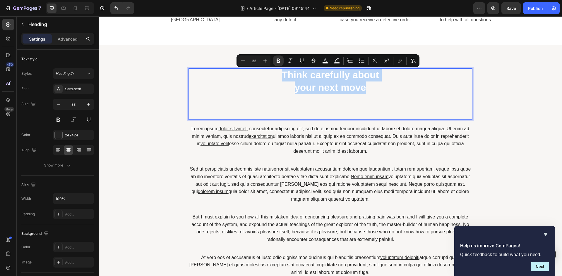
drag, startPoint x: 364, startPoint y: 90, endPoint x: 277, endPoint y: 74, distance: 88.6
click at [277, 74] on p "Think carefully about your next move" at bounding box center [330, 81] width 283 height 25
click at [325, 60] on icon "Editor contextual toolbar" at bounding box center [325, 61] width 6 height 6
type input "FFFFFF"
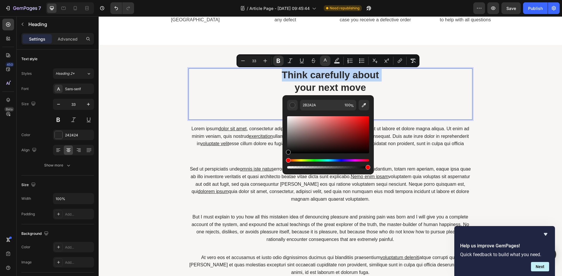
drag, startPoint x: 289, startPoint y: 117, endPoint x: 288, endPoint y: 165, distance: 48.0
click at [288, 165] on div "Editor contextual toolbar" at bounding box center [328, 142] width 82 height 55
type input "000000"
click at [263, 132] on p "Lorem ipsum dolor sit amet , consectetur adipiscing elit, sed do eiusmod tempor…" at bounding box center [330, 140] width 283 height 30
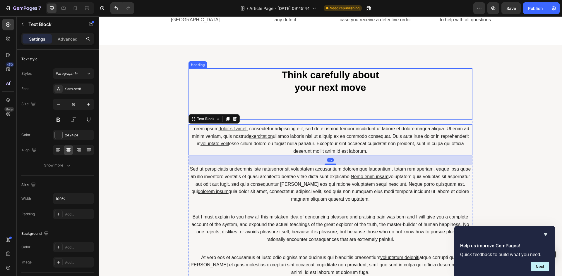
click at [326, 109] on p "⁠⁠⁠⁠⁠⁠⁠ Think carefully about your next move" at bounding box center [330, 94] width 283 height 50
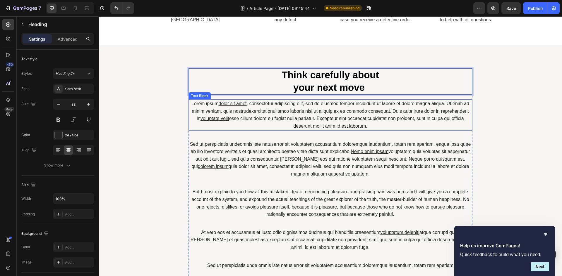
click at [321, 120] on p "Lorem ipsum dolor sit amet , consectetur adipiscing elit, sed do eiusmod tempor…" at bounding box center [330, 115] width 283 height 30
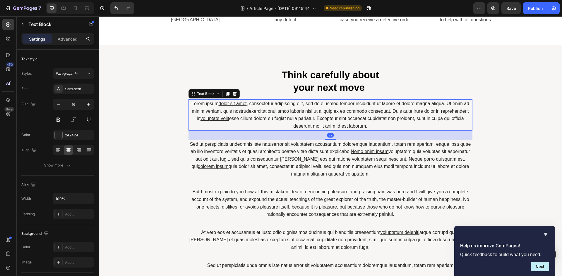
click at [313, 149] on p "Sed ut perspiciatis unde omnis iste natus error sit voluptatem accusantium dolo…" at bounding box center [330, 159] width 283 height 37
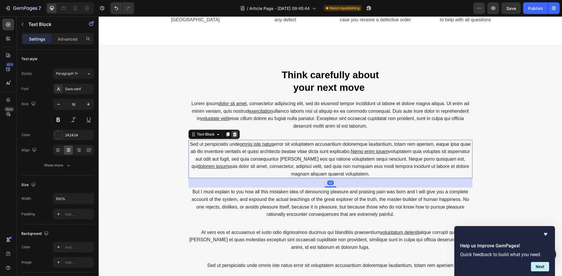
click at [233, 135] on icon at bounding box center [234, 134] width 5 height 5
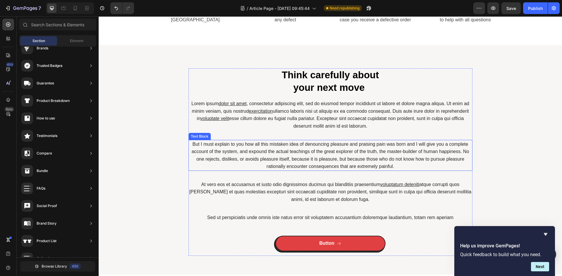
click at [259, 146] on p "But I must explain to you how all this mistaken idea of denouncing pleasure and…" at bounding box center [330, 156] width 283 height 30
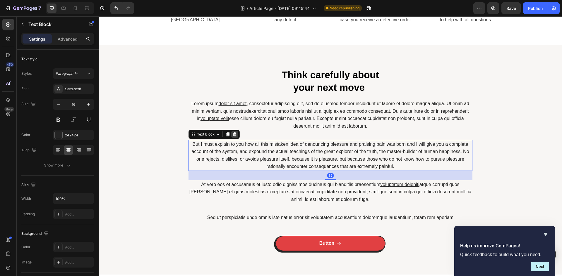
click at [233, 134] on icon at bounding box center [235, 134] width 4 height 4
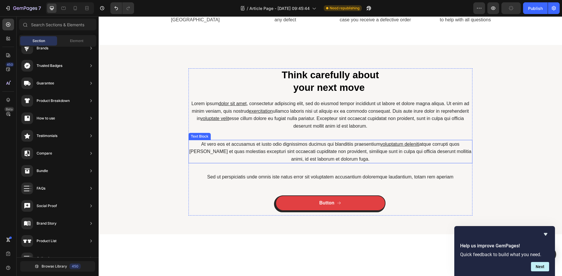
click at [237, 147] on p "At vero eos et accusamus et iusto odio dignissimos ducimus qui blanditiis praes…" at bounding box center [330, 152] width 283 height 23
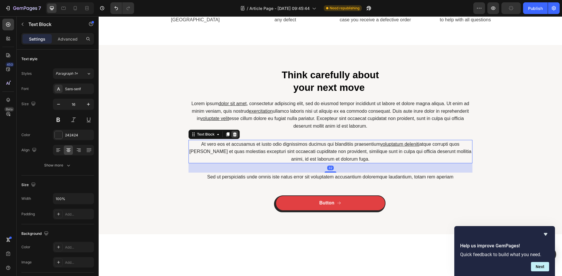
click at [233, 136] on icon at bounding box center [235, 134] width 4 height 4
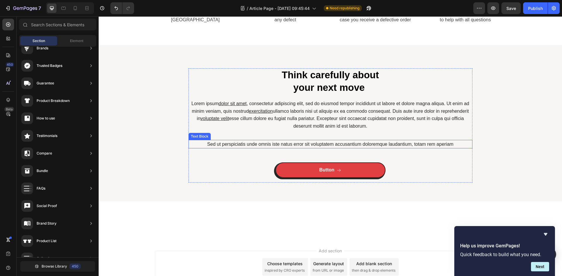
click at [231, 144] on p "Sed ut perspiciatis unde omnis iste natus error sit voluptatem accusantium dolo…" at bounding box center [330, 145] width 283 height 8
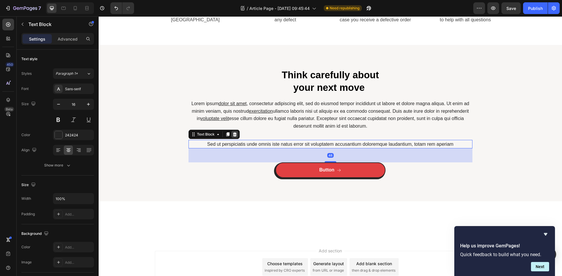
click at [232, 135] on icon at bounding box center [234, 134] width 5 height 5
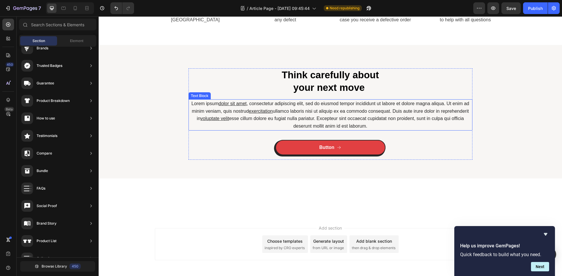
click at [328, 114] on p "Lorem ipsum dolor sit amet , consectetur adipiscing elit, sed do eiusmod tempor…" at bounding box center [330, 115] width 283 height 30
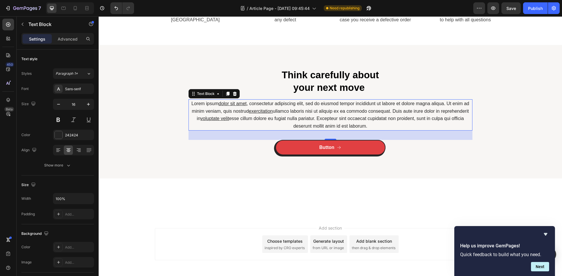
click at [291, 109] on p "Lorem ipsum dolor sit amet , consectetur adipiscing elit, sed do eiusmod tempor…" at bounding box center [330, 115] width 283 height 30
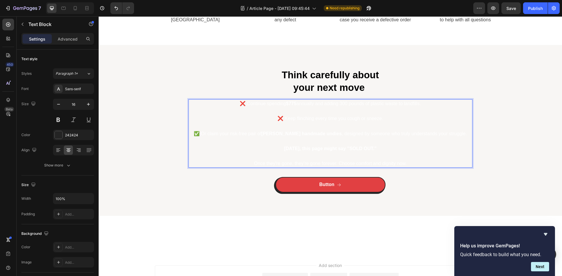
click at [322, 145] on p "[DATE], this page might say "SOLD OUT."" at bounding box center [330, 144] width 283 height 15
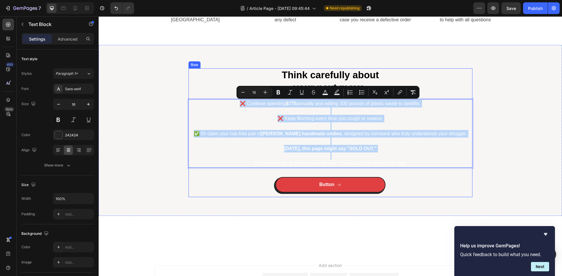
drag, startPoint x: 453, startPoint y: 159, endPoint x: 223, endPoint y: 98, distance: 237.5
click at [223, 98] on div "⁠⁠⁠⁠⁠⁠⁠ Think carefully about your next move Heading ❌ Continue spending $775 a…" at bounding box center [330, 132] width 284 height 129
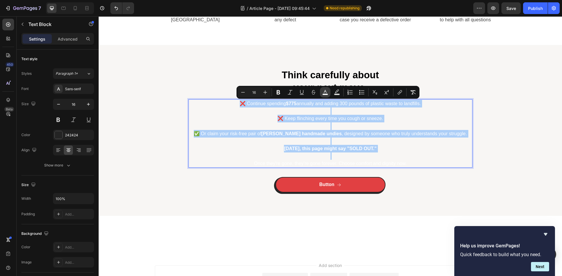
click at [326, 94] on rect "Editor contextual toolbar" at bounding box center [325, 94] width 6 height 1
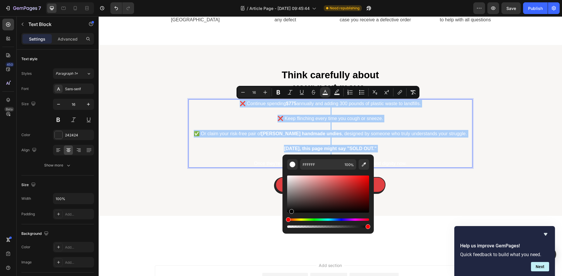
click at [290, 212] on div "Editor contextual toolbar" at bounding box center [328, 194] width 82 height 37
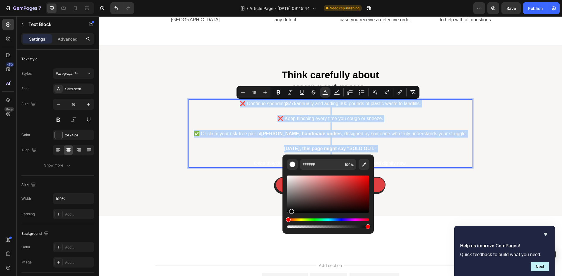
type input "070707"
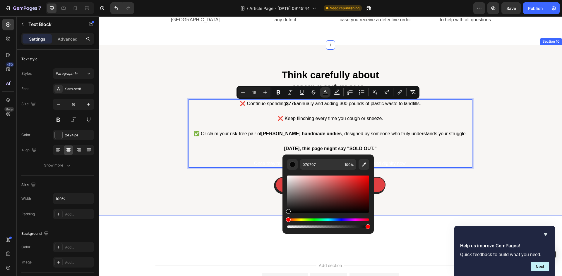
click at [427, 212] on div "⁠⁠⁠⁠⁠⁠⁠ Think carefully about your next move Heading ❌ Continue spending $775 a…" at bounding box center [330, 130] width 463 height 171
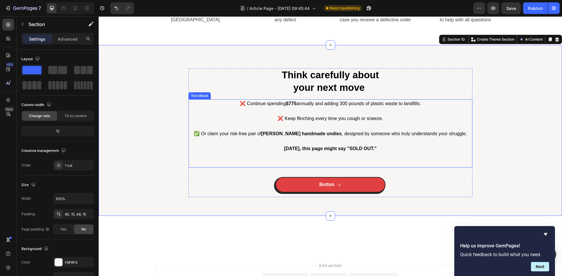
click at [379, 146] on p "[DATE], this page might say "SOLD OUT."" at bounding box center [330, 144] width 283 height 15
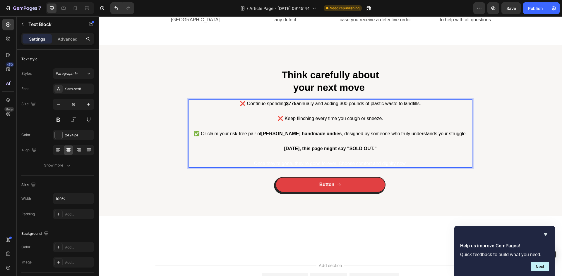
click at [293, 104] on strong "$775" at bounding box center [291, 103] width 11 height 5
drag, startPoint x: 297, startPoint y: 104, endPoint x: 281, endPoint y: 104, distance: 16.7
click at [281, 104] on span "❌ Continue spending R23.000 annually and adding 300 pounds of plastic waste to …" at bounding box center [330, 103] width 191 height 5
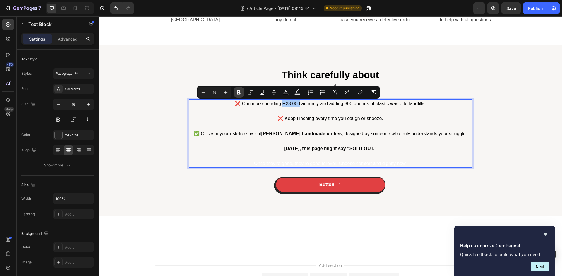
click at [237, 91] on icon "Editor contextual toolbar" at bounding box center [239, 93] width 6 height 6
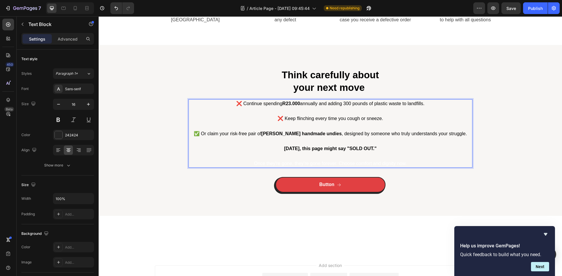
click at [305, 130] on p "Rich Text Editor. Editing area: main" at bounding box center [330, 127] width 283 height 8
click at [75, 7] on icon at bounding box center [75, 8] width 6 height 6
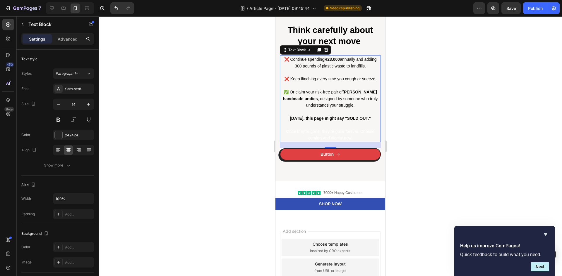
scroll to position [2283, 0]
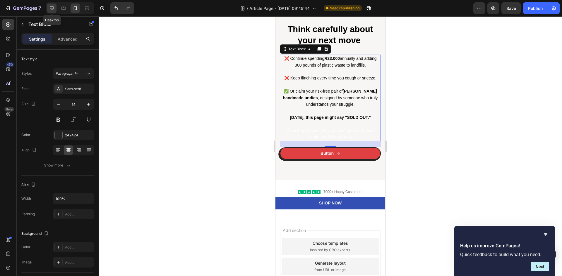
click at [52, 6] on icon at bounding box center [52, 8] width 6 height 6
type input "16"
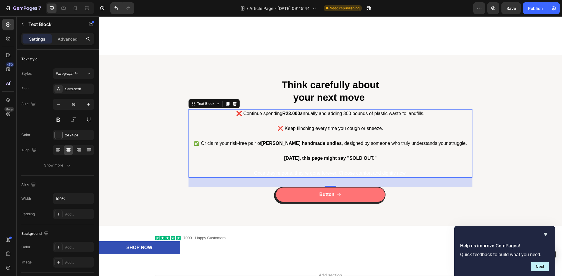
scroll to position [2082, 0]
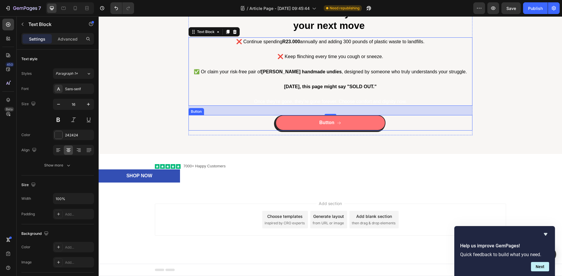
click at [297, 124] on button "Button" at bounding box center [330, 123] width 110 height 16
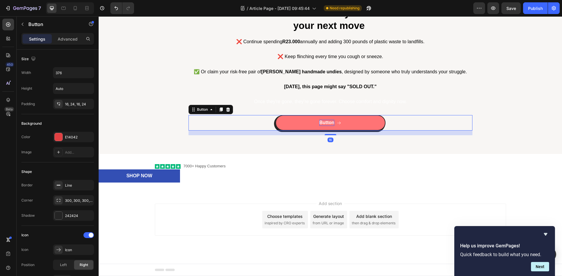
click at [328, 121] on div "Button" at bounding box center [326, 123] width 15 height 6
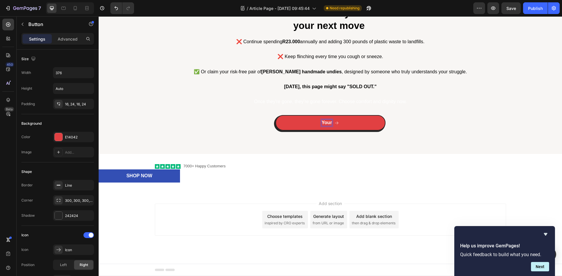
click at [275, 115] on button "Your" at bounding box center [330, 123] width 110 height 16
click at [275, 115] on button "Your Last" at bounding box center [330, 123] width 110 height 16
click at [54, 133] on div "E14042" at bounding box center [73, 137] width 41 height 11
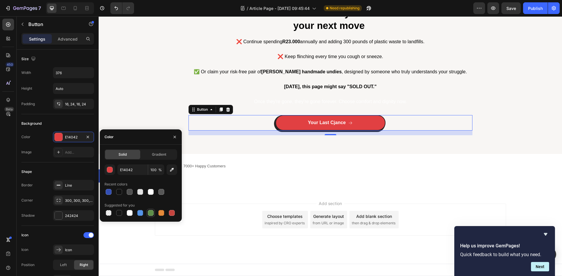
click at [151, 214] on div at bounding box center [151, 213] width 6 height 6
type input "5E8E49"
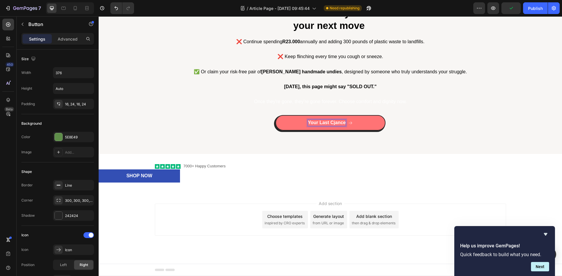
click at [333, 122] on p "Your Last Cjance" at bounding box center [327, 123] width 38 height 6
click at [75, 8] on icon at bounding box center [75, 8] width 6 height 6
type input "14"
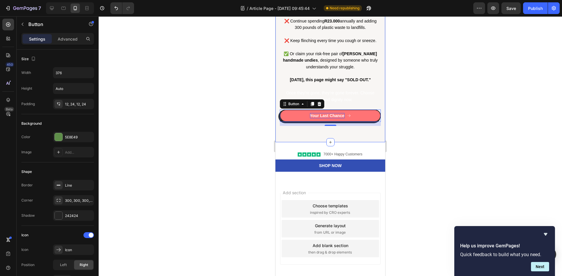
scroll to position [2099, 0]
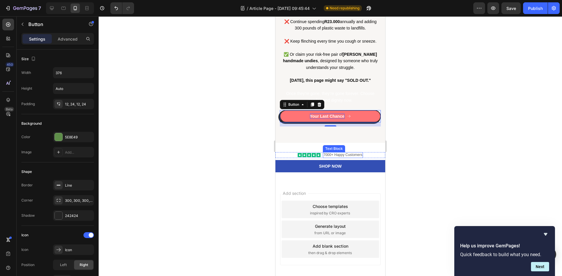
click at [338, 154] on p "7000+ Happy Customers" at bounding box center [342, 155] width 39 height 5
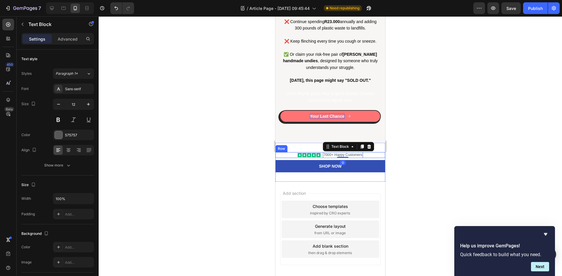
click at [290, 154] on div "Icon Icon Icon Icon Icon Icon List 7000+ Happy Customers Text Block 0 Row" at bounding box center [330, 155] width 110 height 6
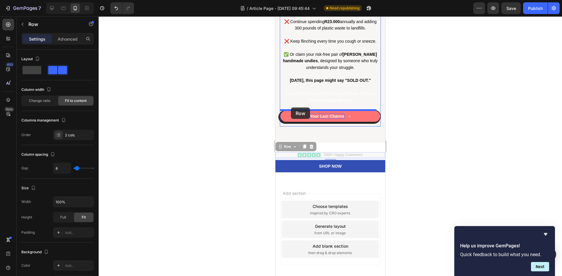
drag, startPoint x: 281, startPoint y: 148, endPoint x: 291, endPoint y: 108, distance: 41.8
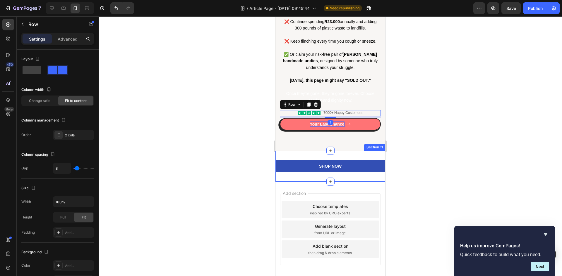
click at [300, 155] on div "Shop Now Button Section 11" at bounding box center [330, 166] width 110 height 31
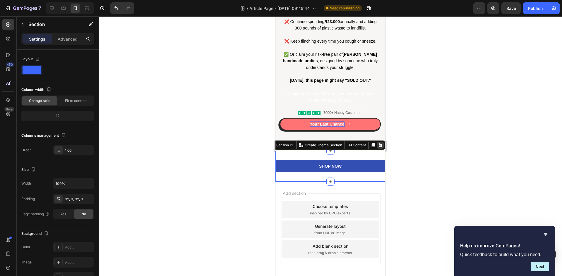
click at [378, 147] on icon at bounding box center [380, 145] width 4 height 4
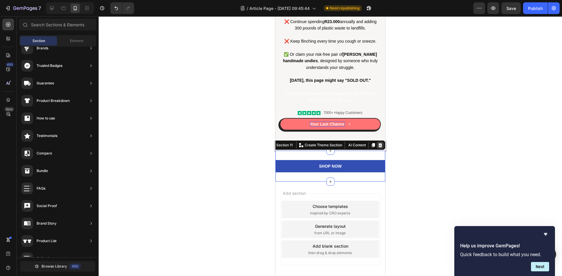
scroll to position [2098, 0]
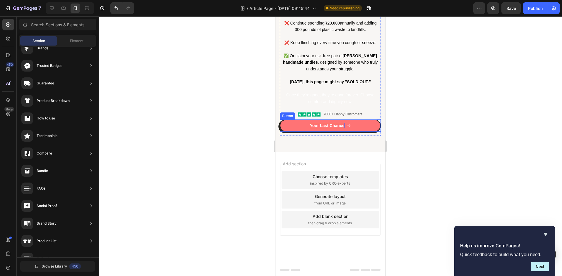
click at [352, 126] on button "Your Last Chance" at bounding box center [330, 126] width 101 height 12
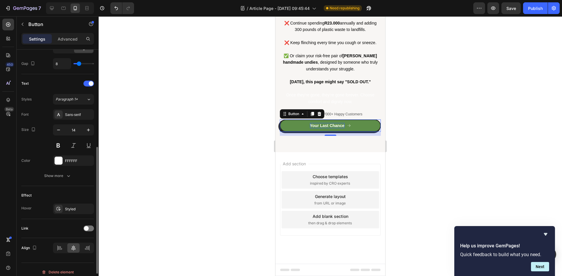
scroll to position [222, 0]
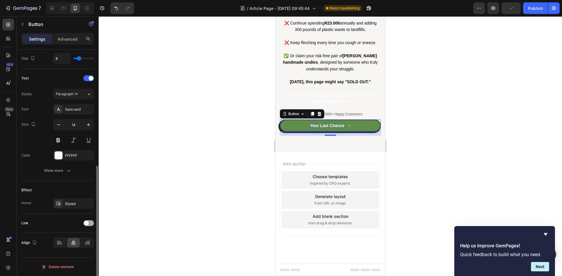
click at [87, 223] on span at bounding box center [86, 223] width 5 height 5
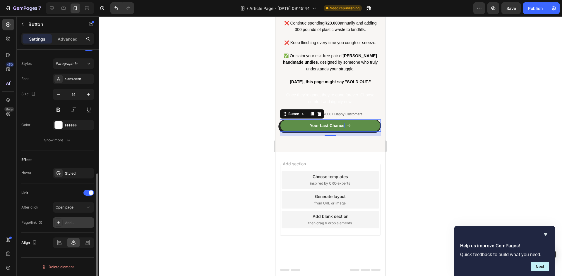
click at [66, 223] on div "Add..." at bounding box center [78, 223] width 27 height 5
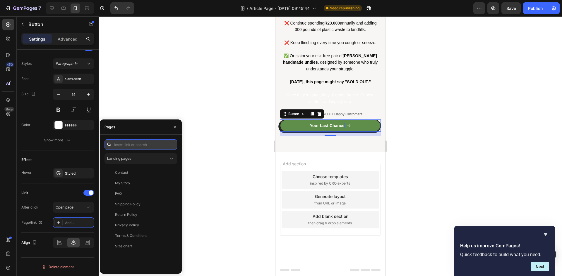
click at [122, 147] on input "text" at bounding box center [140, 145] width 73 height 11
paste input "[URL][DOMAIN_NAME]"
type input "[URL][DOMAIN_NAME]"
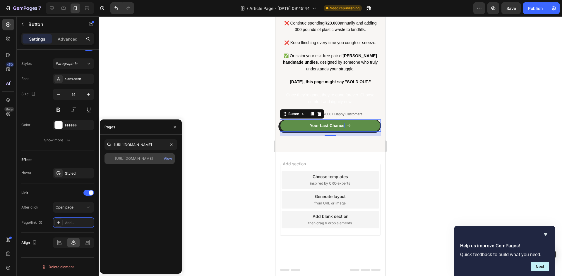
click at [124, 156] on div "https://veracare.co.za/collections/frontpage View" at bounding box center [139, 159] width 70 height 11
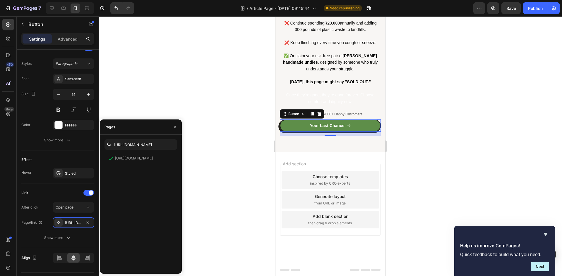
click at [208, 123] on div at bounding box center [330, 146] width 463 height 260
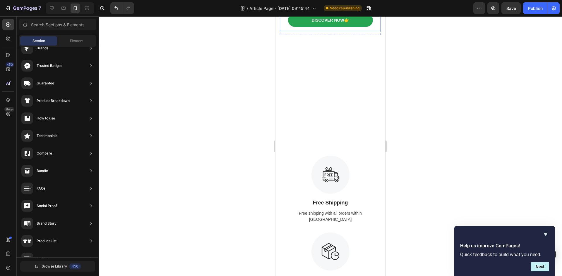
scroll to position [1827, 0]
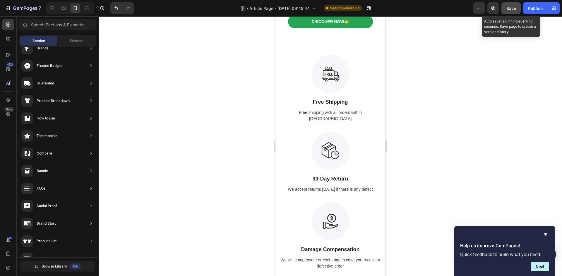
click at [508, 10] on span "Save" at bounding box center [511, 8] width 10 height 5
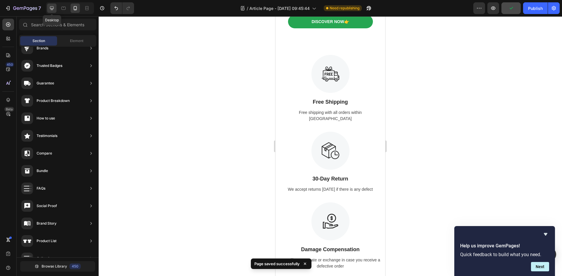
click at [53, 8] on icon at bounding box center [52, 8] width 6 height 6
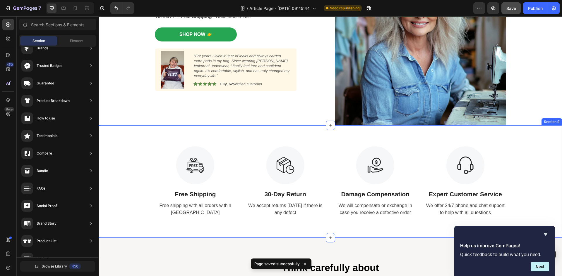
scroll to position [1895, 0]
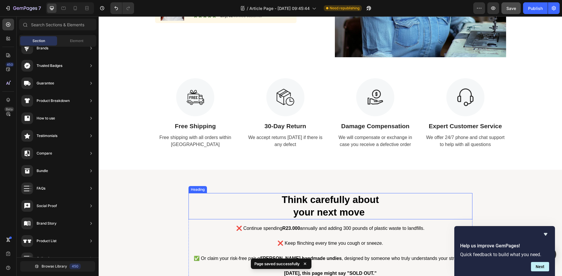
click at [235, 197] on h2 "Think carefully about your next move" at bounding box center [330, 206] width 284 height 26
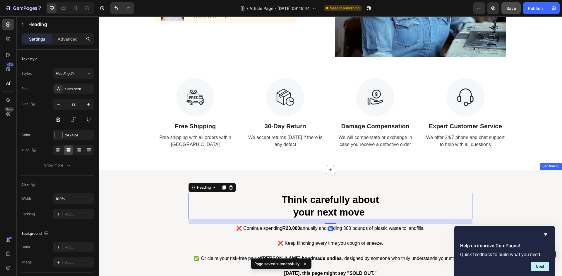
click at [161, 176] on div "Think carefully about your next move Heading 16 ❌ Continue spending R23.000 ann…" at bounding box center [330, 263] width 463 height 187
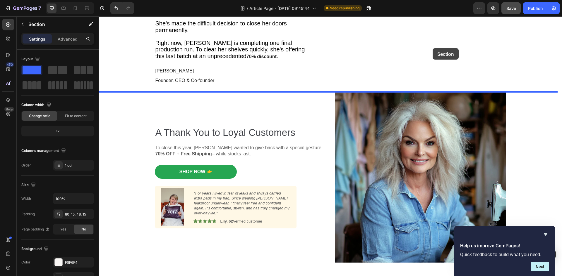
scroll to position [1687, 0]
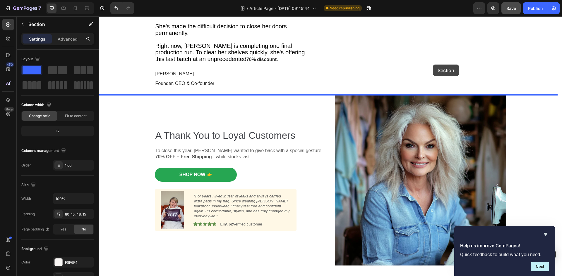
drag, startPoint x: 440, startPoint y: 165, endPoint x: 433, endPoint y: 65, distance: 100.0
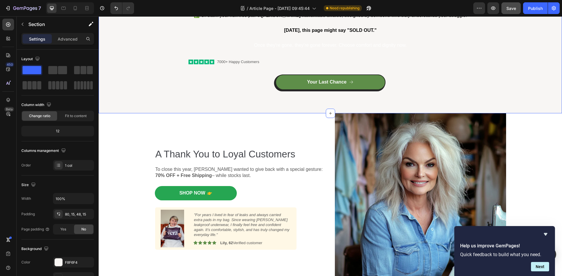
scroll to position [1856, 0]
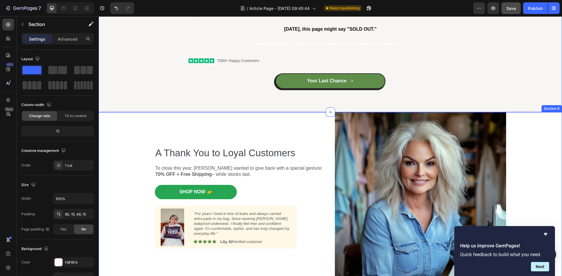
click at [540, 137] on div "A Thank You to Loyal Customers Heading To close this year, [PERSON_NAME] wanted…" at bounding box center [330, 197] width 454 height 171
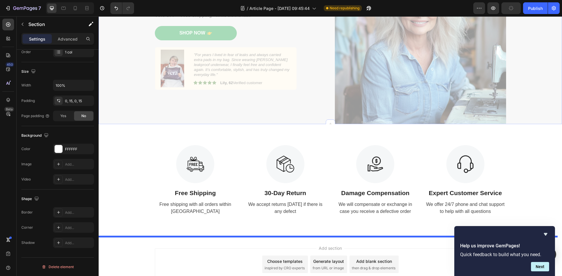
scroll to position [2060, 0]
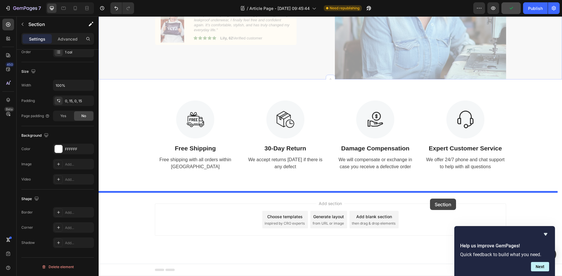
drag, startPoint x: 440, startPoint y: 106, endPoint x: 430, endPoint y: 196, distance: 91.0
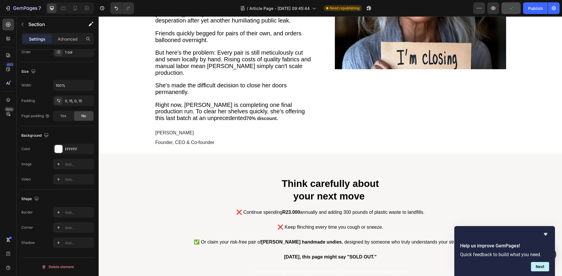
scroll to position [1627, 0]
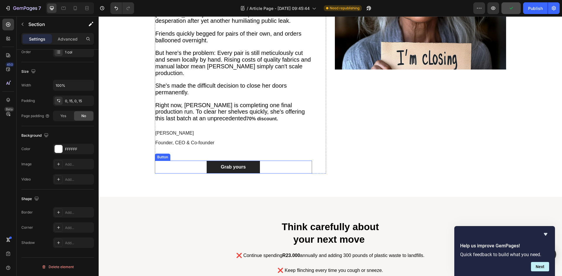
click at [267, 161] on div "Grab yours Button" at bounding box center [233, 167] width 157 height 13
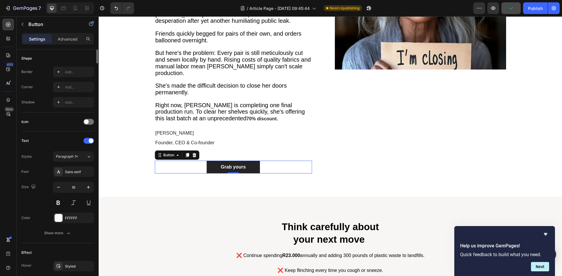
scroll to position [0, 0]
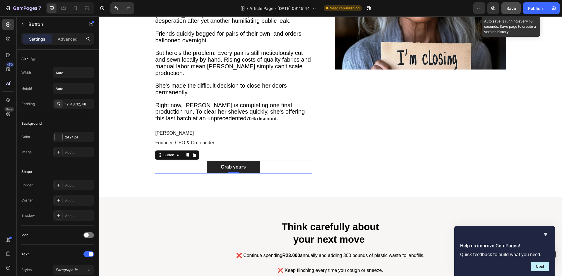
click at [511, 8] on span "Save" at bounding box center [511, 8] width 10 height 5
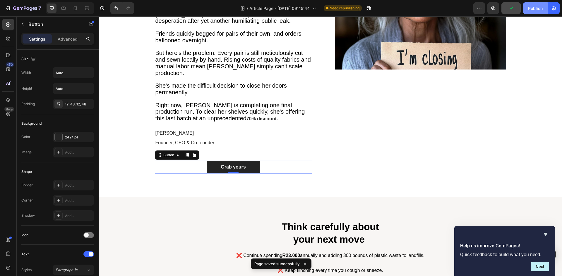
click at [531, 13] on button "Publish" at bounding box center [535, 8] width 25 height 12
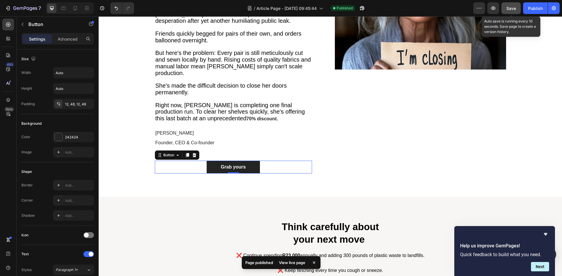
click at [509, 8] on span "Save" at bounding box center [511, 8] width 10 height 5
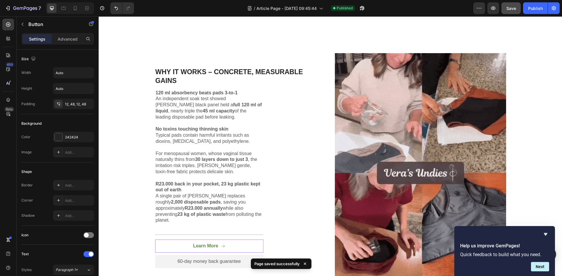
scroll to position [1206, 0]
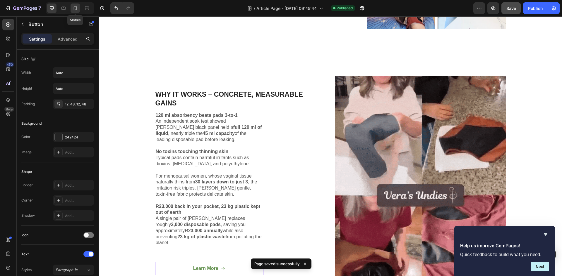
click at [76, 8] on icon at bounding box center [75, 8] width 6 height 6
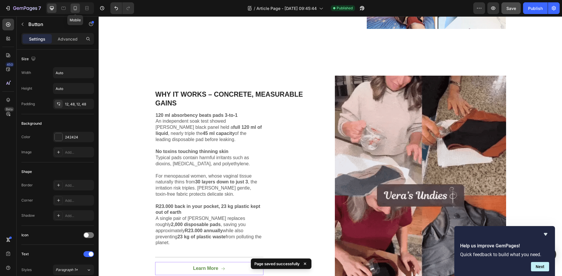
type input "14"
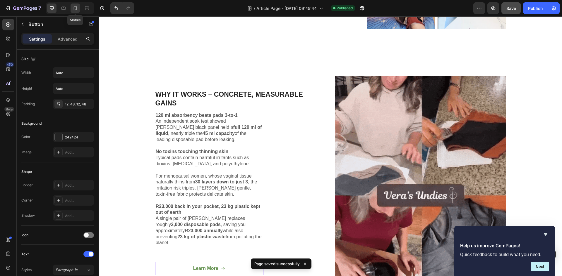
type input "100%"
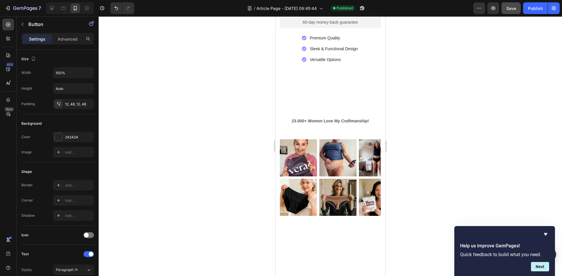
scroll to position [796, 0]
click at [294, 63] on div "Premium Quality Sleek & Functional Design Versatile Options" at bounding box center [330, 49] width 101 height 30
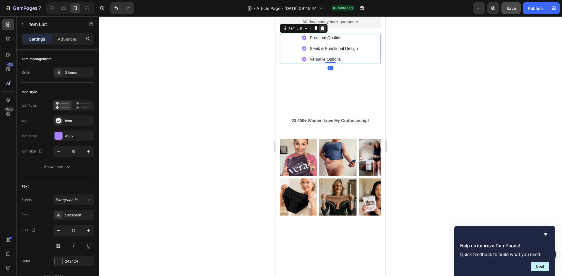
click at [324, 30] on icon at bounding box center [323, 28] width 4 height 4
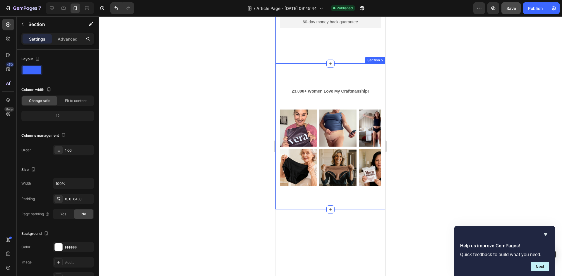
click at [315, 182] on div "23.000+ Women Love My Craftmanship! Text block Row Image Image Image Image Imag…" at bounding box center [330, 137] width 110 height 146
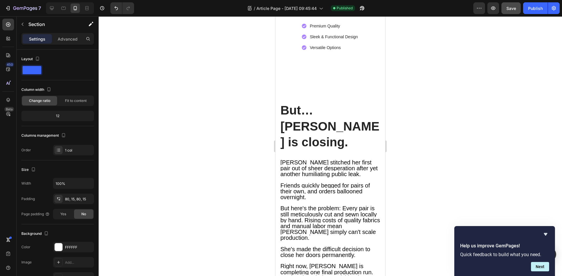
scroll to position [1267, 0]
click at [360, 51] on div "Premium Quality Sleek & Functional Design Versatile Options" at bounding box center [330, 37] width 101 height 30
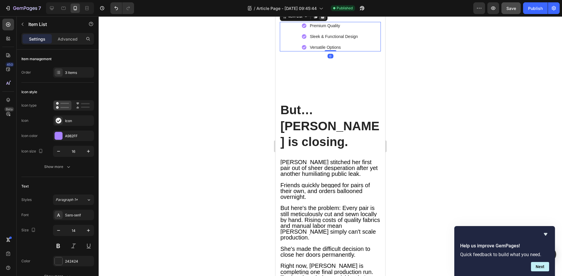
click at [324, 18] on icon at bounding box center [323, 16] width 4 height 4
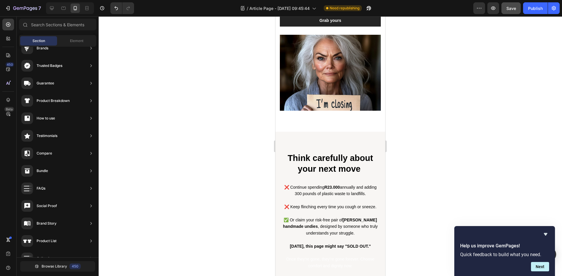
scroll to position [1729, 0]
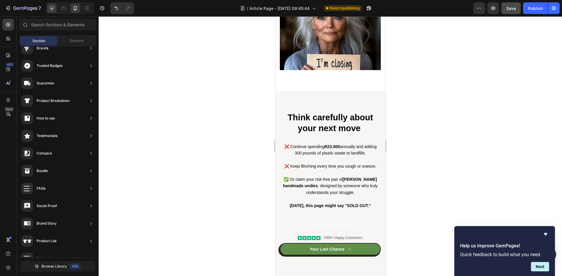
click at [50, 5] on icon at bounding box center [52, 8] width 6 height 6
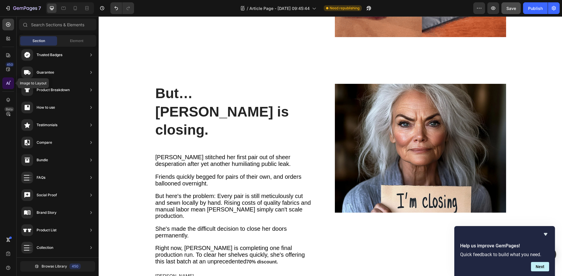
click at [6, 83] on icon at bounding box center [8, 83] width 6 height 6
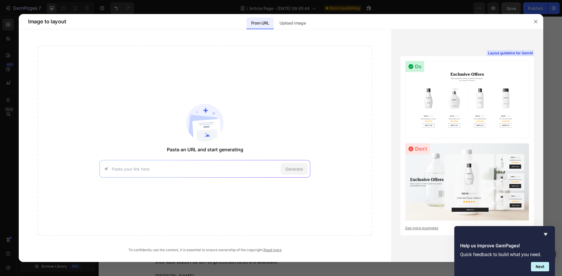
click at [210, 168] on input at bounding box center [195, 169] width 166 height 6
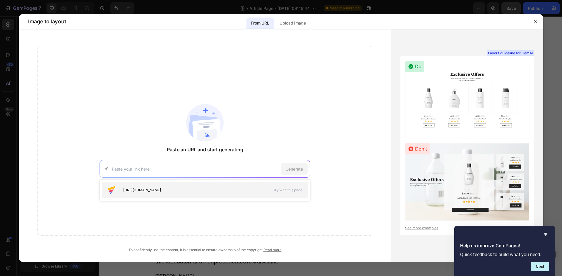
click at [161, 192] on span "https://seal-commerce-asia.myshopify.com/pages/image-to-layout-demo-page" at bounding box center [142, 190] width 38 height 5
type input "https://seal-commerce-asia.myshopify.com/pages/image-to-layout-demo-page"
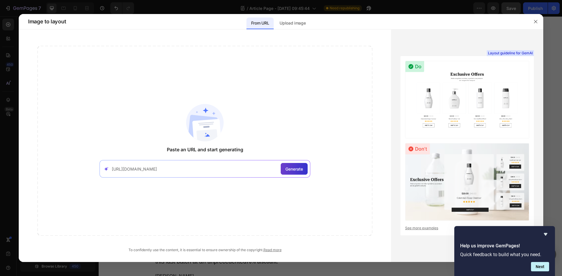
click at [287, 172] on span "Generate" at bounding box center [294, 169] width 18 height 6
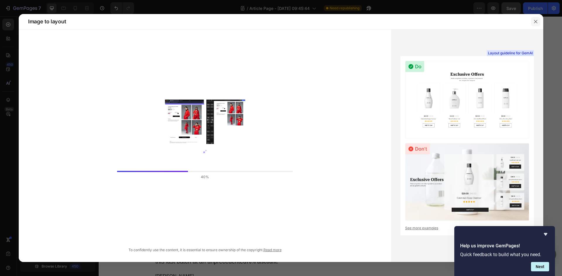
click at [536, 21] on icon "button" at bounding box center [535, 21] width 5 height 5
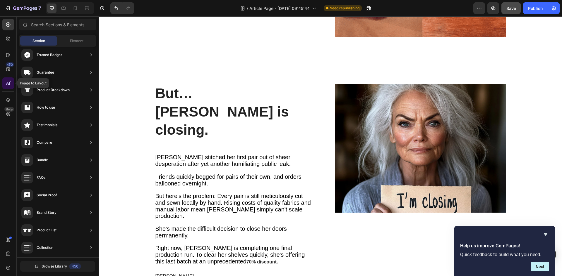
click at [11, 81] on icon at bounding box center [8, 83] width 6 height 6
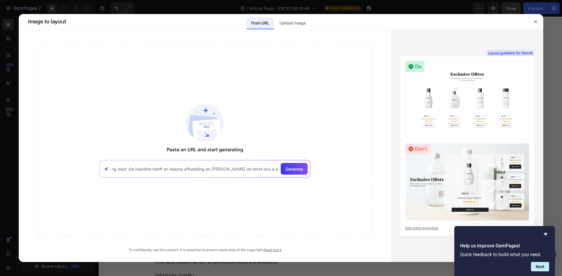
scroll to position [0, 30]
click at [293, 168] on span "Generate" at bounding box center [294, 169] width 18 height 6
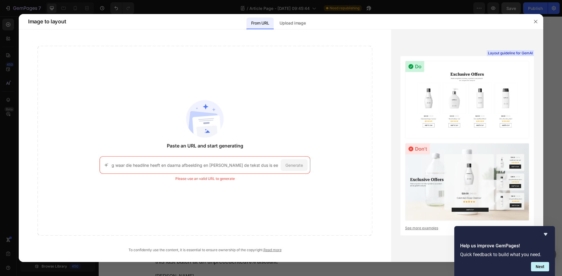
scroll to position [0, 0]
click at [222, 168] on input "maak afbeelding waar die headline heeft en daarna afbeelding en dan de tekst du…" at bounding box center [195, 165] width 166 height 6
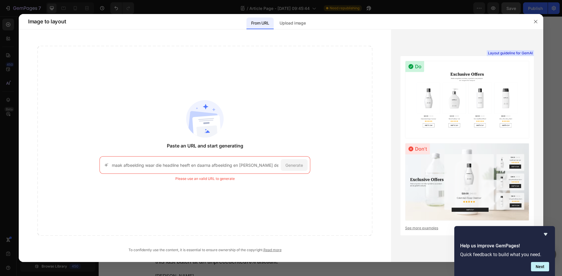
paste input "https://veras-undies.com/pages/adv8-v4?fbclid=IwY2xjawNEbG5leHRuA2FlbQIxMABicml…"
type input "https://veras-undies.com/pages/adv8-v4?fbclid=IwY2xjawNEbG5leHRuA2FlbQIxMABicml…"
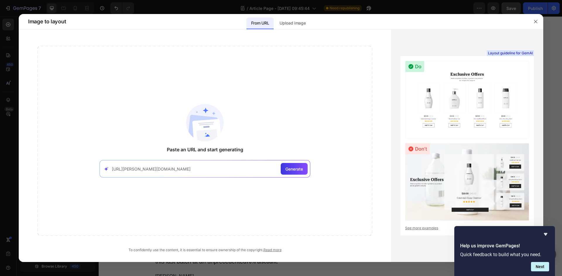
scroll to position [0, 296]
click at [290, 167] on span "Generate" at bounding box center [294, 169] width 18 height 6
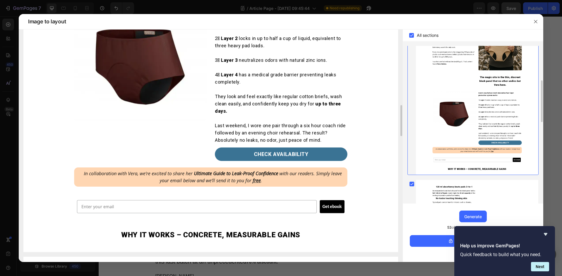
scroll to position [568, 0]
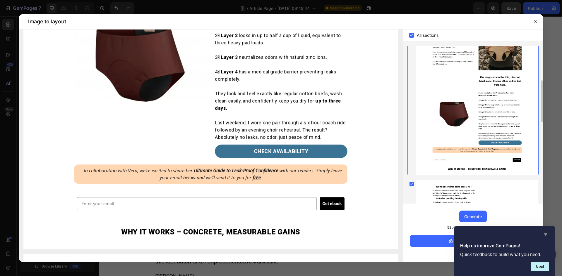
click at [544, 234] on icon "Hide survey" at bounding box center [545, 234] width 4 height 3
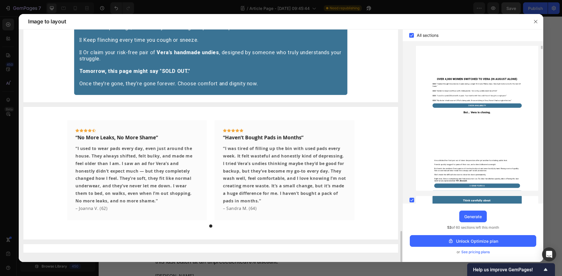
scroll to position [239, 0]
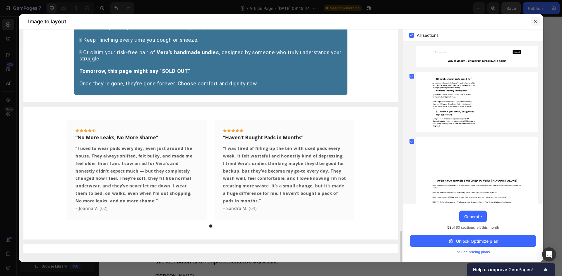
click at [535, 22] on icon "button" at bounding box center [535, 21] width 5 height 5
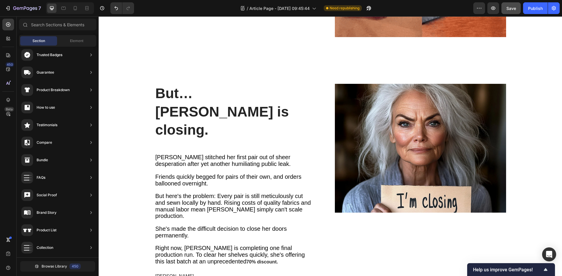
scroll to position [1184, 0]
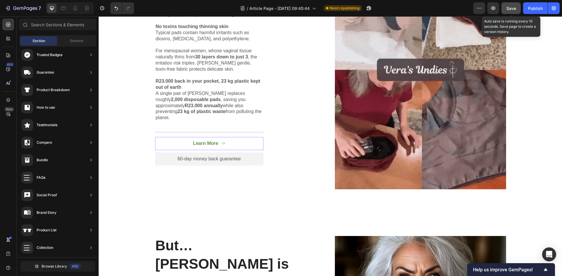
click at [512, 8] on span "Save" at bounding box center [511, 8] width 10 height 5
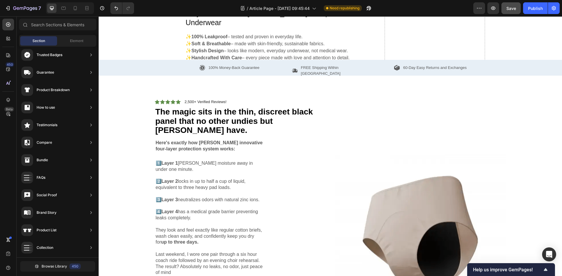
scroll to position [168, 0]
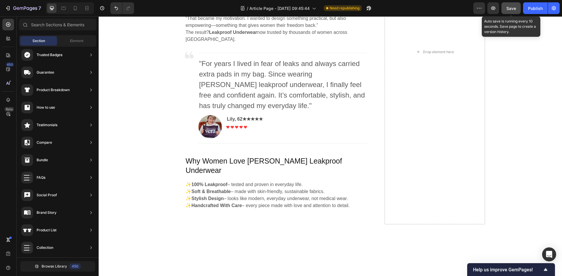
click at [509, 9] on span "Save" at bounding box center [511, 8] width 10 height 5
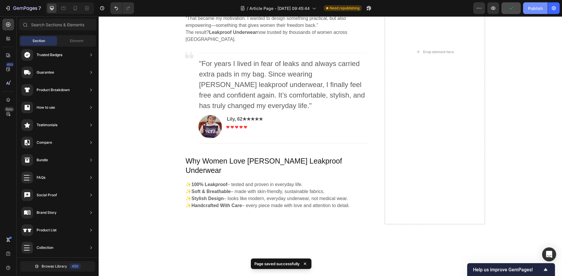
click at [529, 9] on div "Publish" at bounding box center [535, 8] width 15 height 6
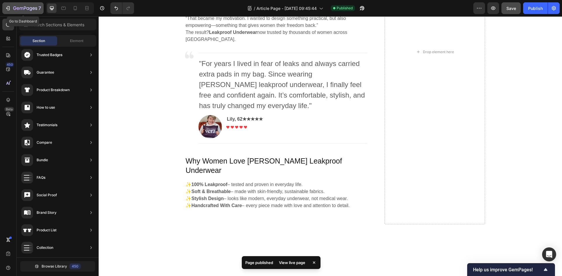
click at [6, 6] on icon "button" at bounding box center [8, 8] width 6 height 6
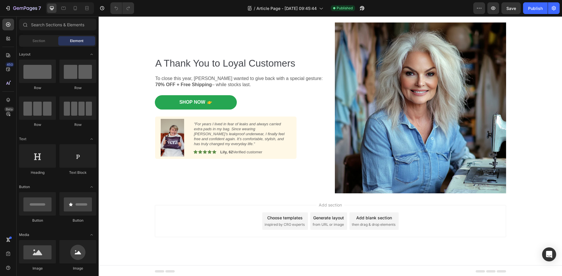
scroll to position [2061, 0]
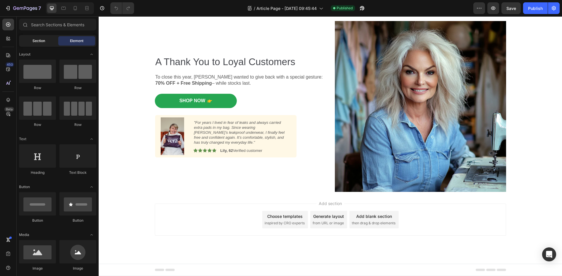
click at [29, 41] on div "Section" at bounding box center [38, 40] width 37 height 9
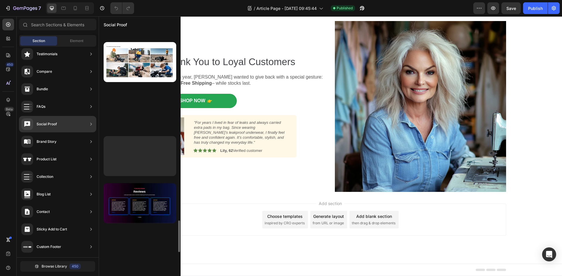
scroll to position [1452, 0]
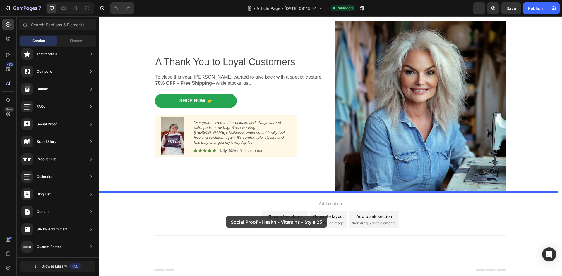
drag, startPoint x: 228, startPoint y: 179, endPoint x: 226, endPoint y: 216, distance: 37.8
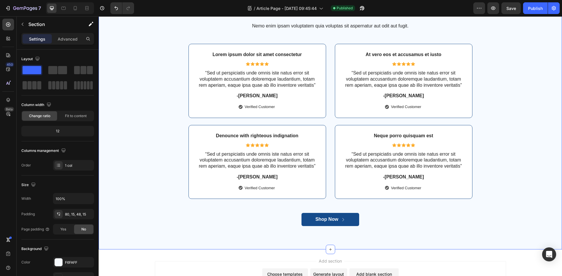
scroll to position [2270, 0]
click at [77, 9] on icon at bounding box center [75, 8] width 6 height 6
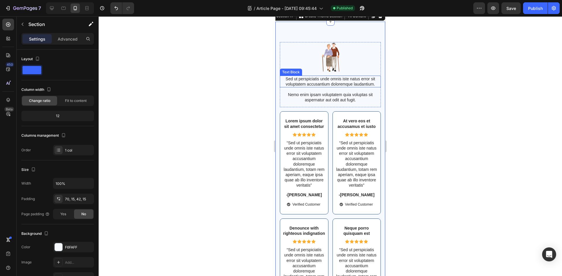
scroll to position [2086, 0]
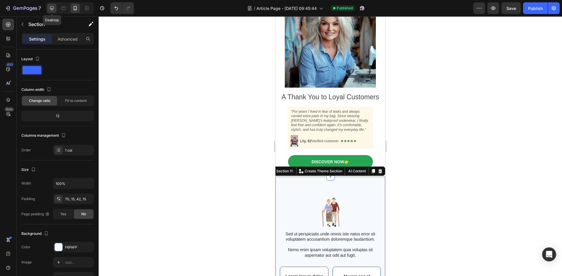
click at [52, 5] on div at bounding box center [51, 8] width 9 height 9
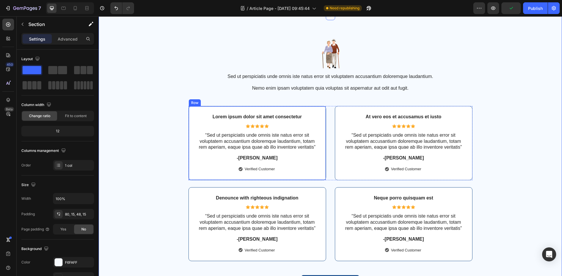
scroll to position [2222, 0]
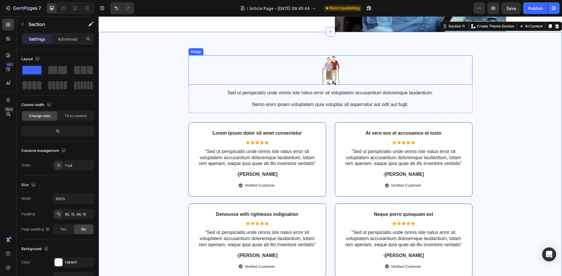
click at [311, 71] on div at bounding box center [330, 70] width 284 height 30
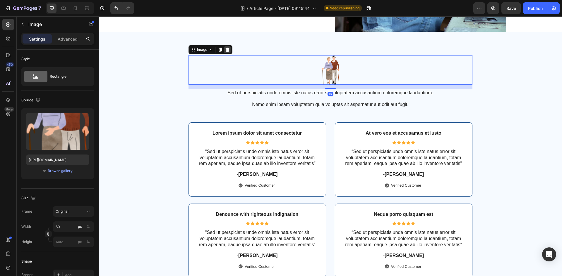
click at [226, 51] on icon at bounding box center [227, 50] width 4 height 4
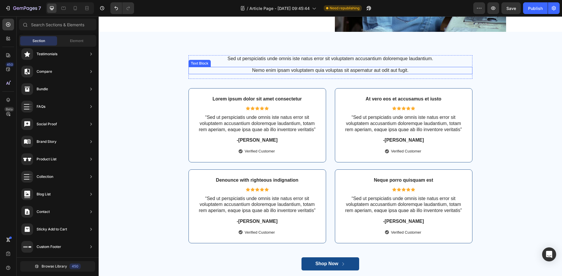
click at [264, 70] on p "Nemo enim ipsam voluptatem quia voluptas sit aspernatur aut odit aut fugit." at bounding box center [330, 71] width 283 height 6
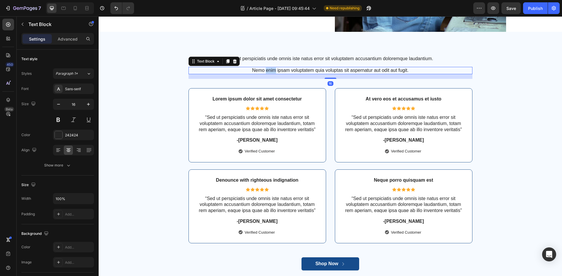
click at [264, 70] on p "Nemo enim ipsam voluptatem quia voluptas sit aspernatur aut odit aut fugit." at bounding box center [330, 71] width 283 height 6
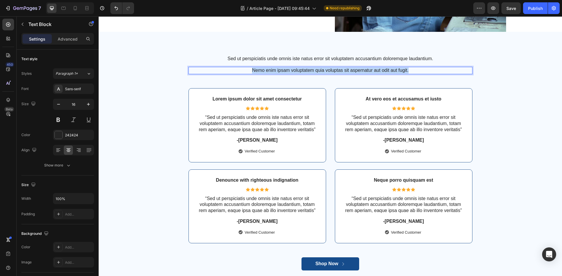
click at [264, 70] on p "Nemo enim ipsam voluptatem quia voluptas sit aspernatur aut odit aut fugit." at bounding box center [330, 71] width 283 height 6
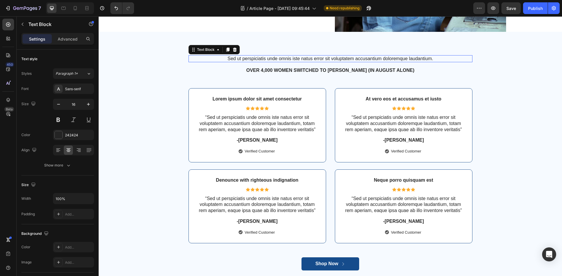
click at [270, 56] on p "Sed ut perspiciatis unde omnis iste natus error sit voluptatem accusantium dolo…" at bounding box center [330, 59] width 283 height 6
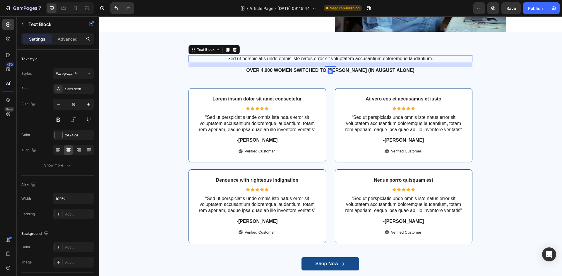
click at [221, 60] on p "Sed ut perspiciatis unde omnis iste natus error sit voluptatem accusantium dolo…" at bounding box center [330, 59] width 283 height 6
click at [251, 42] on div "Sed ut perspiciatis unde omnis iste natus error sit voluptatem accusantium dolo…" at bounding box center [330, 163] width 463 height 262
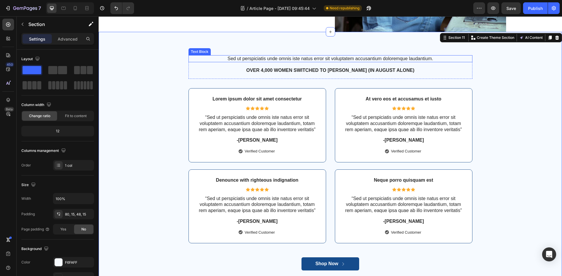
click at [223, 57] on p "Sed ut perspiciatis unde omnis iste natus error sit voluptatem accusantium dolo…" at bounding box center [330, 59] width 283 height 6
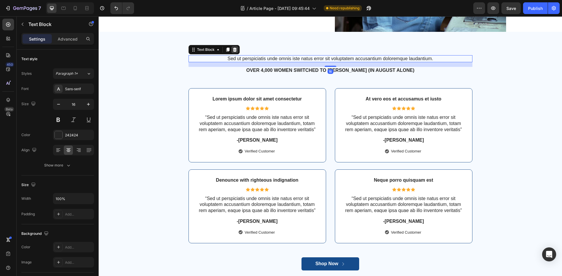
click at [233, 51] on icon at bounding box center [235, 50] width 4 height 4
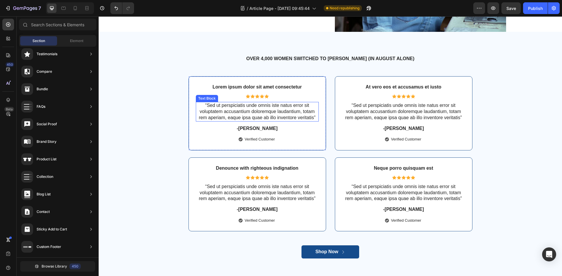
click at [243, 115] on p "“Sed ut perspiciatis unde omnis iste natus error sit voluptatem accusantium dol…" at bounding box center [257, 112] width 122 height 18
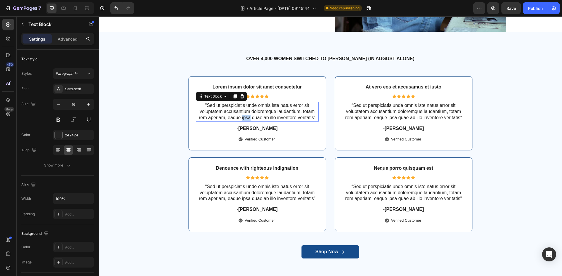
click at [243, 115] on p "“Sed ut perspiciatis unde omnis iste natus error sit voluptatem accusantium dol…" at bounding box center [257, 112] width 122 height 18
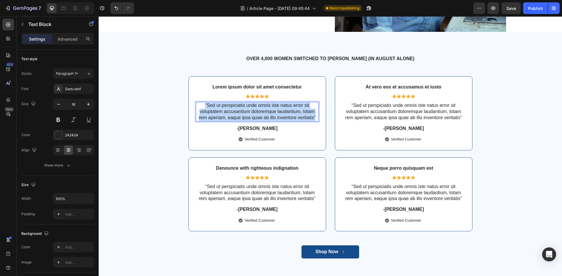
click at [243, 115] on p "“Sed ut perspiciatis unde omnis iste natus error sit voluptatem accusantium dol…" at bounding box center [257, 112] width 122 height 18
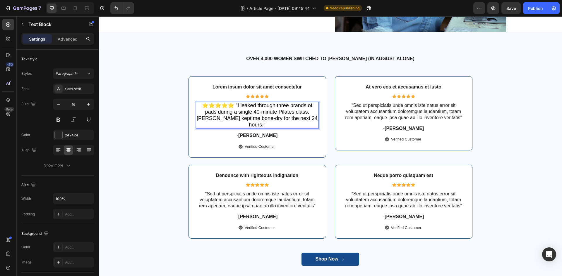
click at [235, 106] on span "⭐️⭐️⭐️⭐️⭐️ "I leaked through three brands of pads during a single 40-minute Pil…" at bounding box center [257, 115] width 121 height 25
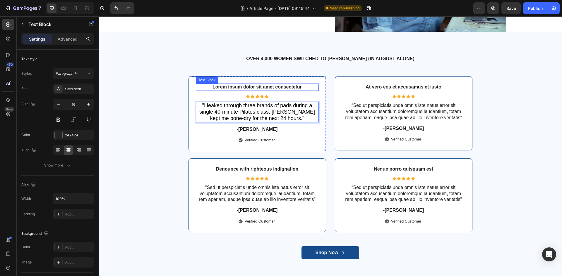
click at [257, 88] on p "Lorem ipsum dolor sit amet consectetur" at bounding box center [257, 87] width 122 height 6
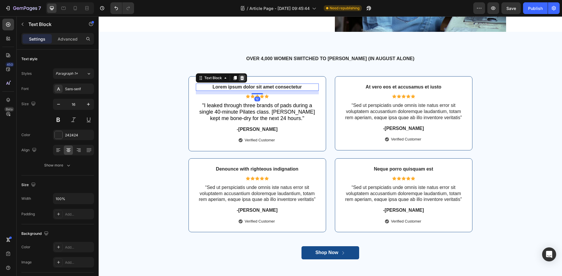
click at [240, 78] on icon at bounding box center [242, 78] width 5 height 5
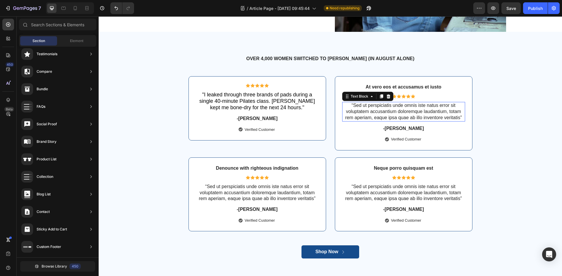
click at [383, 111] on p "“Sed ut perspiciatis unde omnis iste natus error sit voluptatem accusantium dol…" at bounding box center [404, 112] width 122 height 18
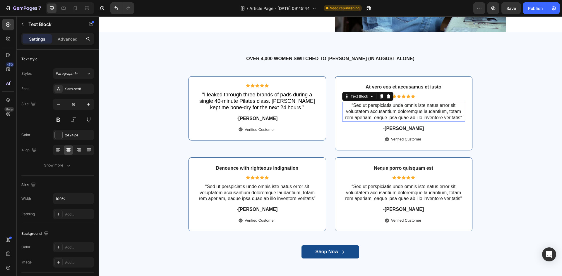
click at [383, 111] on p "“Sed ut perspiciatis unde omnis iste natus error sit voluptatem accusantium dol…" at bounding box center [404, 112] width 122 height 18
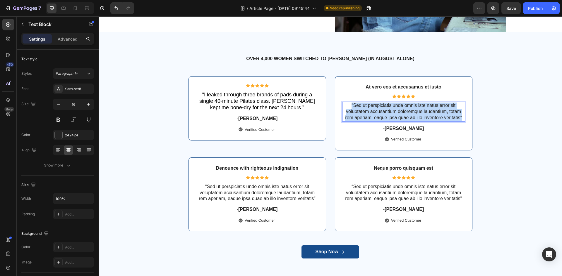
click at [383, 111] on p "“Sed ut perspiciatis unde omnis iste natus error sit voluptatem accusantium dol…" at bounding box center [404, 112] width 122 height 18
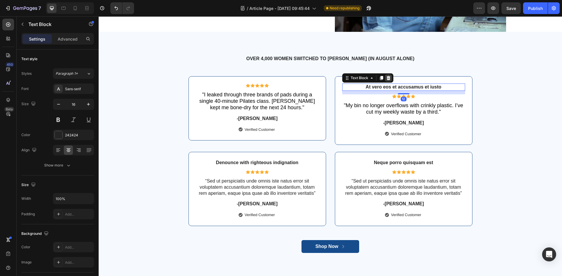
click at [386, 78] on icon at bounding box center [388, 78] width 4 height 4
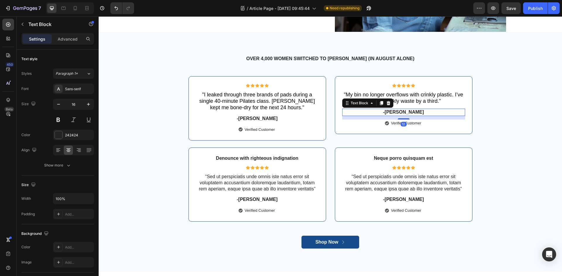
click at [404, 113] on p "-[PERSON_NAME]" at bounding box center [404, 112] width 122 height 6
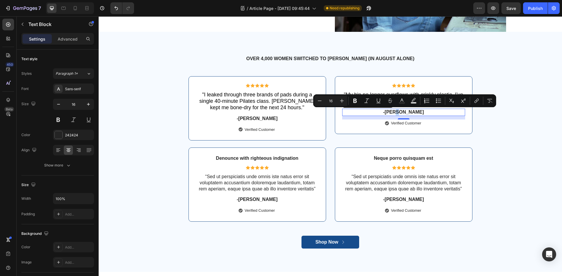
click at [404, 113] on p "-[PERSON_NAME]" at bounding box center [404, 112] width 122 height 6
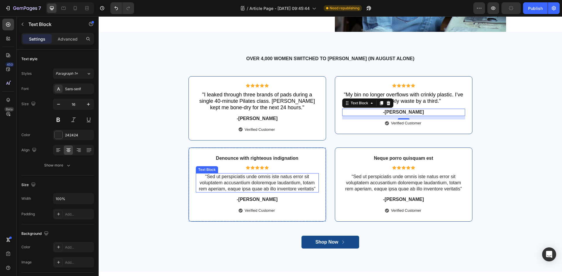
click at [268, 178] on p "“Sed ut perspiciatis unde omnis iste natus error sit voluptatem accusantium dol…" at bounding box center [257, 183] width 122 height 18
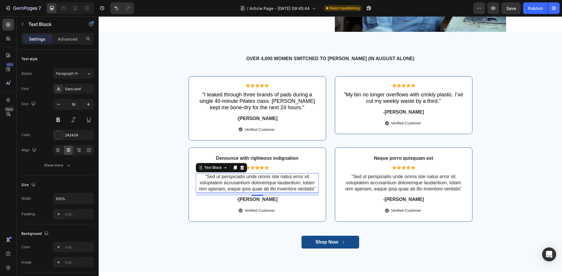
click at [254, 180] on p "“Sed ut perspiciatis unde omnis iste natus error sit voluptatem accusantium dol…" at bounding box center [257, 183] width 122 height 18
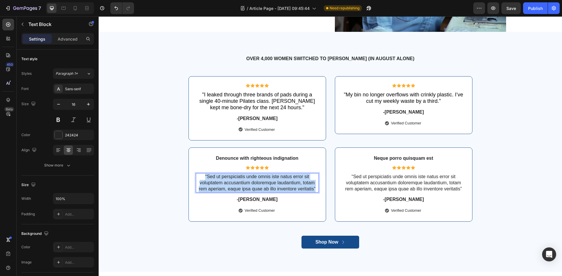
click at [254, 180] on p "“Sed ut perspiciatis unde omnis iste natus error sit voluptatem accusantium dol…" at bounding box center [257, 183] width 122 height 18
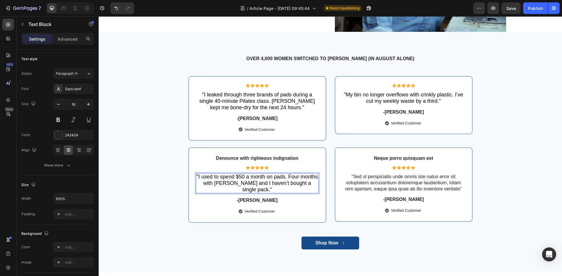
click at [242, 177] on span ""I used to spend $50 a month on pads. Four months with [PERSON_NAME] and I have…" at bounding box center [256, 183] width 121 height 19
click at [237, 159] on p "Denounce with righteous indignation" at bounding box center [257, 159] width 122 height 6
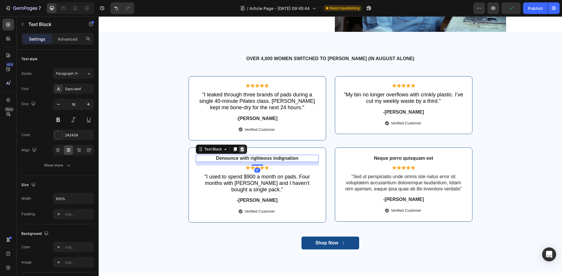
click at [240, 149] on icon at bounding box center [242, 149] width 4 height 4
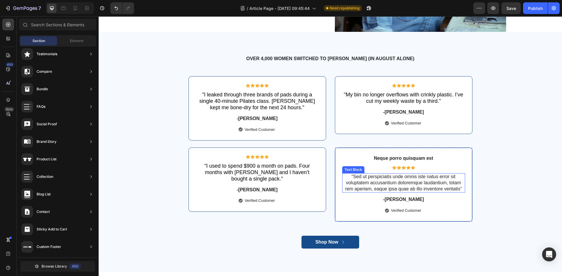
click at [378, 189] on p "“Sed ut perspiciatis unde omnis iste natus error sit voluptatem accusantium dol…" at bounding box center [404, 183] width 122 height 18
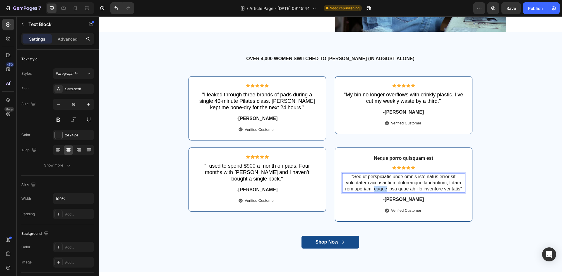
click at [378, 189] on p "“Sed ut perspiciatis unde omnis iste natus error sit voluptatem accusantium dol…" at bounding box center [404, 183] width 122 height 18
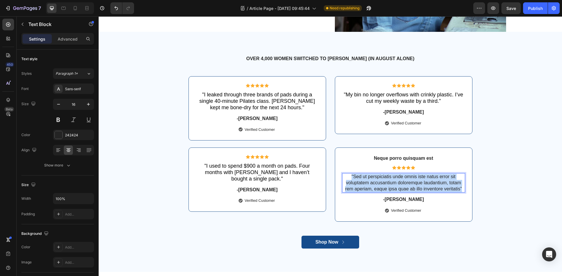
click at [378, 189] on p "“Sed ut perspiciatis unde omnis iste natus error sit voluptatem accusantium dol…" at bounding box center [404, 183] width 122 height 18
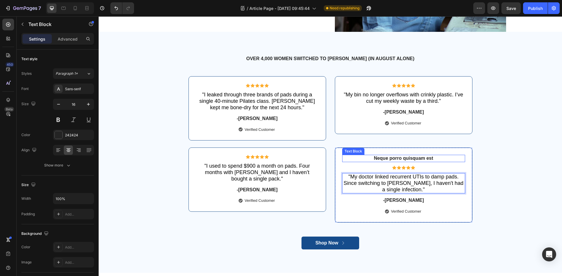
click at [381, 156] on p "Neque porro quisquam est" at bounding box center [404, 159] width 122 height 6
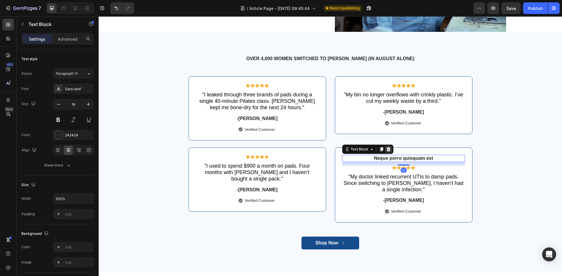
click at [386, 148] on icon at bounding box center [388, 149] width 4 height 4
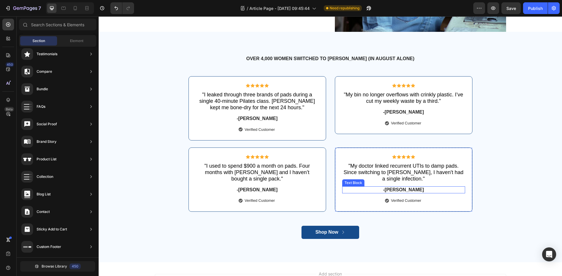
click at [400, 188] on p "-[PERSON_NAME]" at bounding box center [404, 190] width 122 height 6
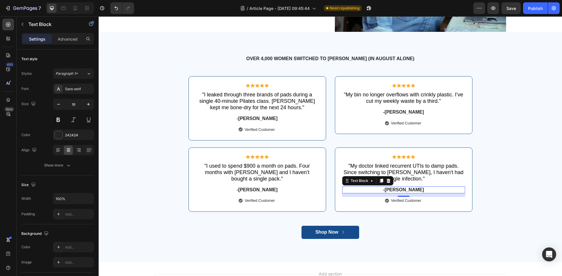
click at [405, 191] on p "-[PERSON_NAME]" at bounding box center [404, 190] width 122 height 6
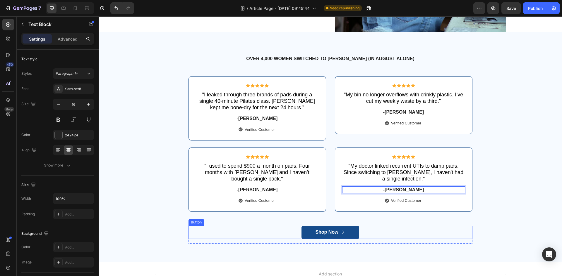
click at [308, 232] on button "Shop Now" at bounding box center [330, 232] width 58 height 13
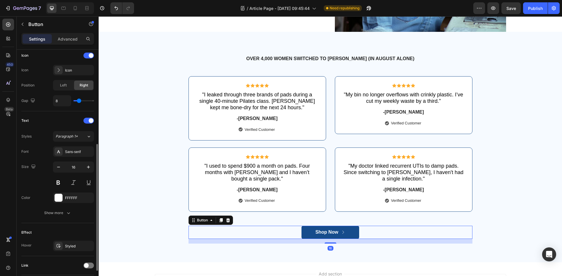
scroll to position [222, 0]
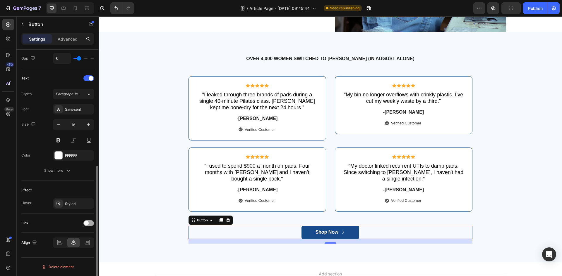
click at [89, 223] on div at bounding box center [88, 224] width 11 height 6
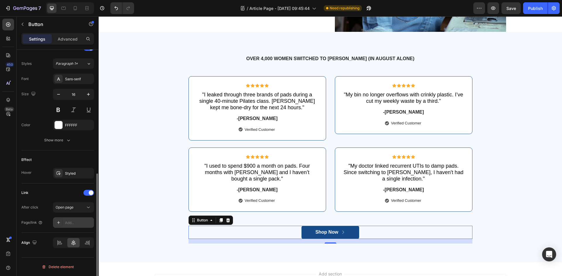
click at [79, 225] on div "Add..." at bounding box center [78, 223] width 27 height 5
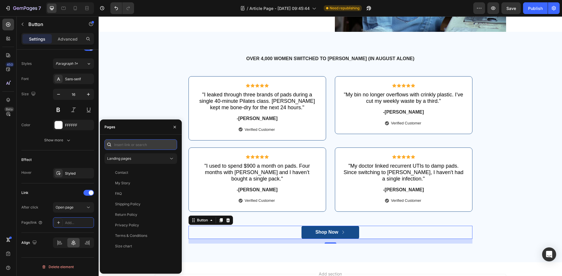
click at [130, 147] on input "text" at bounding box center [140, 145] width 73 height 11
paste input "[URL][DOMAIN_NAME]"
type input "[URL][DOMAIN_NAME]"
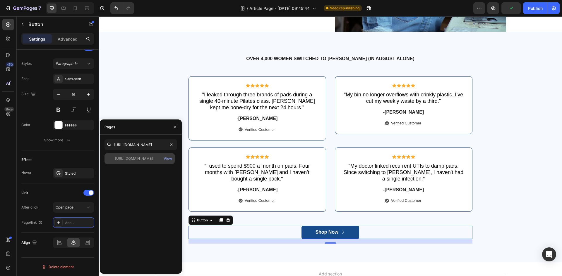
click at [127, 160] on div "[URL][DOMAIN_NAME]" at bounding box center [134, 158] width 38 height 5
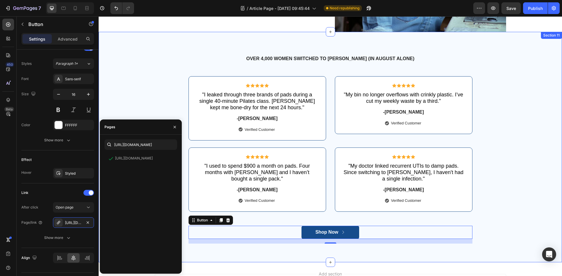
click at [505, 207] on div "OVER 4,000 WOMEN SWITCHED TO [PERSON_NAME] (IN AUGUST ALONE) Text Block Row Ico…" at bounding box center [330, 151] width 454 height 193
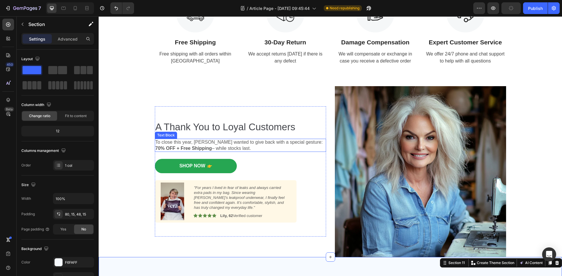
scroll to position [1996, 0]
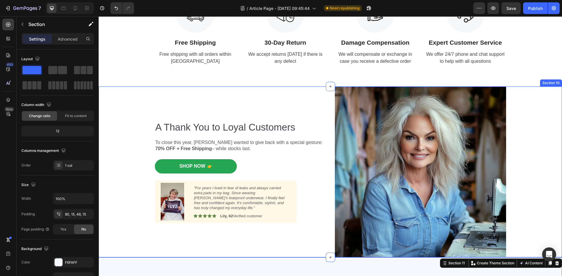
click at [514, 114] on div "A Thank You to Loyal Customers Heading To close this year, [PERSON_NAME] wanted…" at bounding box center [330, 172] width 454 height 171
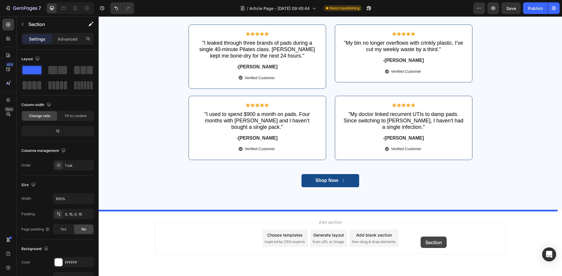
drag, startPoint x: 440, startPoint y: 81, endPoint x: 420, endPoint y: 237, distance: 157.4
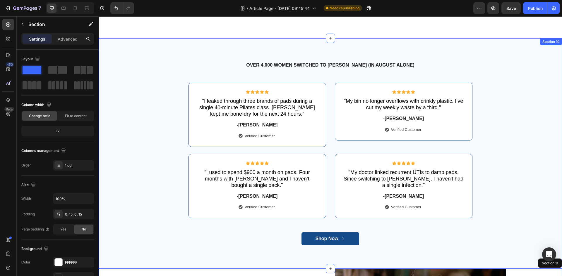
scroll to position [2043, 0]
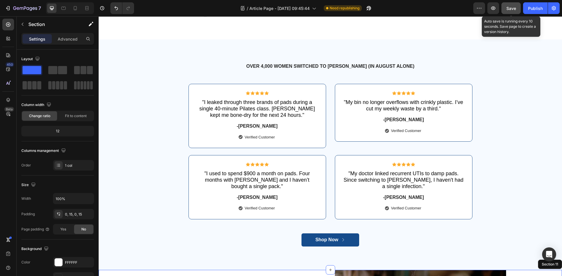
click at [512, 11] on div "Save" at bounding box center [511, 8] width 10 height 6
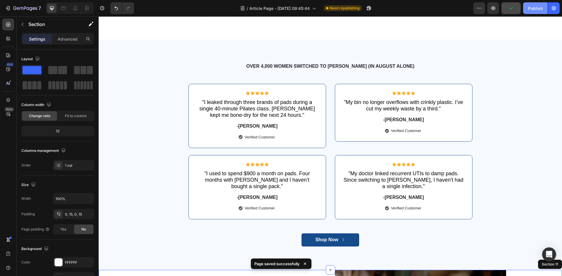
click at [534, 8] on div "Publish" at bounding box center [535, 8] width 15 height 6
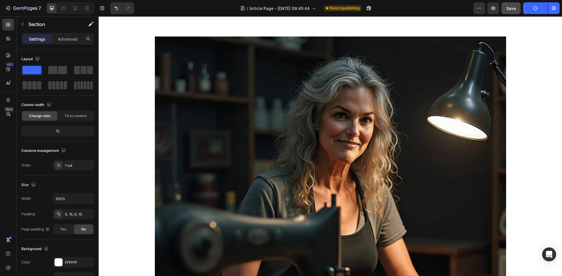
scroll to position [0, 0]
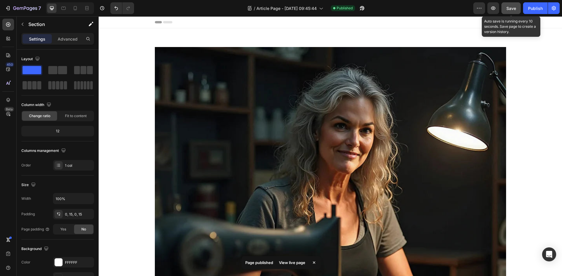
click at [510, 10] on span "Save" at bounding box center [511, 8] width 10 height 5
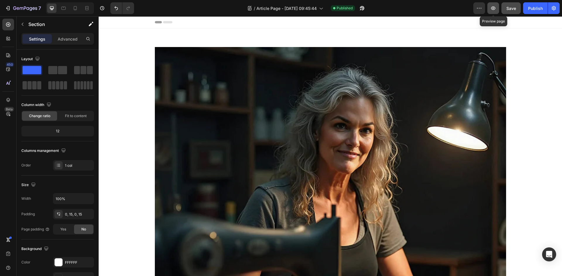
click at [492, 10] on icon "button" at bounding box center [493, 8] width 6 height 6
click at [2, 8] on div "7 Go to Dashboard" at bounding box center [22, 8] width 44 height 12
click at [11, 7] on icon "button" at bounding box center [8, 8] width 6 height 6
